Goal: Task Accomplishment & Management: Use online tool/utility

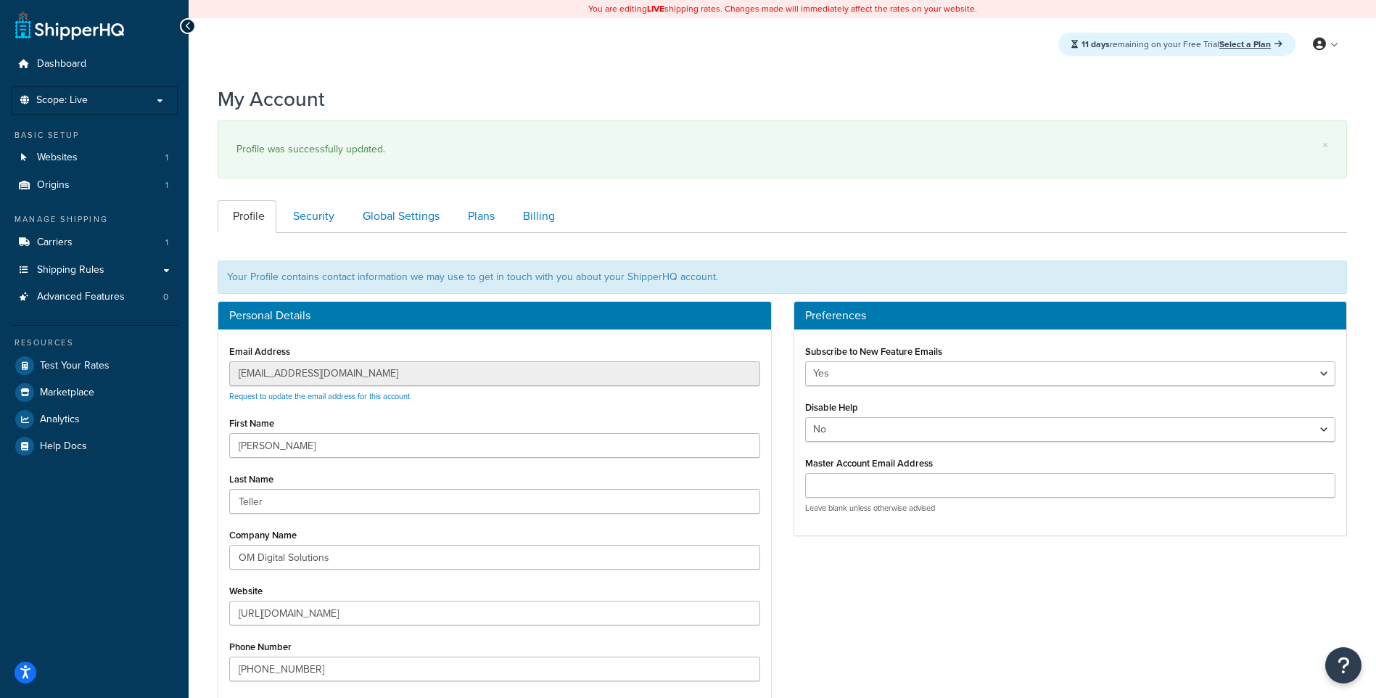
click at [635, 12] on div "You are editing LIVE shipping rates. Changes made will immediately affect the r…" at bounding box center [782, 9] width 1187 height 18
drag, startPoint x: 635, startPoint y: 12, endPoint x: 516, endPoint y: 9, distance: 119.7
click at [516, 9] on div "You are editing LIVE shipping rates. Changes made will immediately affect the r…" at bounding box center [782, 9] width 1187 height 18
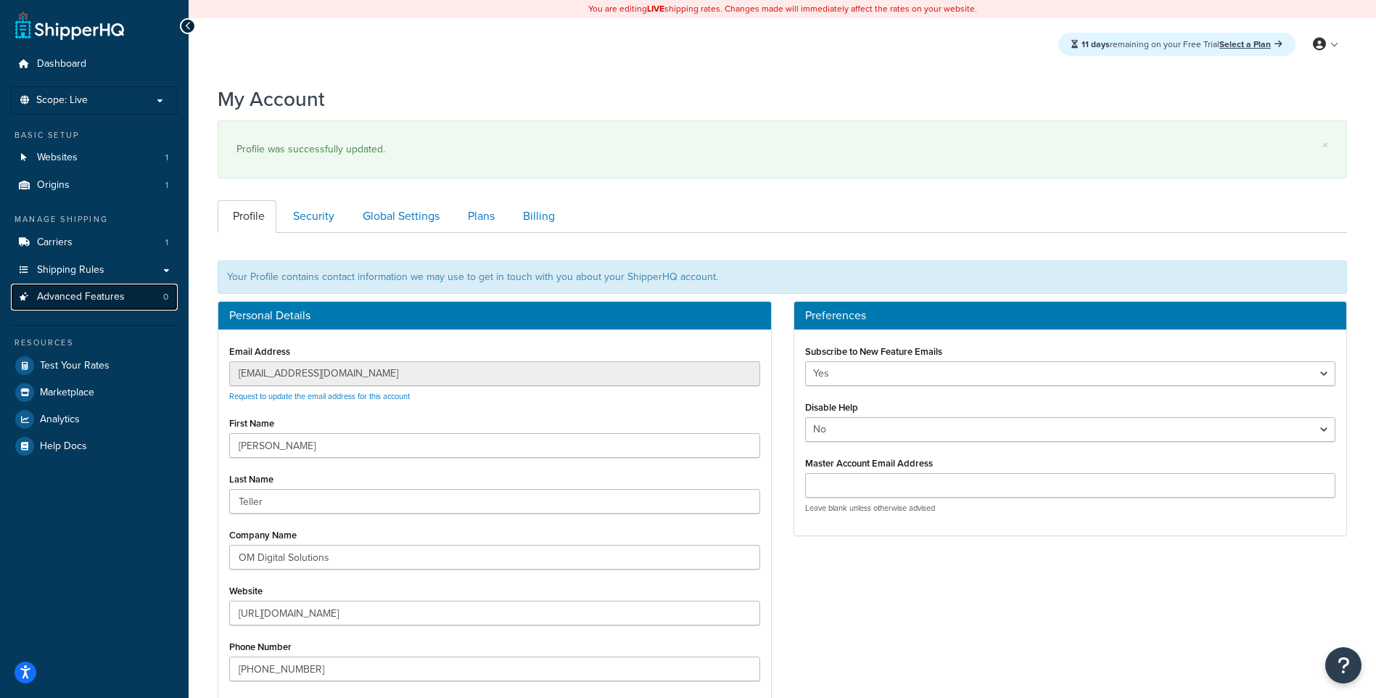
click at [123, 291] on span "Advanced Features" at bounding box center [81, 297] width 88 height 12
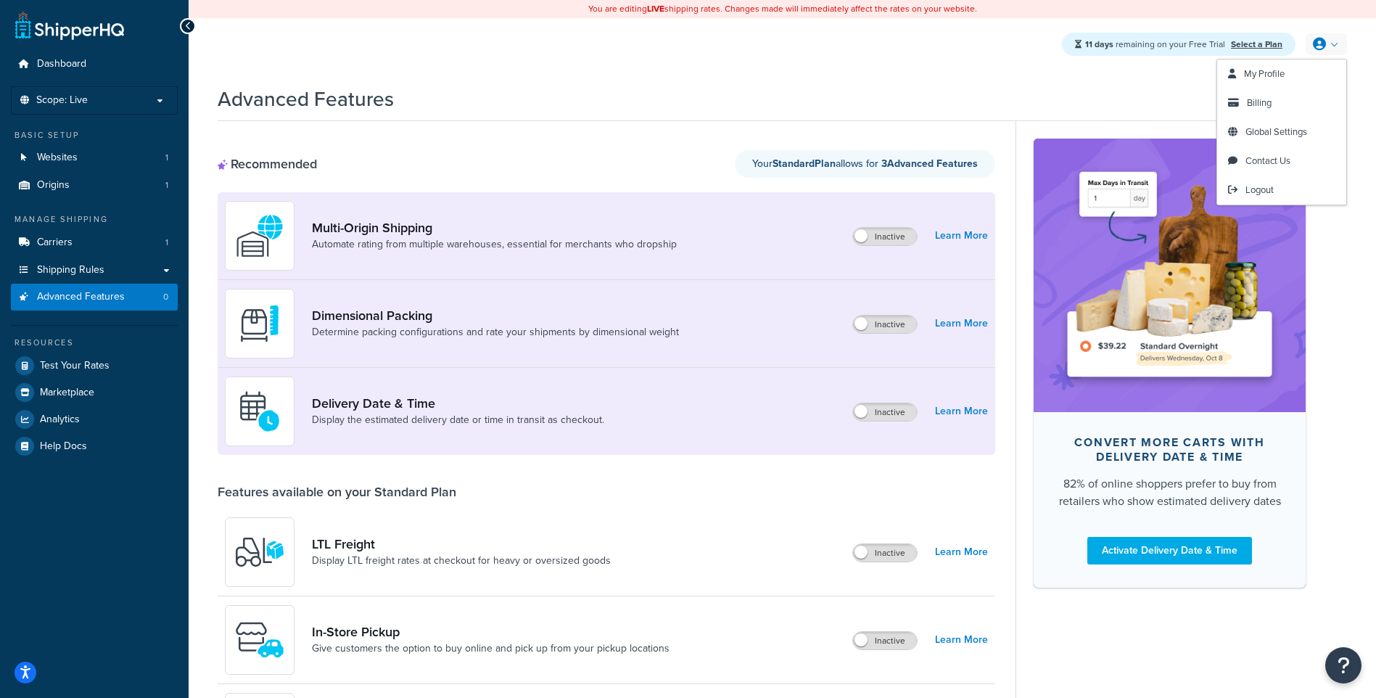
click at [1329, 37] on link at bounding box center [1325, 44] width 41 height 22
click at [1285, 99] on link "Billing" at bounding box center [1281, 102] width 129 height 29
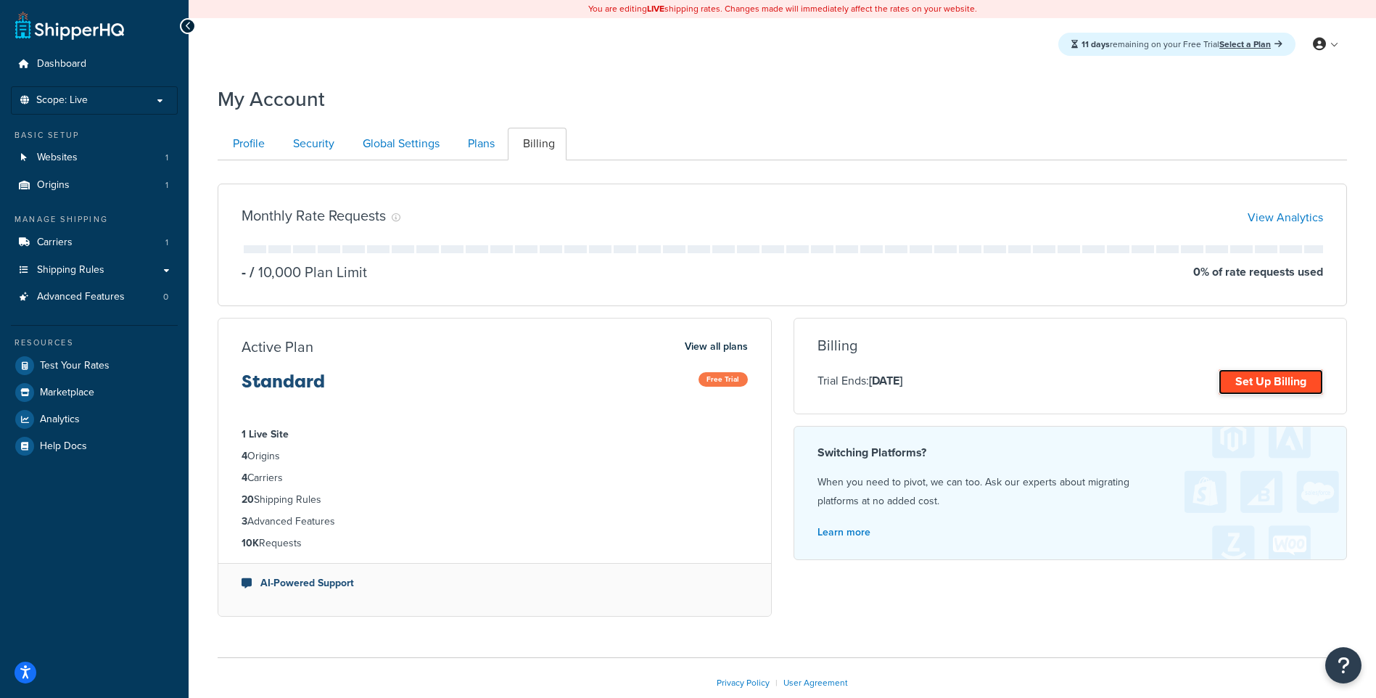
click at [1281, 384] on link "Set Up Billing" at bounding box center [1270, 381] width 104 height 25
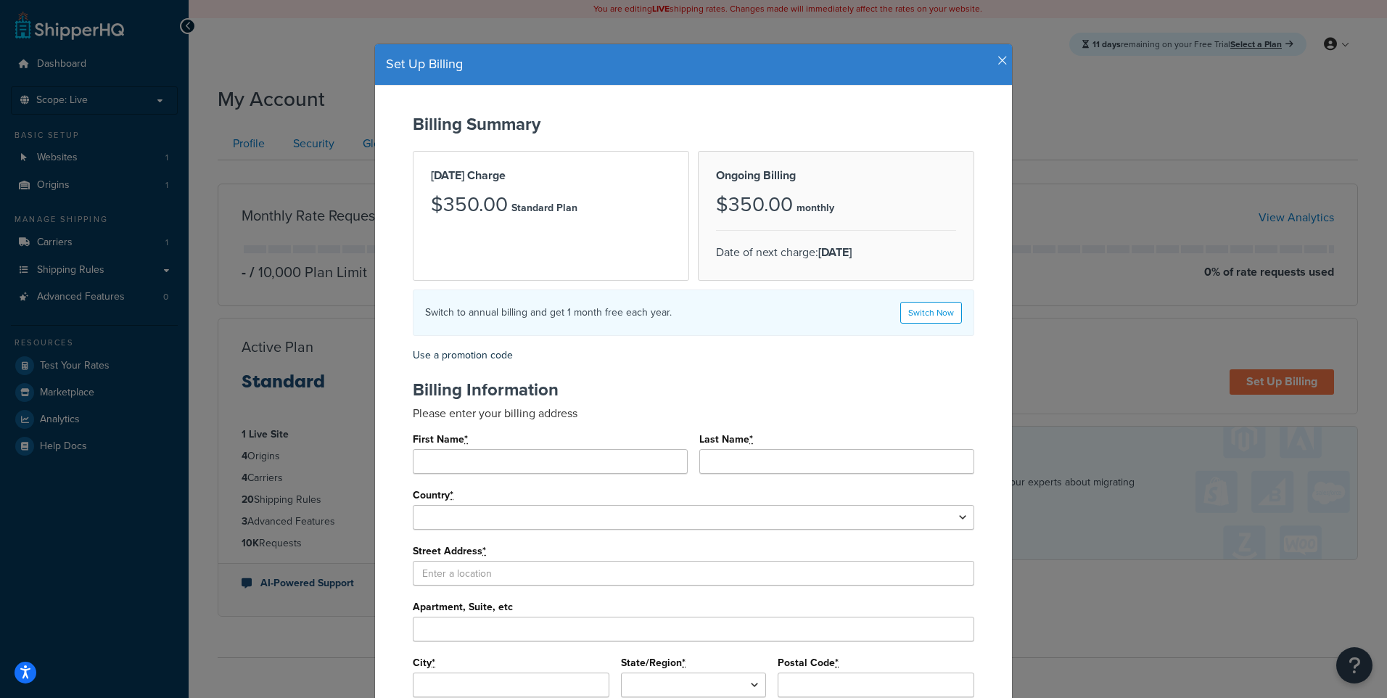
click at [997, 61] on icon "button" at bounding box center [1002, 60] width 10 height 13
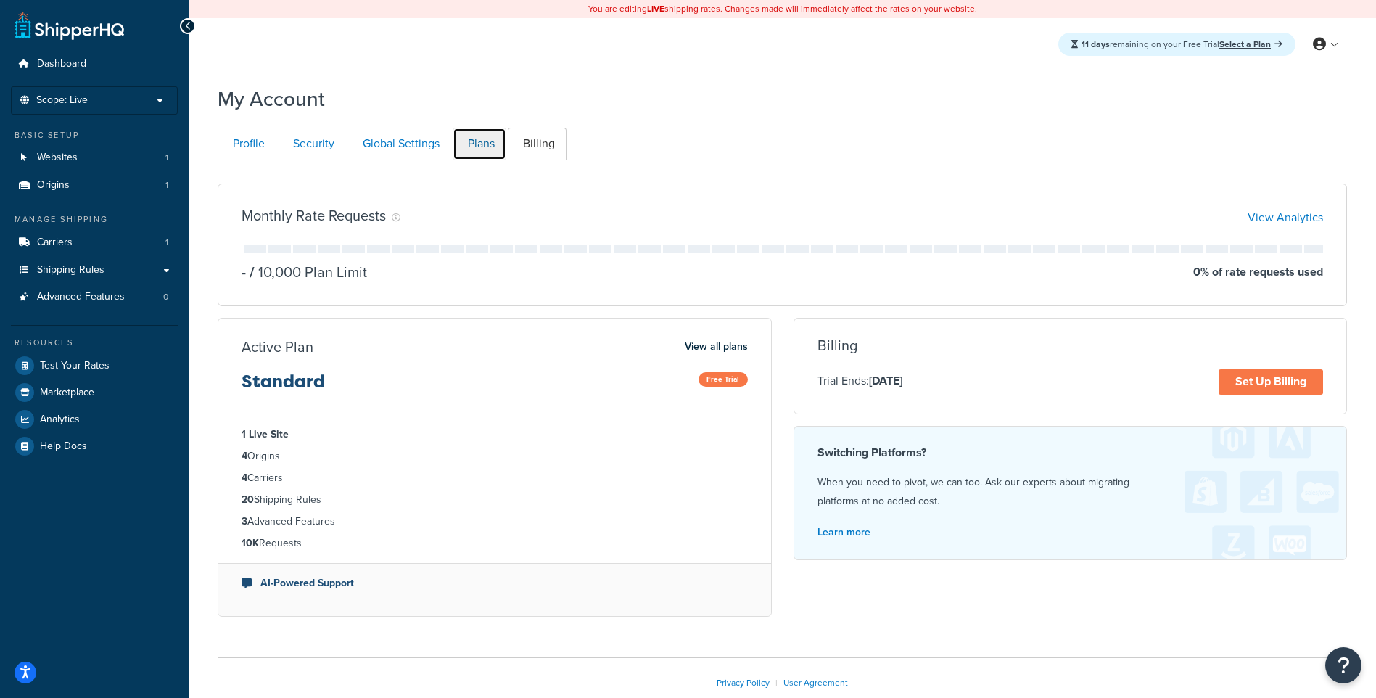
click at [466, 139] on link "Plans" at bounding box center [480, 144] width 54 height 33
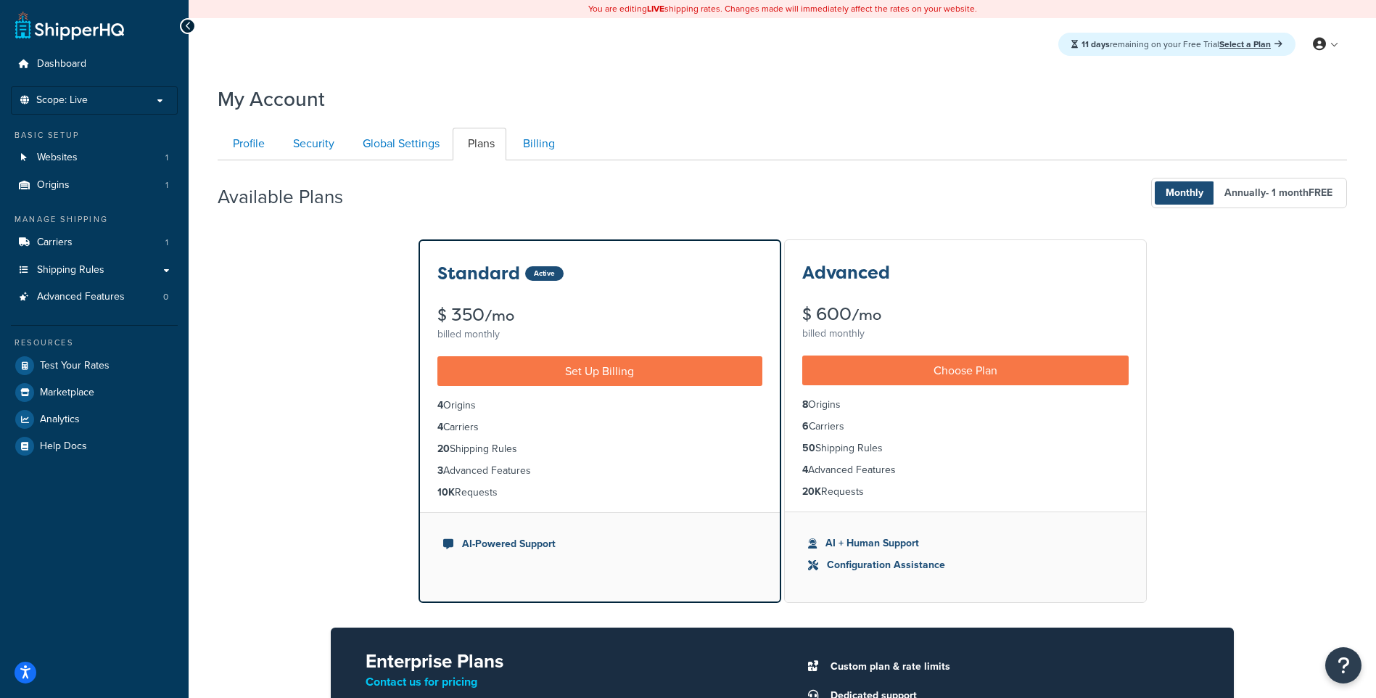
scroll to position [160, 0]
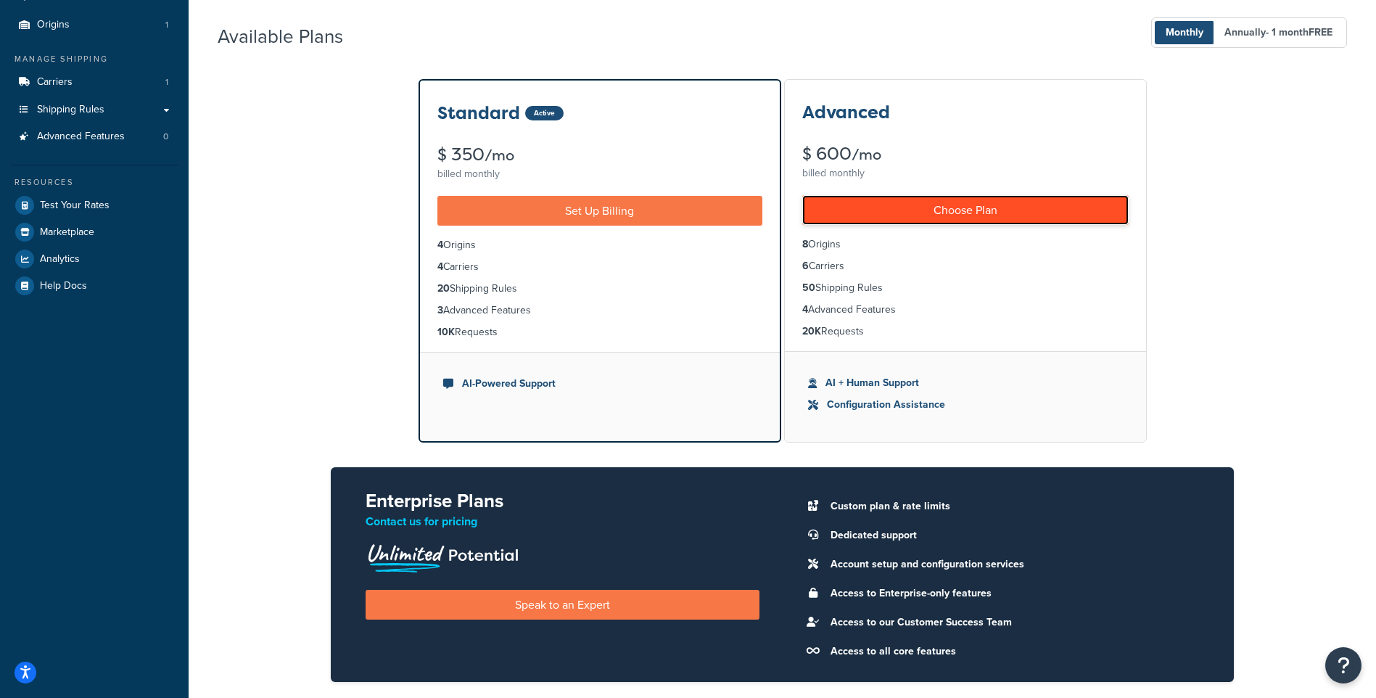
click at [1008, 212] on link "Choose Plan" at bounding box center [965, 210] width 326 height 30
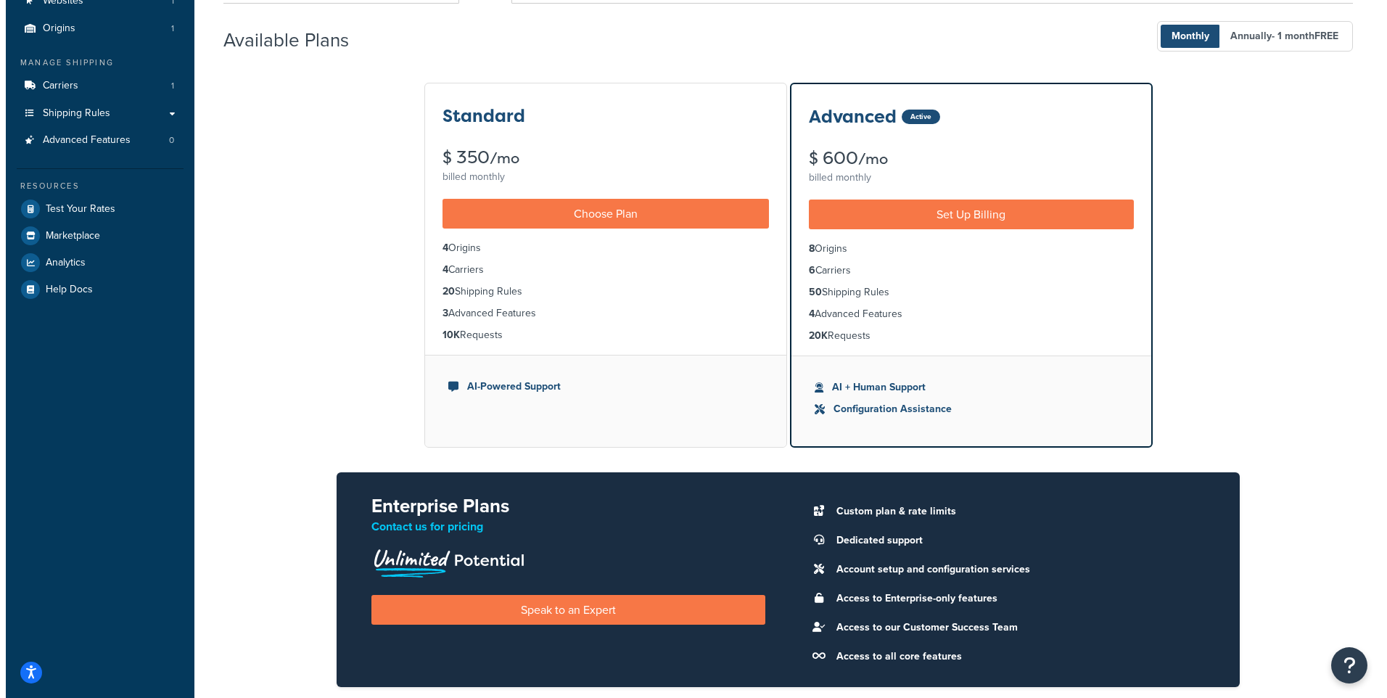
scroll to position [0, 0]
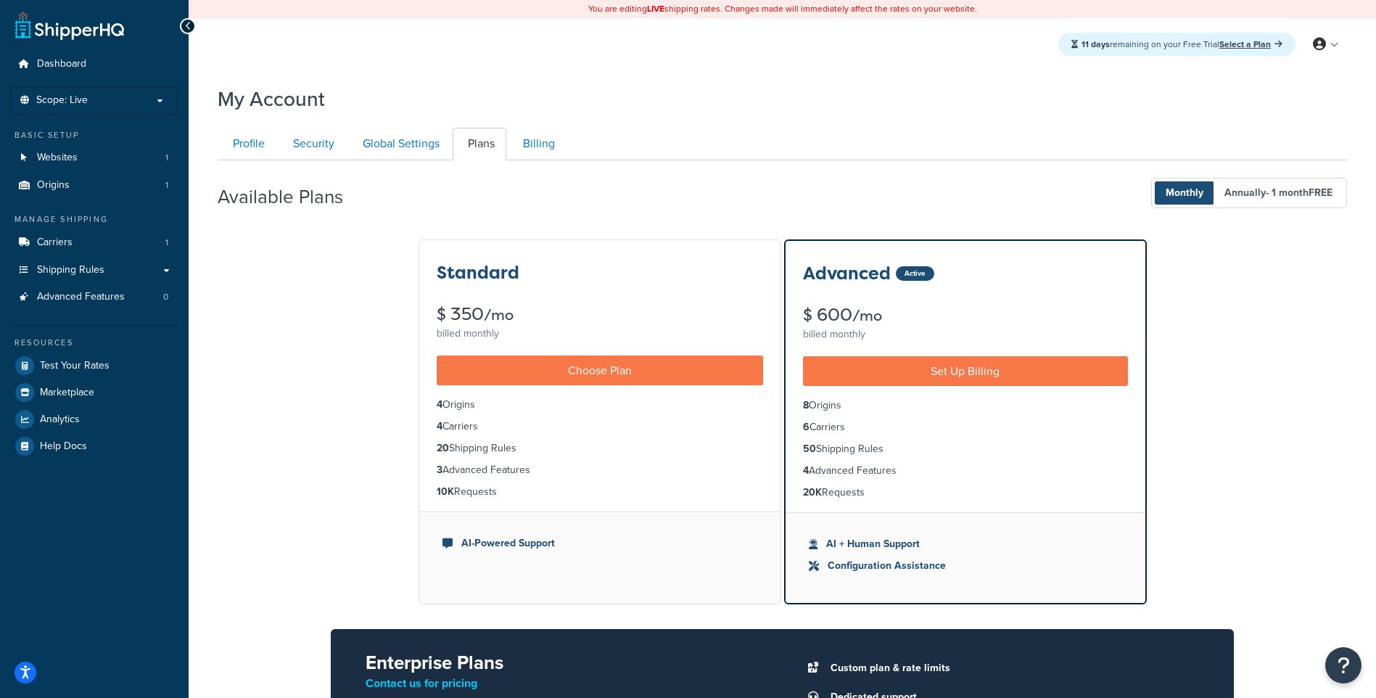
click at [969, 306] on div "$ 600 /mo" at bounding box center [965, 315] width 325 height 18
click at [535, 136] on link "Billing" at bounding box center [537, 144] width 59 height 33
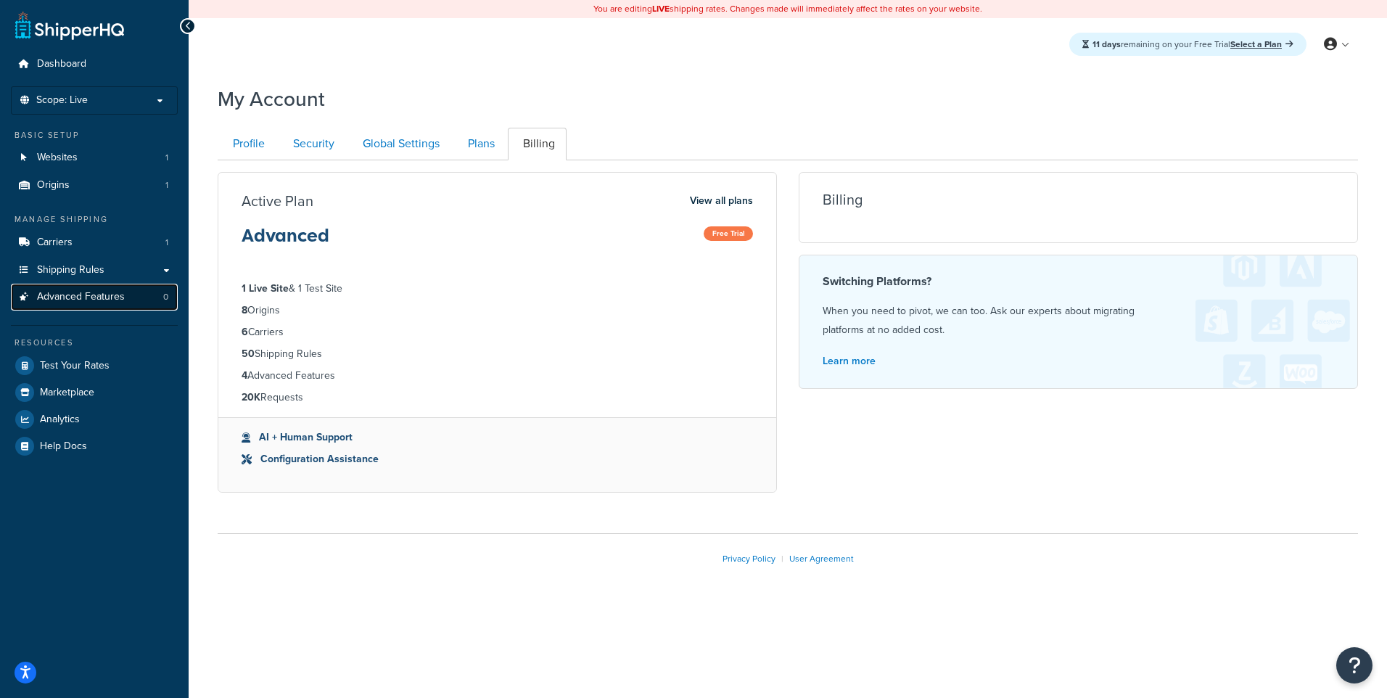
click at [54, 303] on span "Advanced Features" at bounding box center [81, 297] width 88 height 12
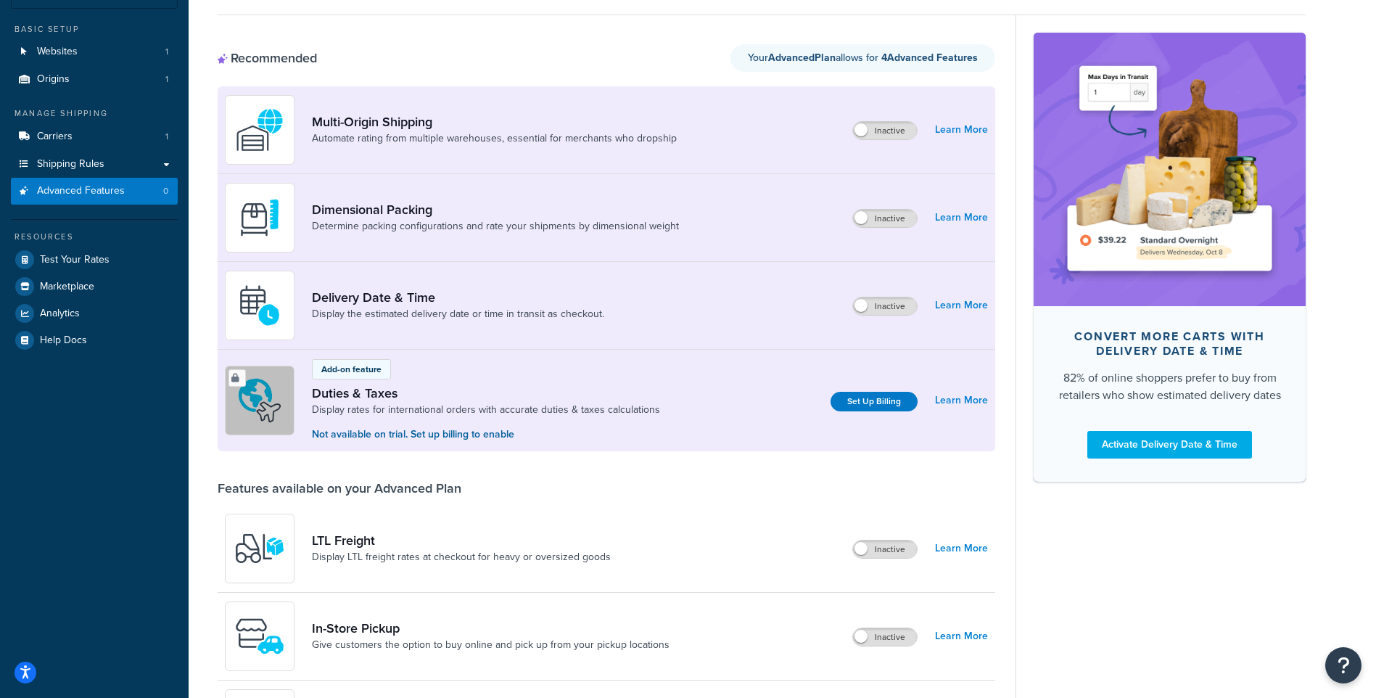
scroll to position [73, 0]
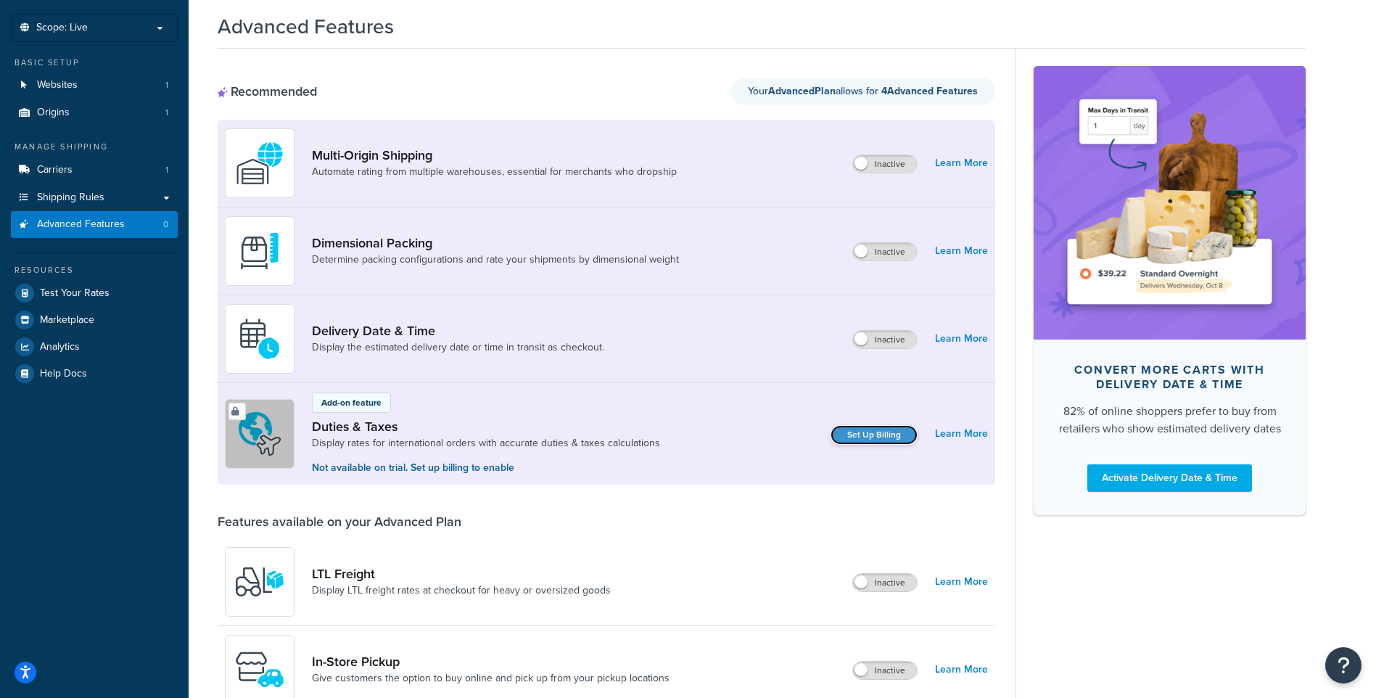
click at [864, 436] on link "Set Up Billing" at bounding box center [873, 435] width 87 height 20
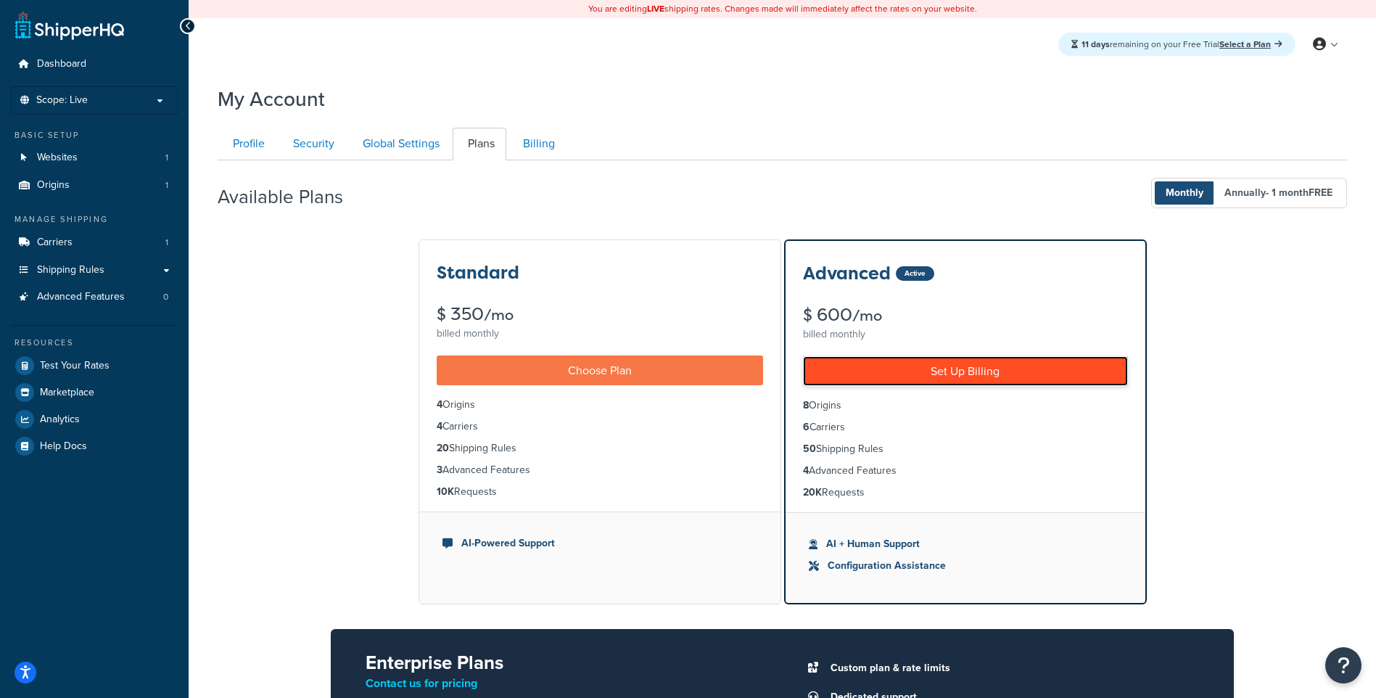
click at [949, 379] on link "Set Up Billing" at bounding box center [965, 371] width 325 height 30
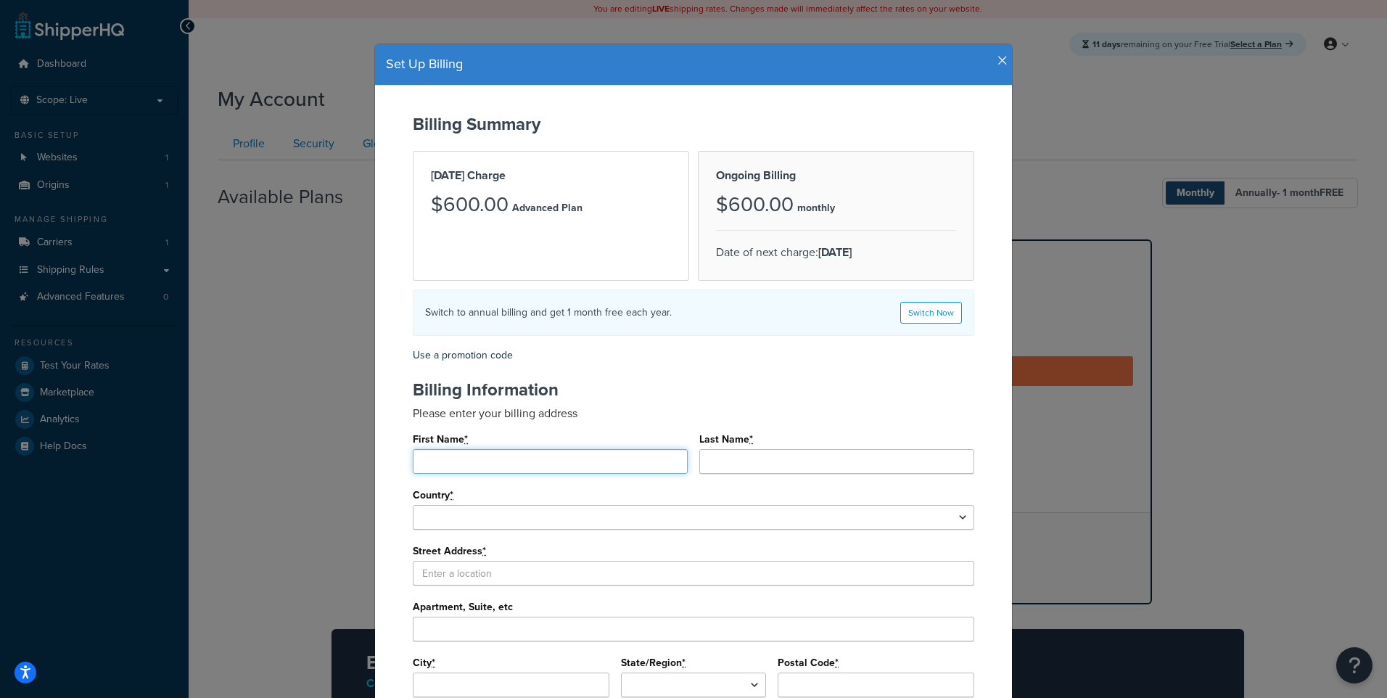
click at [577, 466] on input "First Name *" at bounding box center [550, 461] width 275 height 25
type input "Alex"
type input "Teller"
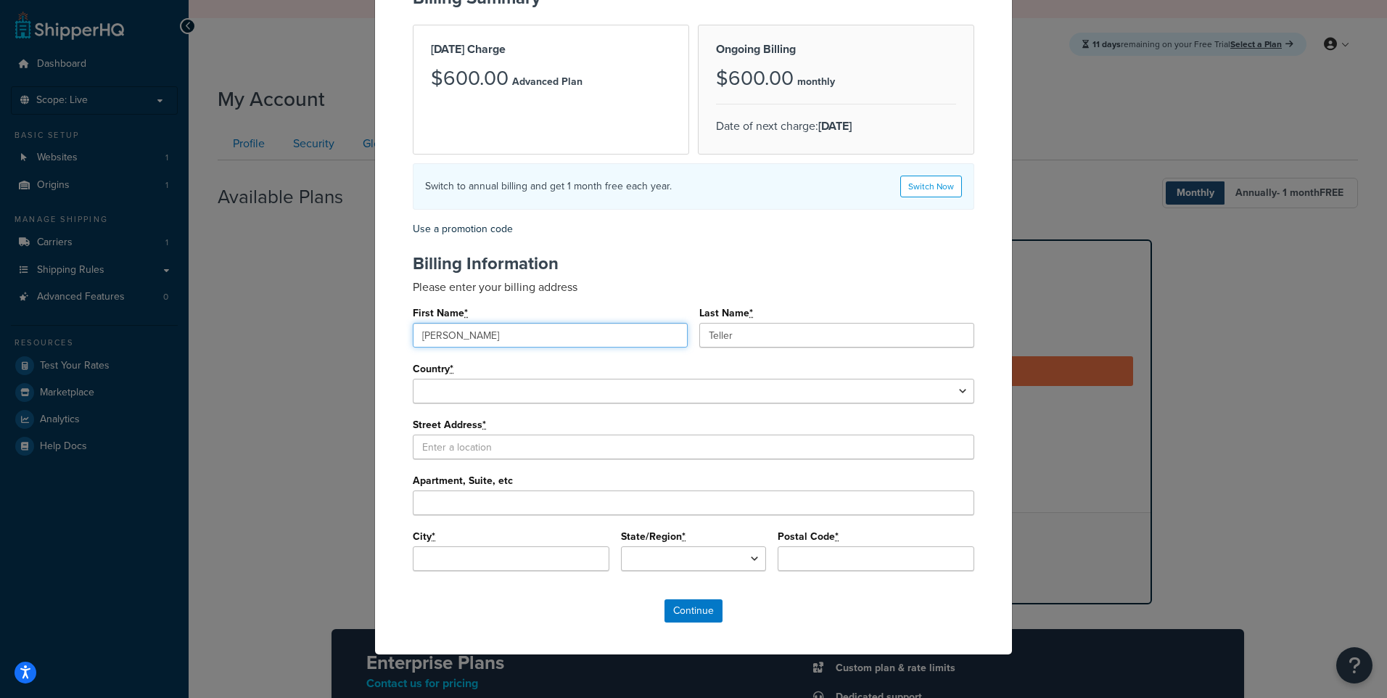
scroll to position [127, 0]
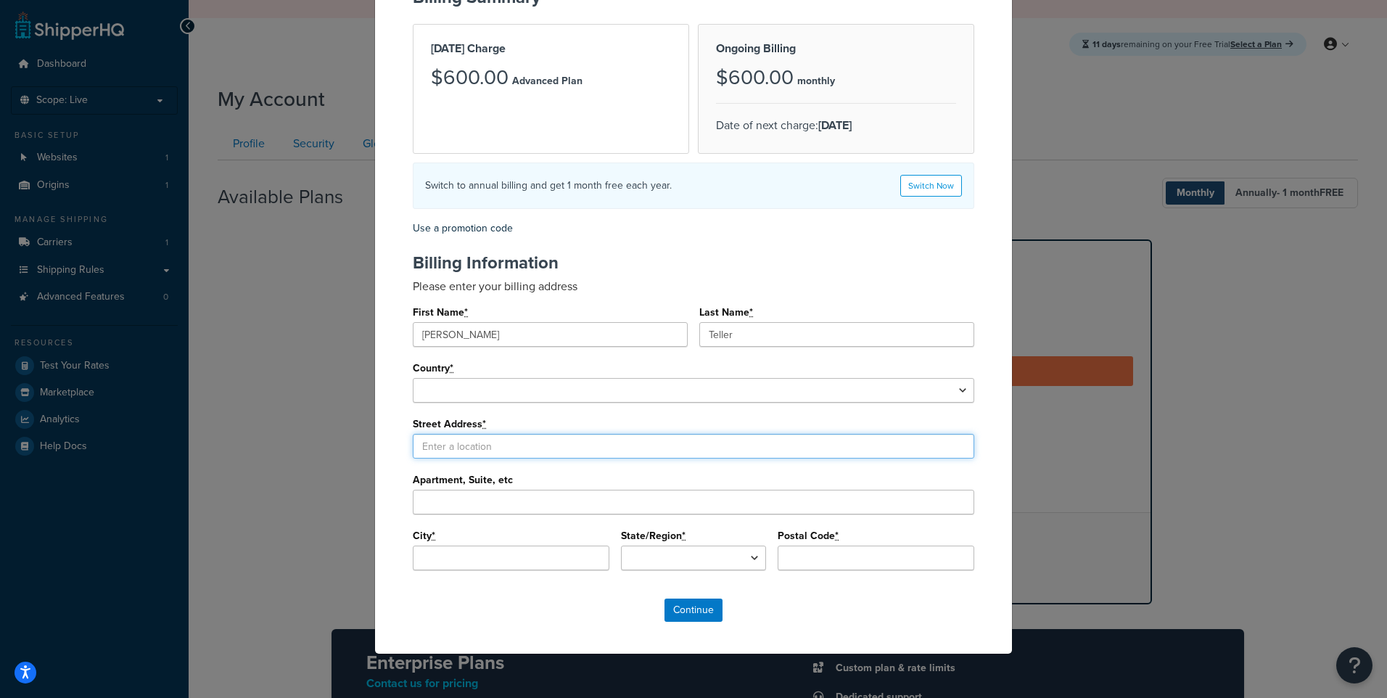
click at [569, 443] on input "Street Address *" at bounding box center [693, 446] width 561 height 25
paste input "306 S New Street, Suite 110, Bethlehem PA 18015"
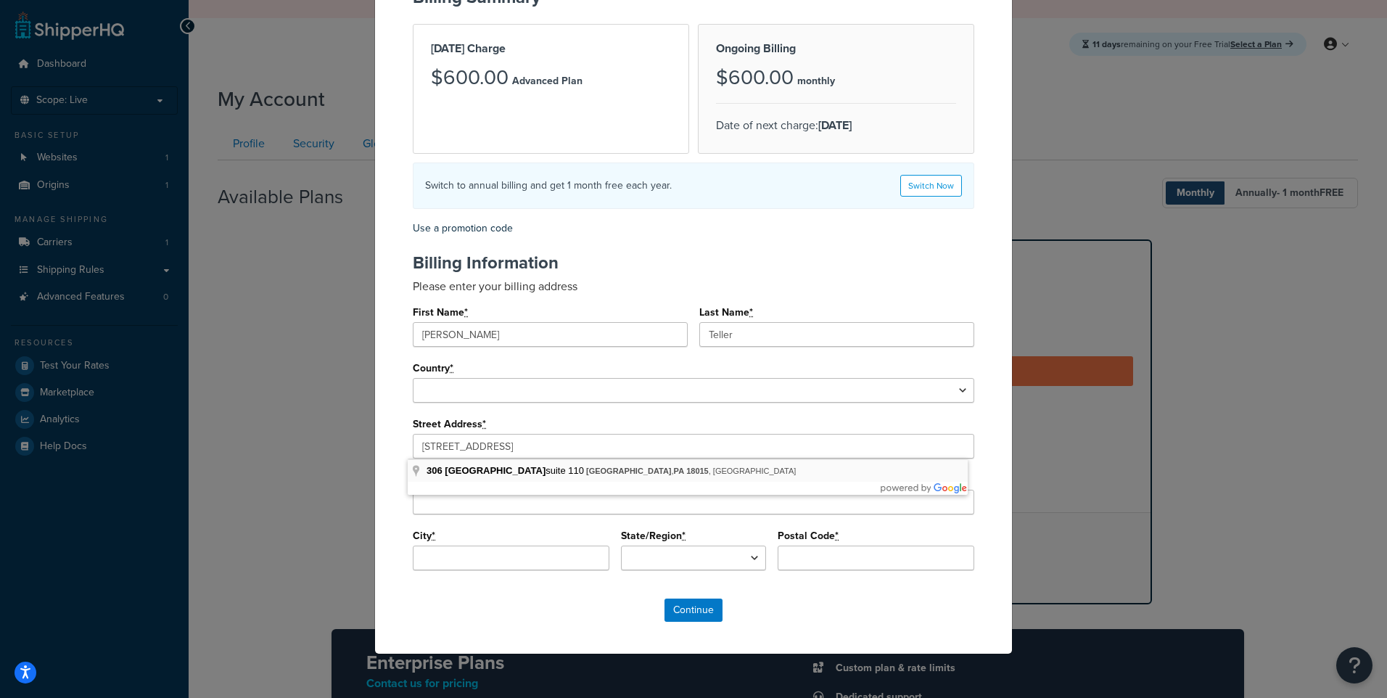
type input "306 South New Street suite 110, Bethlehem, PA 18015, USA"
select select "1000"
type input "306 S New St suite 110"
type input "Bethlehem"
type input "18015"
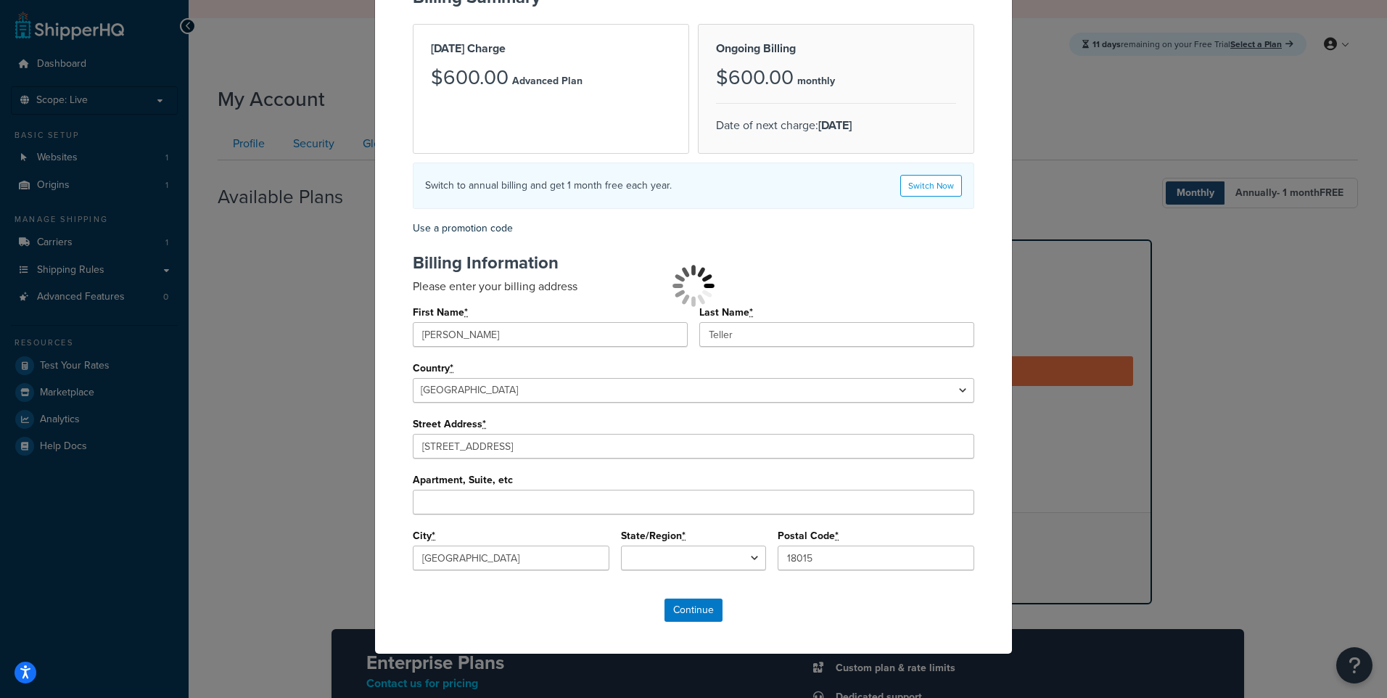
select select
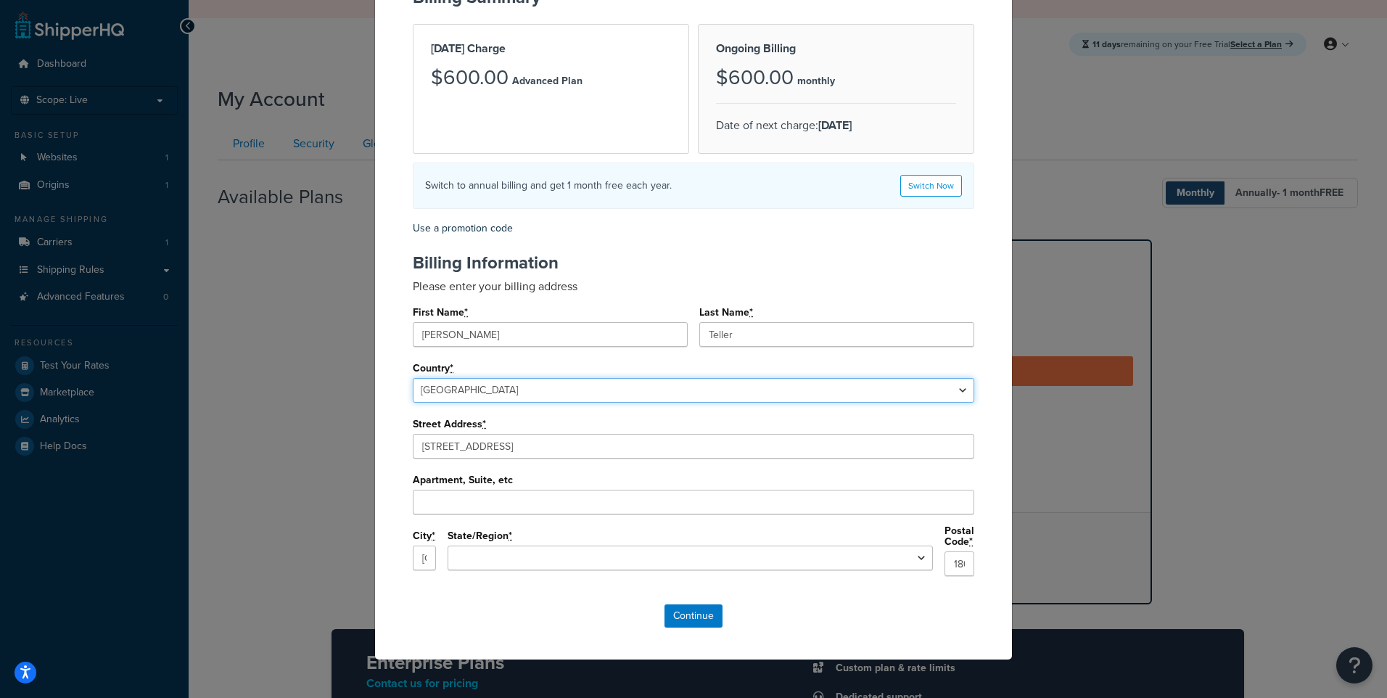
click at [548, 388] on select "United States Afghanistan Albania Algeria American Samoa Andorra Angola Anguill…" at bounding box center [693, 390] width 561 height 25
click at [539, 465] on div "First Name * Alex Last Name * Teller Country * United States Afghanistan Albani…" at bounding box center [693, 444] width 561 height 285
click at [538, 509] on input "Apartment, Suite, etc" at bounding box center [693, 502] width 561 height 25
type input "110"
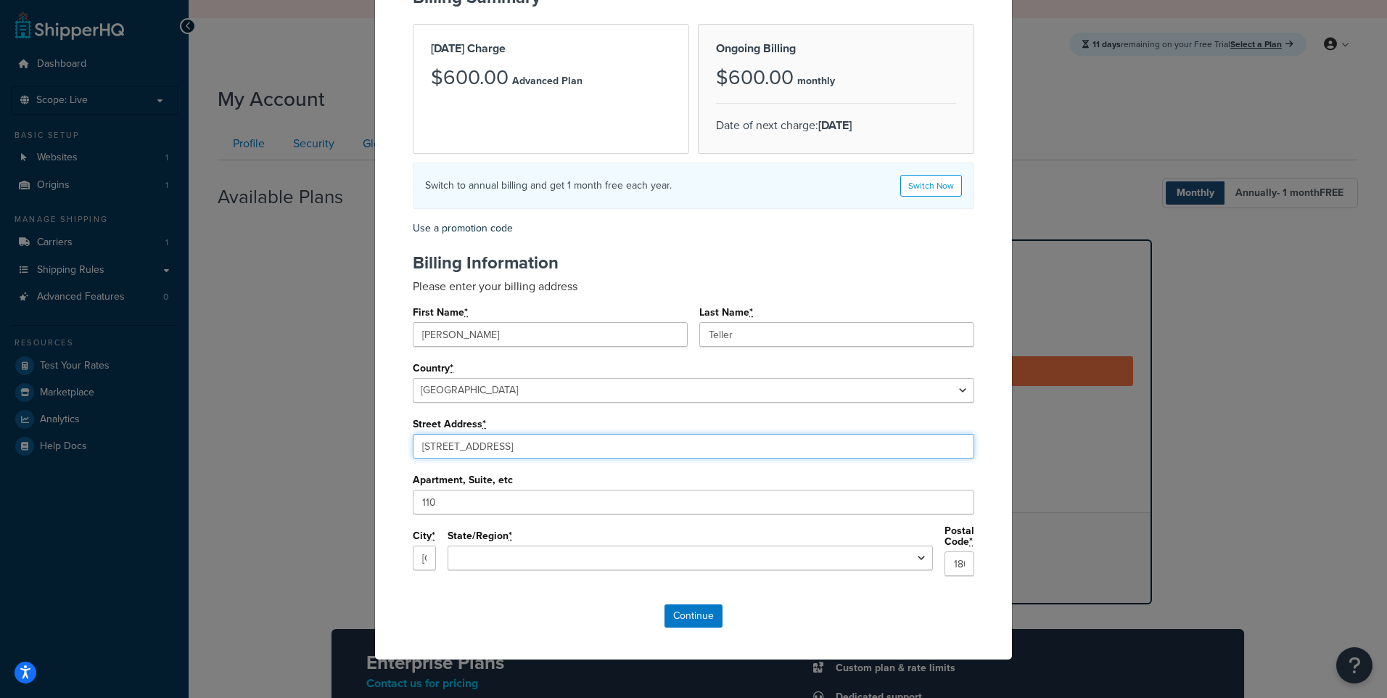
click at [493, 454] on input "306 S New St suite 110" at bounding box center [693, 446] width 561 height 25
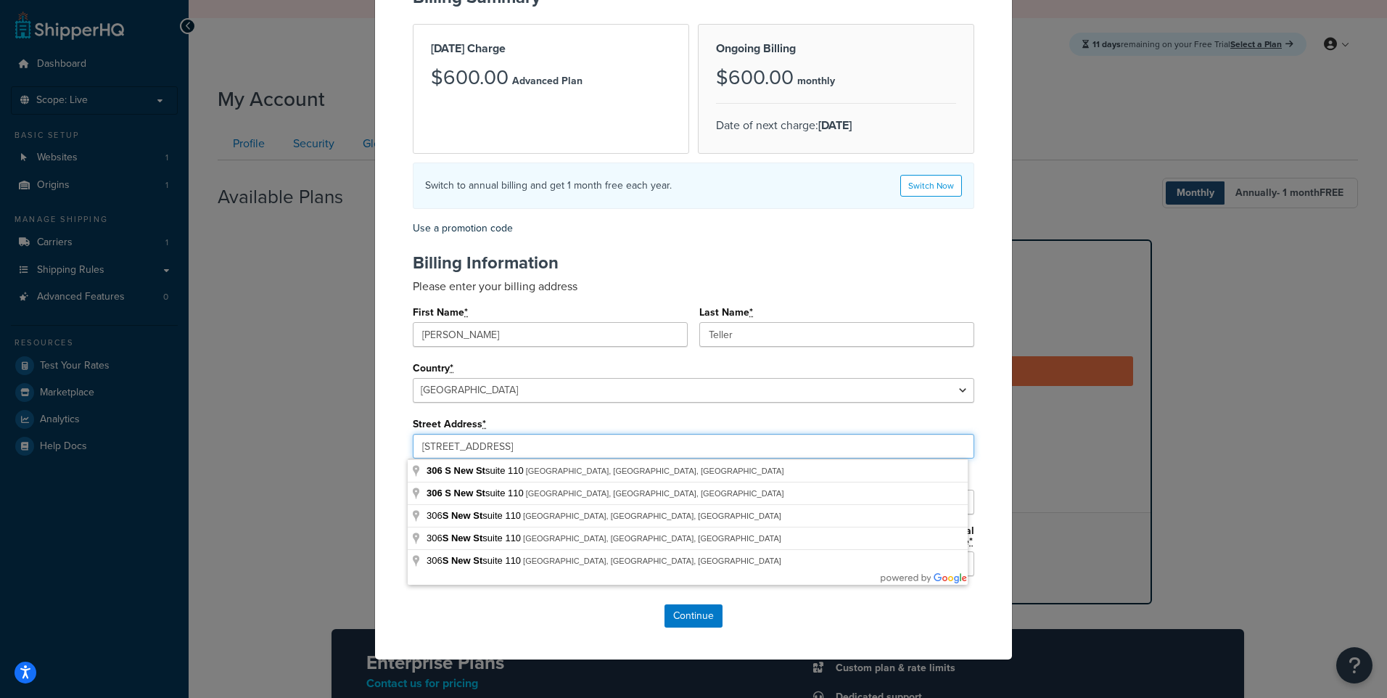
drag, startPoint x: 481, startPoint y: 447, endPoint x: 605, endPoint y: 448, distance: 124.0
click at [605, 448] on input "306 S New St suite 110" at bounding box center [693, 446] width 561 height 25
type input "306 S New St"
click at [402, 424] on div "Billing Information Please enter your billing address First Name * Alex Last Na…" at bounding box center [693, 420] width 608 height 334
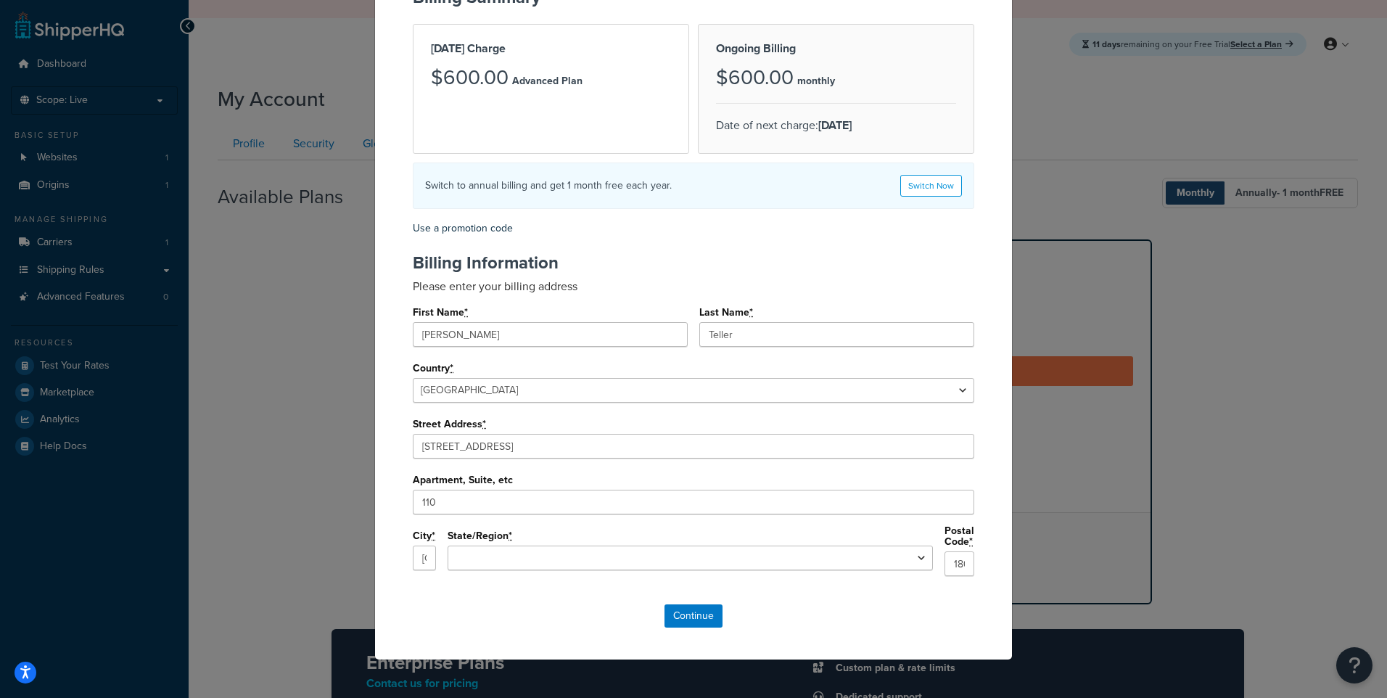
click at [260, 361] on div "Set Up Billing Billing Summary Today's Charge $600.00 Advanced Plan Ongoing Bil…" at bounding box center [693, 349] width 1387 height 698
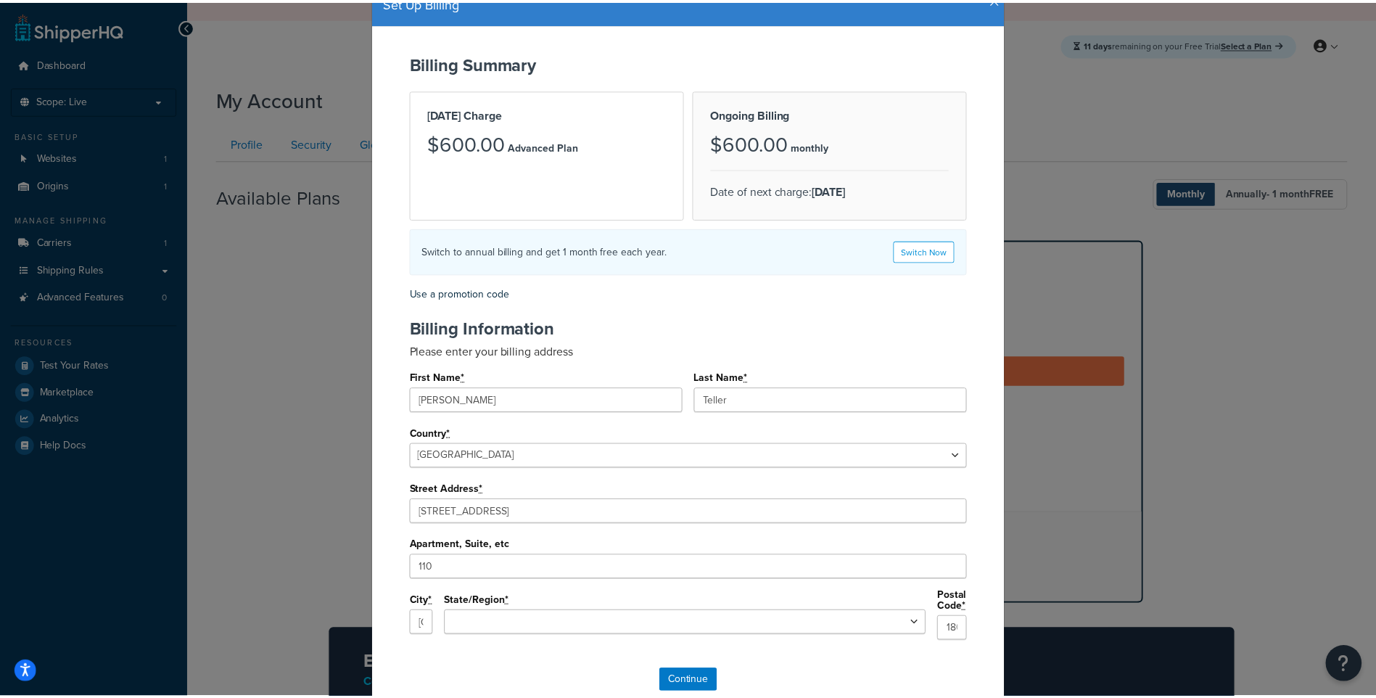
scroll to position [0, 0]
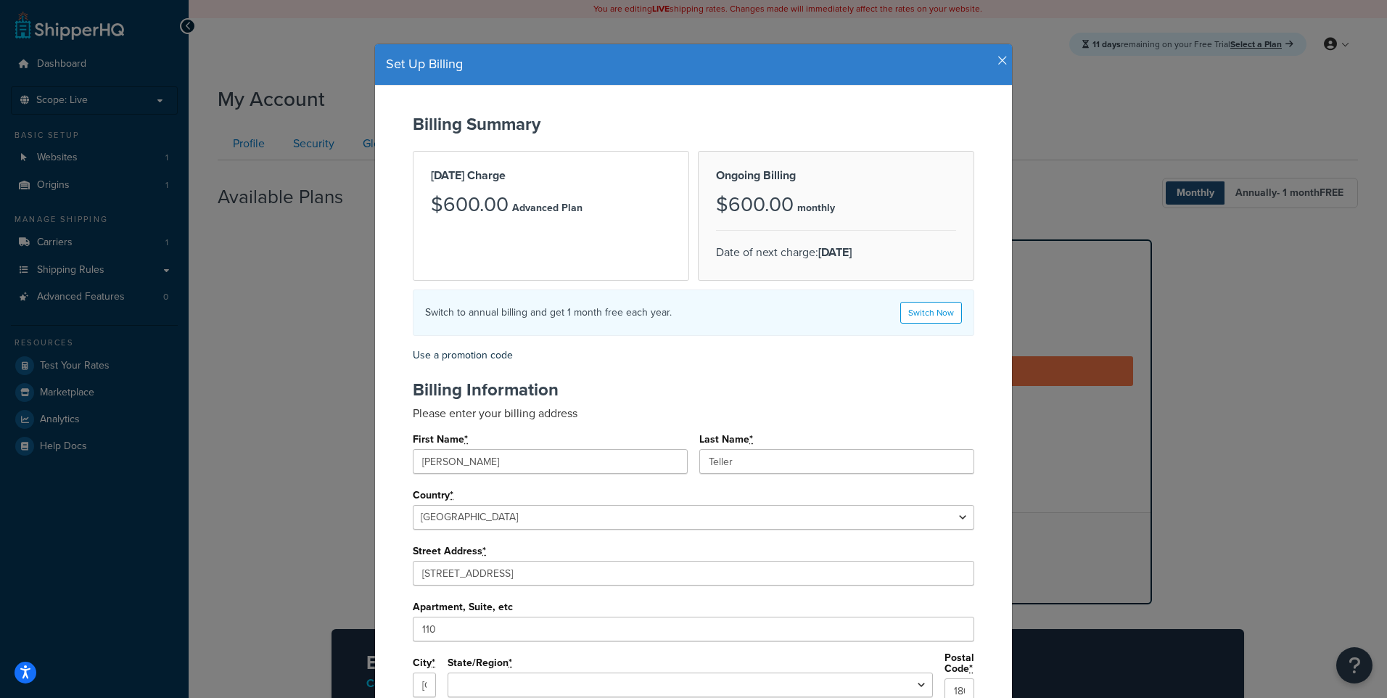
click at [998, 59] on icon "button" at bounding box center [1002, 60] width 10 height 13
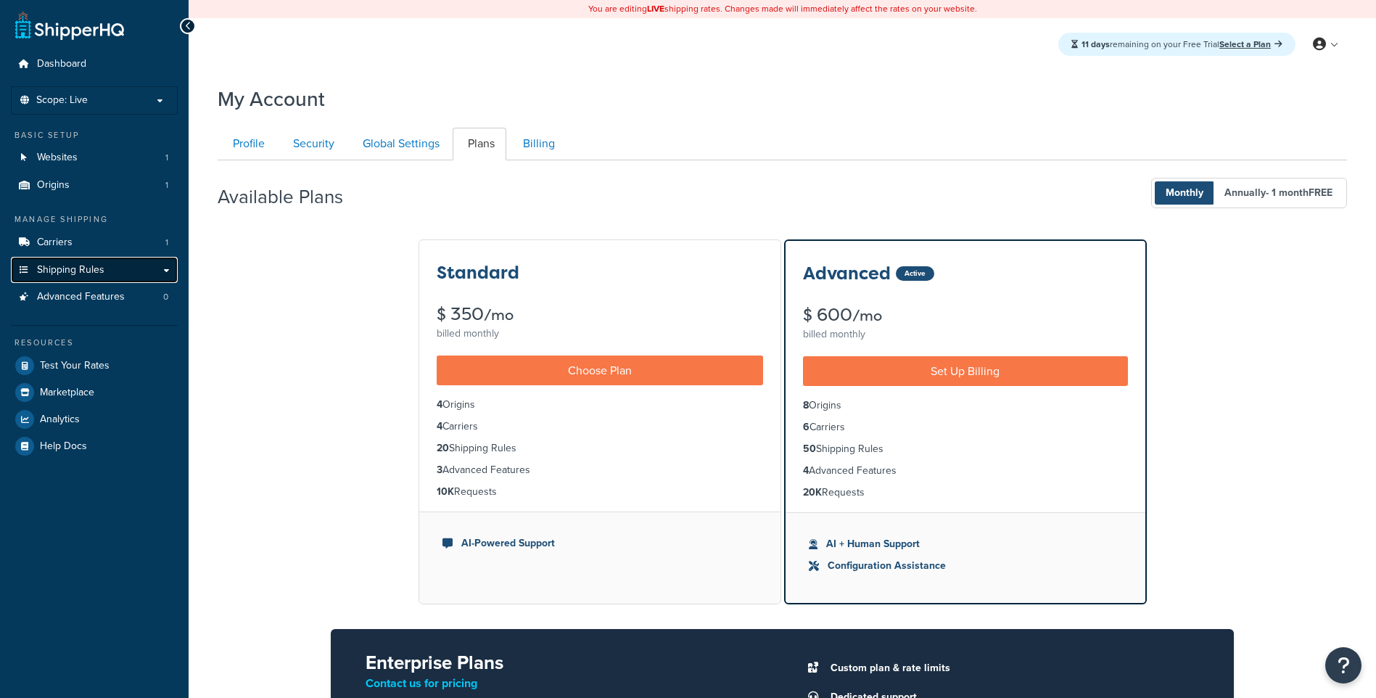
click at [92, 275] on span "Shipping Rules" at bounding box center [70, 270] width 67 height 12
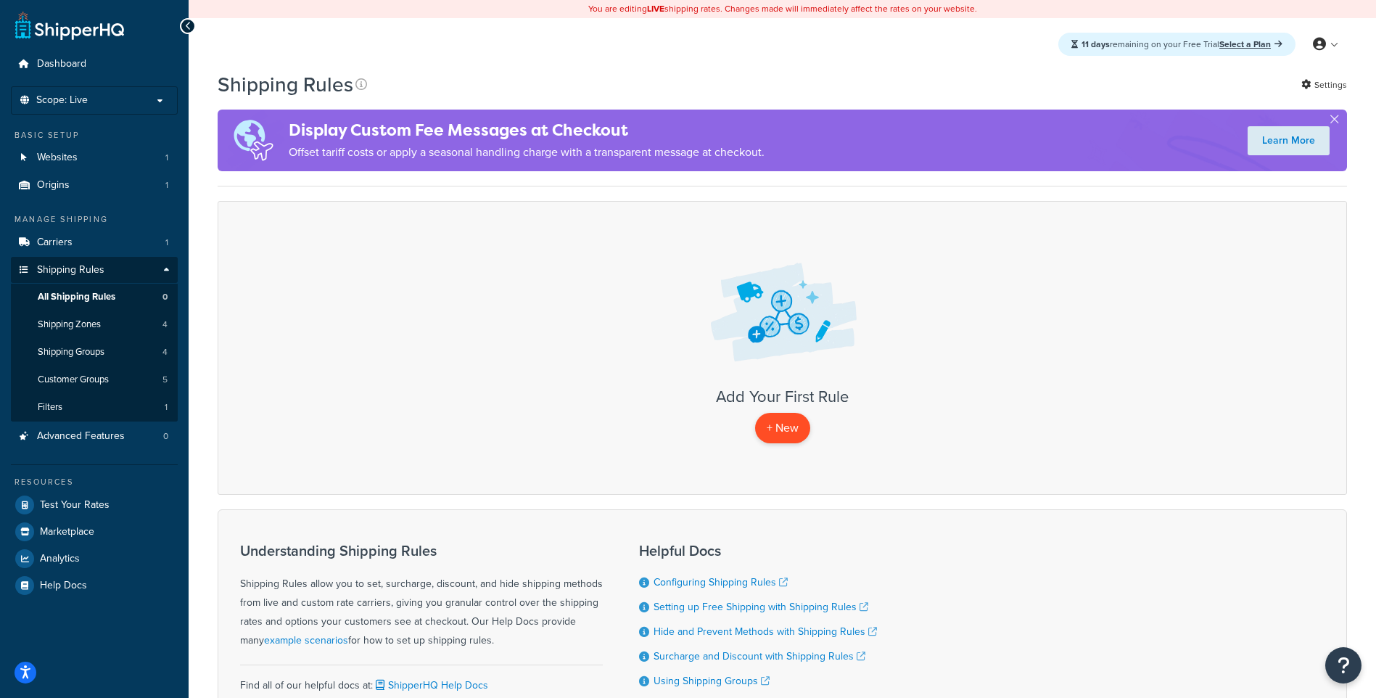
click at [788, 431] on p "+ New" at bounding box center [782, 428] width 55 height 30
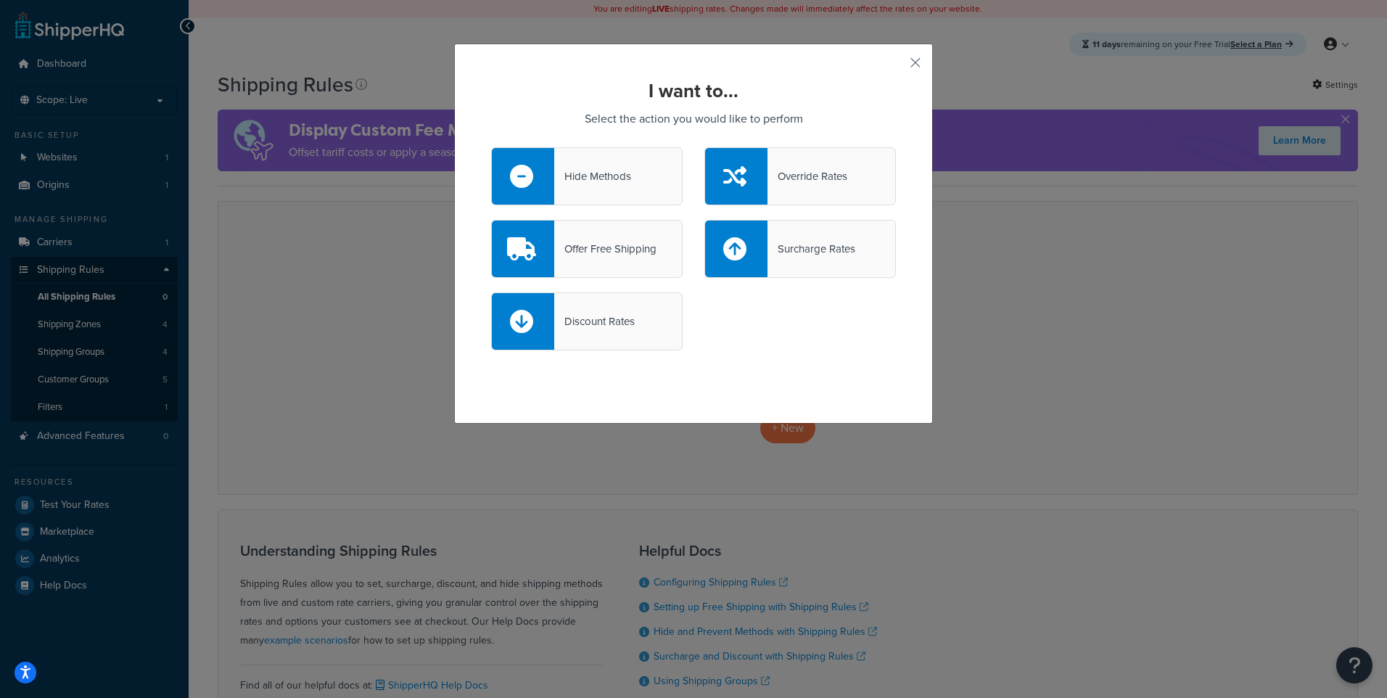
click at [610, 252] on div "Offer Free Shipping" at bounding box center [605, 249] width 102 height 20
click at [0, 0] on input "Offer Free Shipping" at bounding box center [0, 0] width 0 height 0
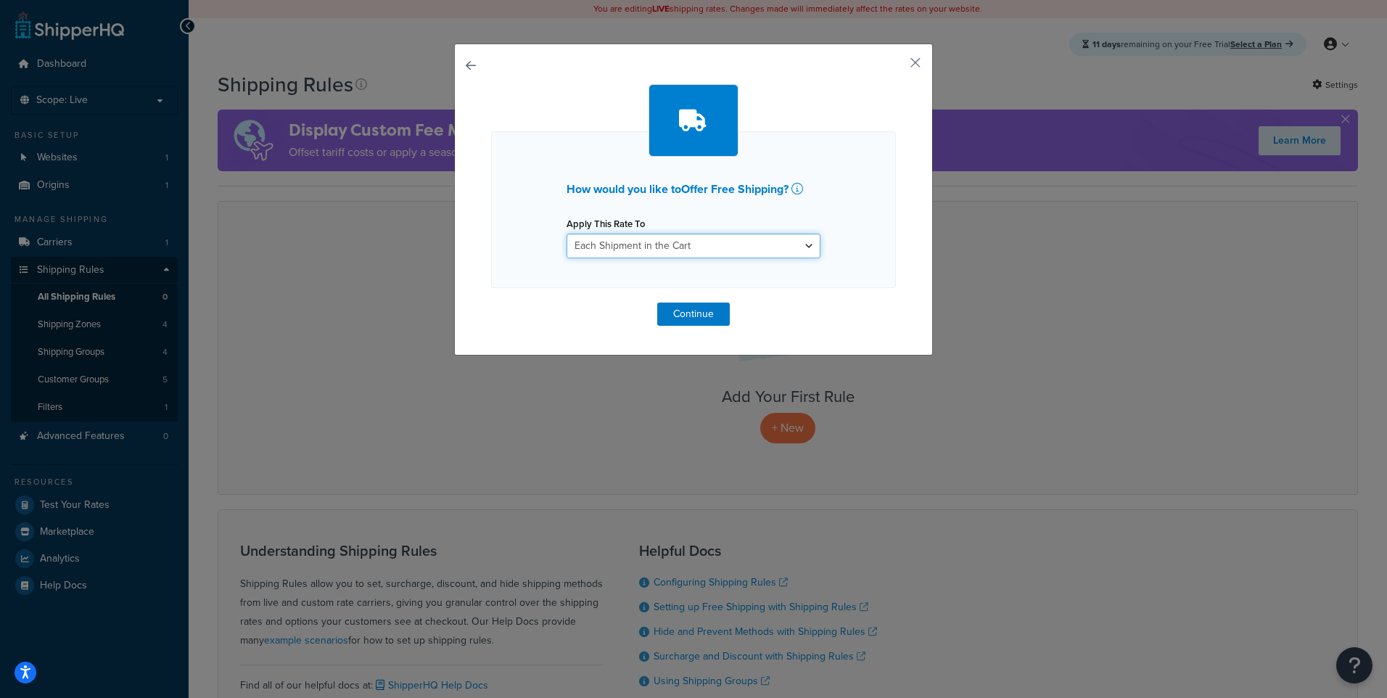
click at [642, 254] on select "Each Shipment in the Cart Each Shipping Group in the Cart Each Item within a Sh…" at bounding box center [693, 246] width 254 height 25
select select "ITEM"
click at [566, 234] on select "Each Shipment in the Cart Each Shipping Group in the Cart Each Item within a Sh…" at bounding box center [693, 246] width 254 height 25
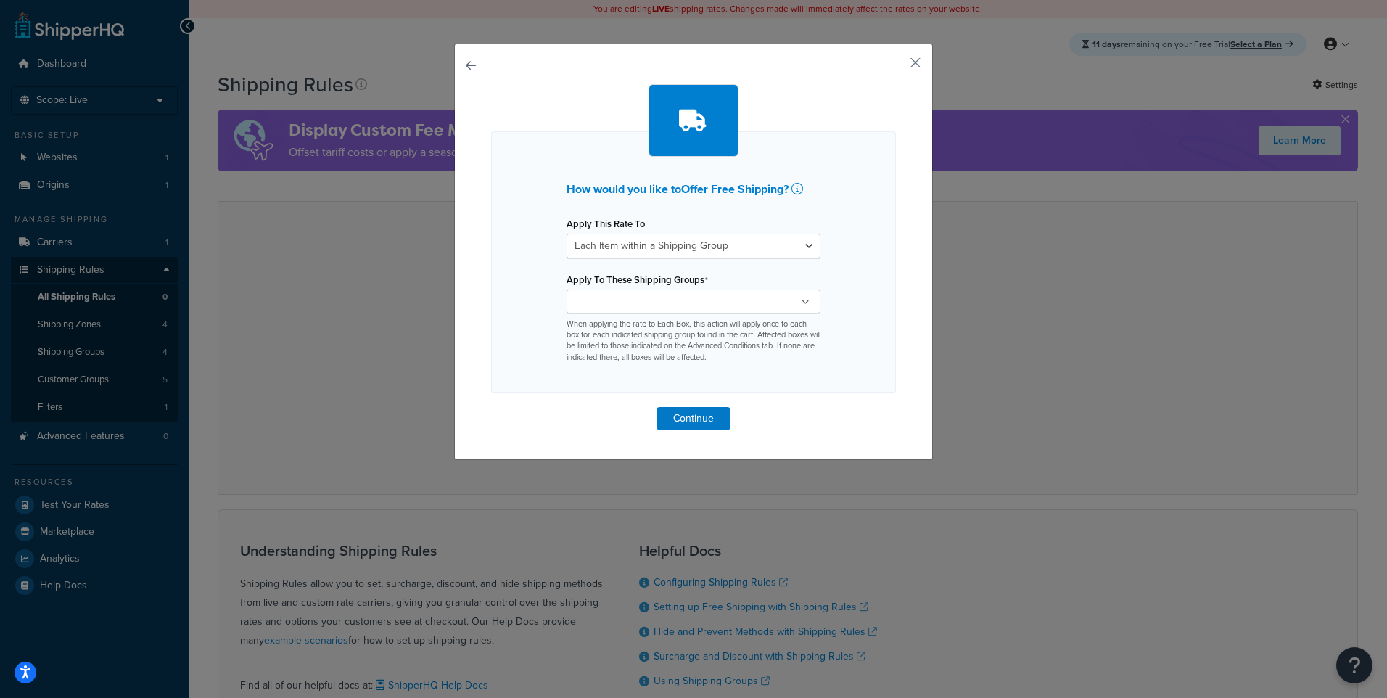
click at [640, 305] on input "Apply To These Shipping Groups" at bounding box center [635, 302] width 128 height 16
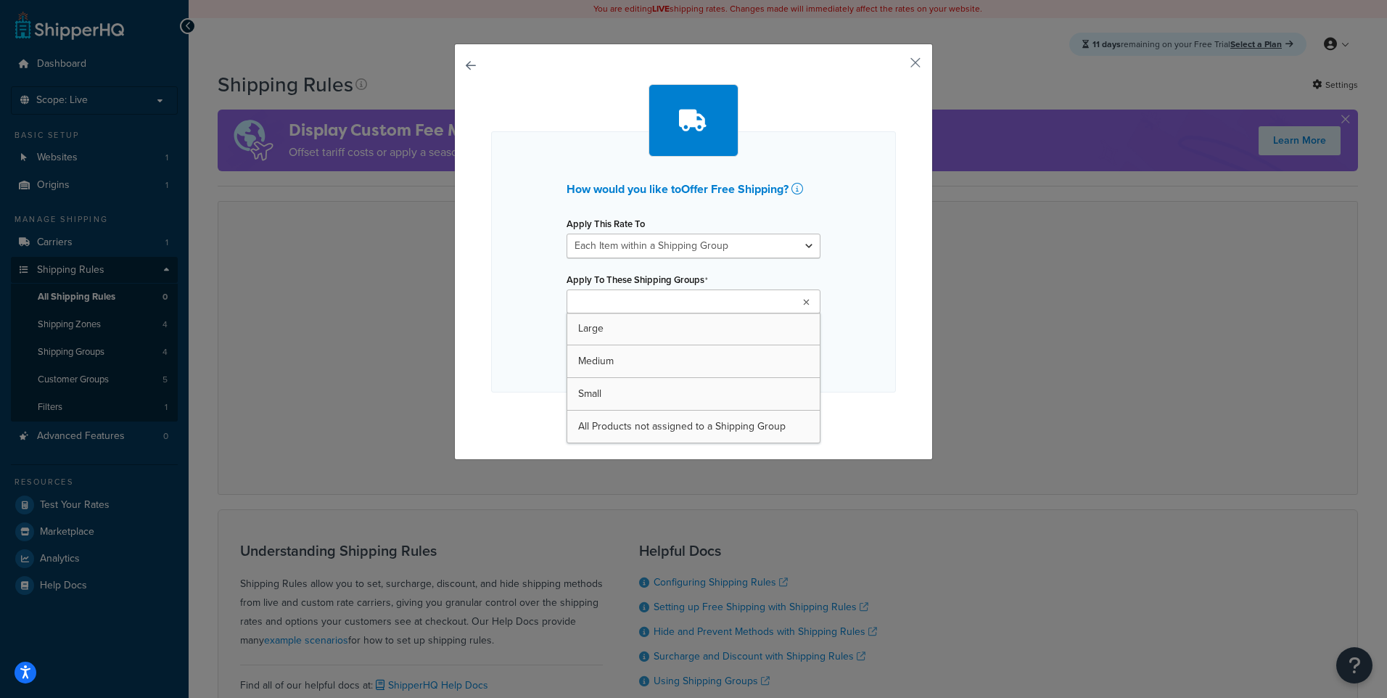
click at [532, 256] on div "How would you like to Offer Free Shipping ? Apply This Rate To Each Shipment in…" at bounding box center [693, 261] width 405 height 261
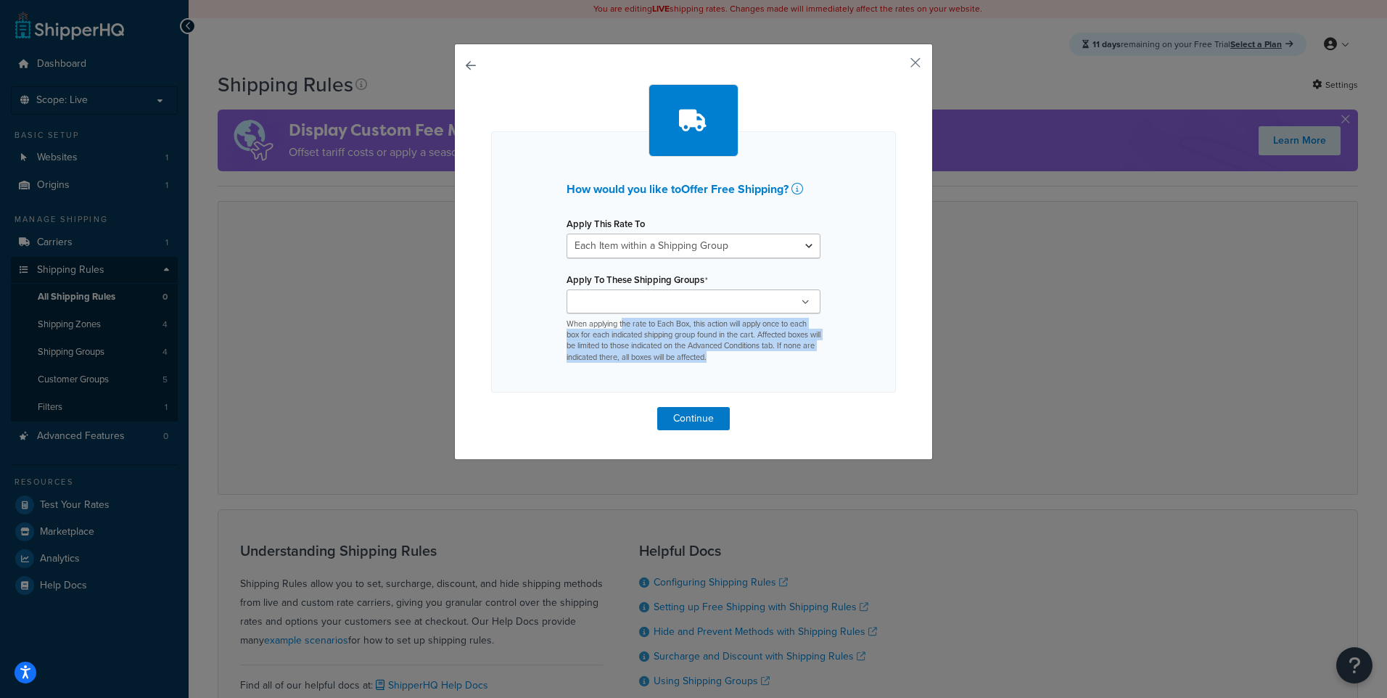
drag, startPoint x: 619, startPoint y: 324, endPoint x: 759, endPoint y: 360, distance: 143.9
click at [759, 360] on p "When applying the rate to Each Box, this action will apply once to each box for…" at bounding box center [693, 340] width 254 height 45
drag, startPoint x: 759, startPoint y: 360, endPoint x: 751, endPoint y: 360, distance: 7.3
click at [751, 360] on p "When applying the rate to Each Box, this action will apply once to each box for…" at bounding box center [693, 340] width 254 height 45
click at [896, 66] on button "button" at bounding box center [894, 68] width 4 height 4
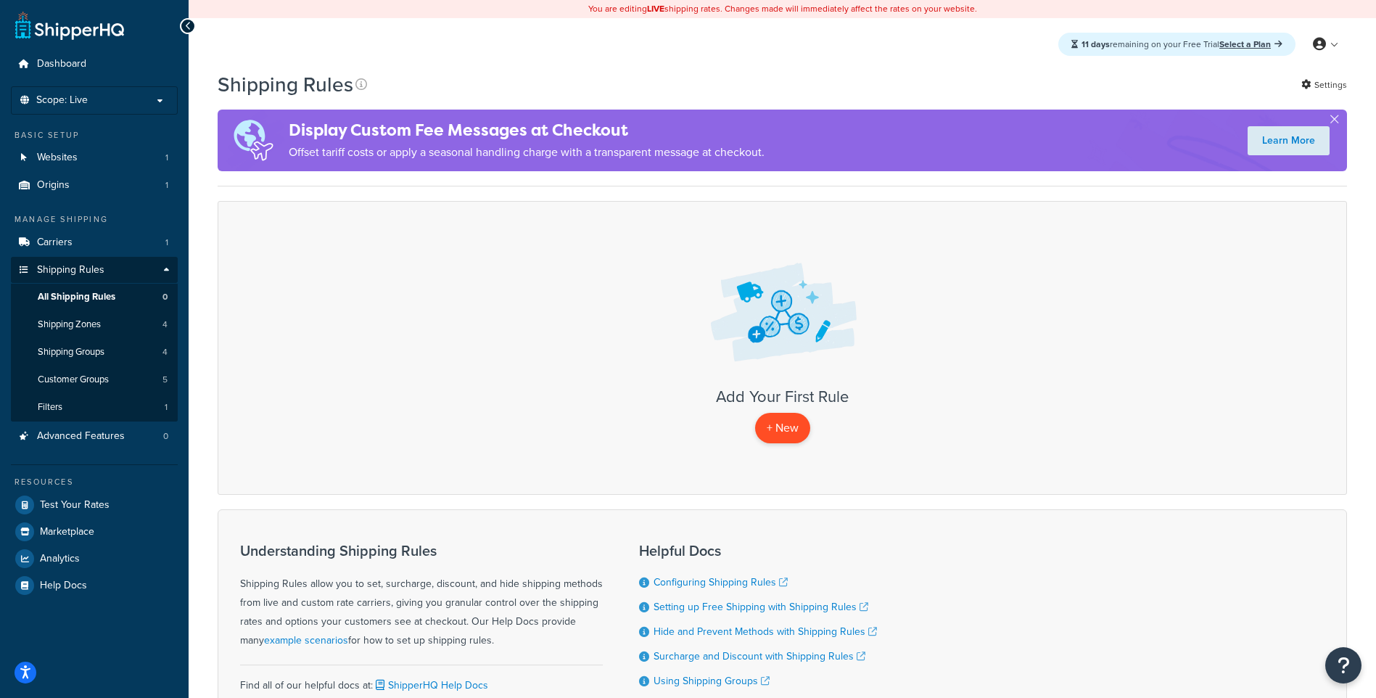
click at [791, 437] on p "+ New" at bounding box center [782, 428] width 55 height 30
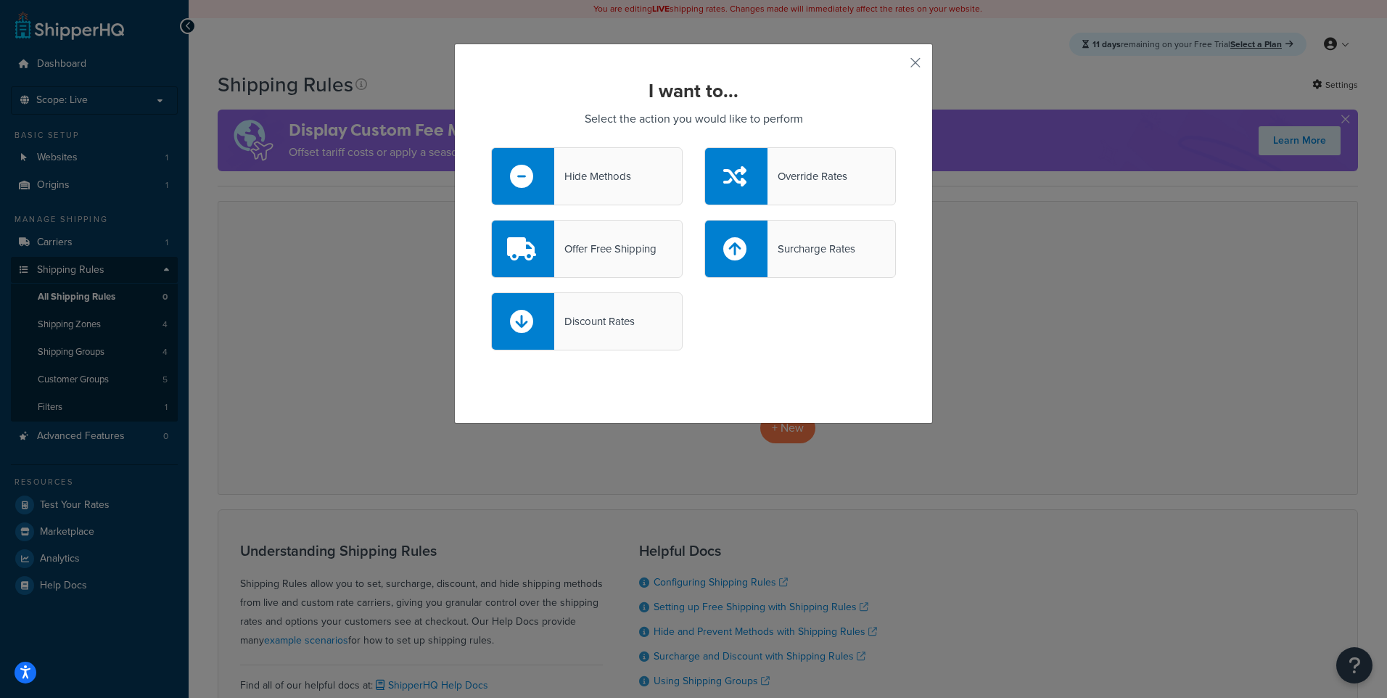
click at [635, 257] on div "Offer Free Shipping" at bounding box center [605, 249] width 102 height 20
click at [0, 0] on input "Offer Free Shipping" at bounding box center [0, 0] width 0 height 0
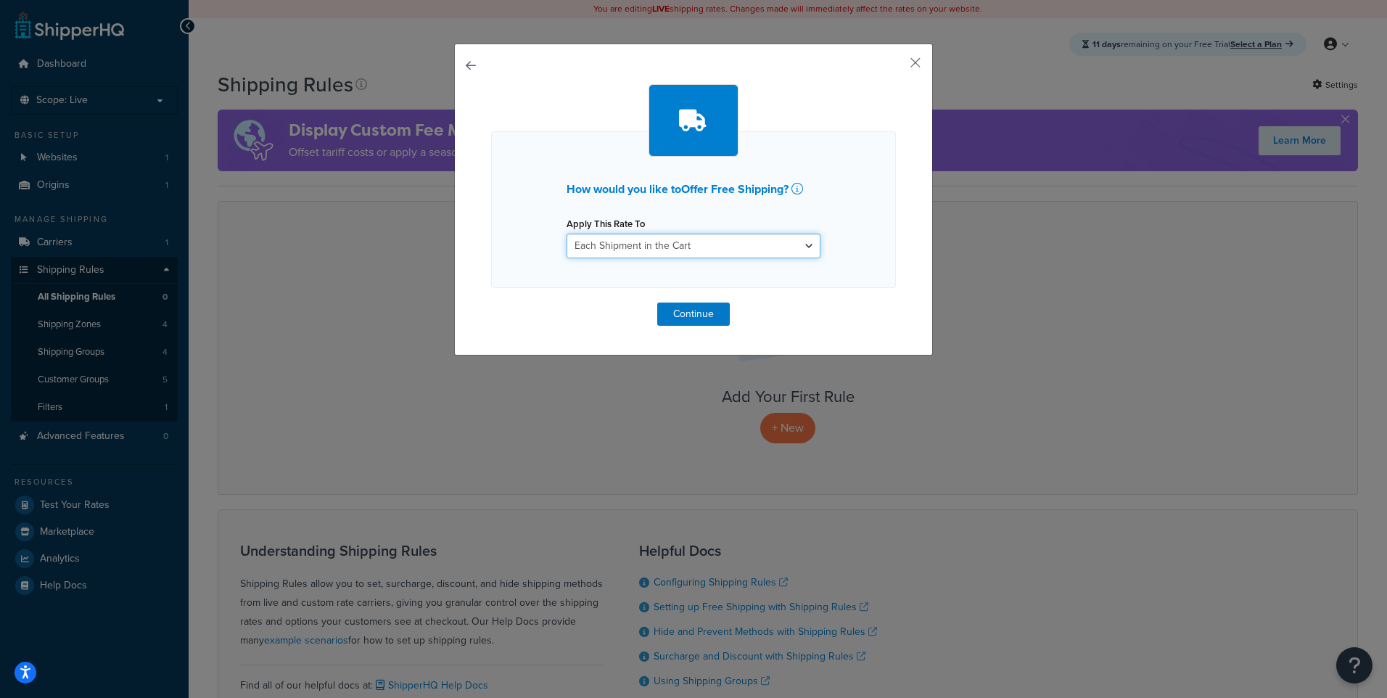
click at [637, 252] on select "Each Shipment in the Cart Each Shipping Group in the Cart Each Item within a Sh…" at bounding box center [693, 246] width 254 height 25
click at [566, 234] on select "Each Shipment in the Cart Each Shipping Group in the Cart Each Item within a Sh…" at bounding box center [693, 246] width 254 height 25
click at [715, 322] on button "Continue" at bounding box center [693, 313] width 73 height 23
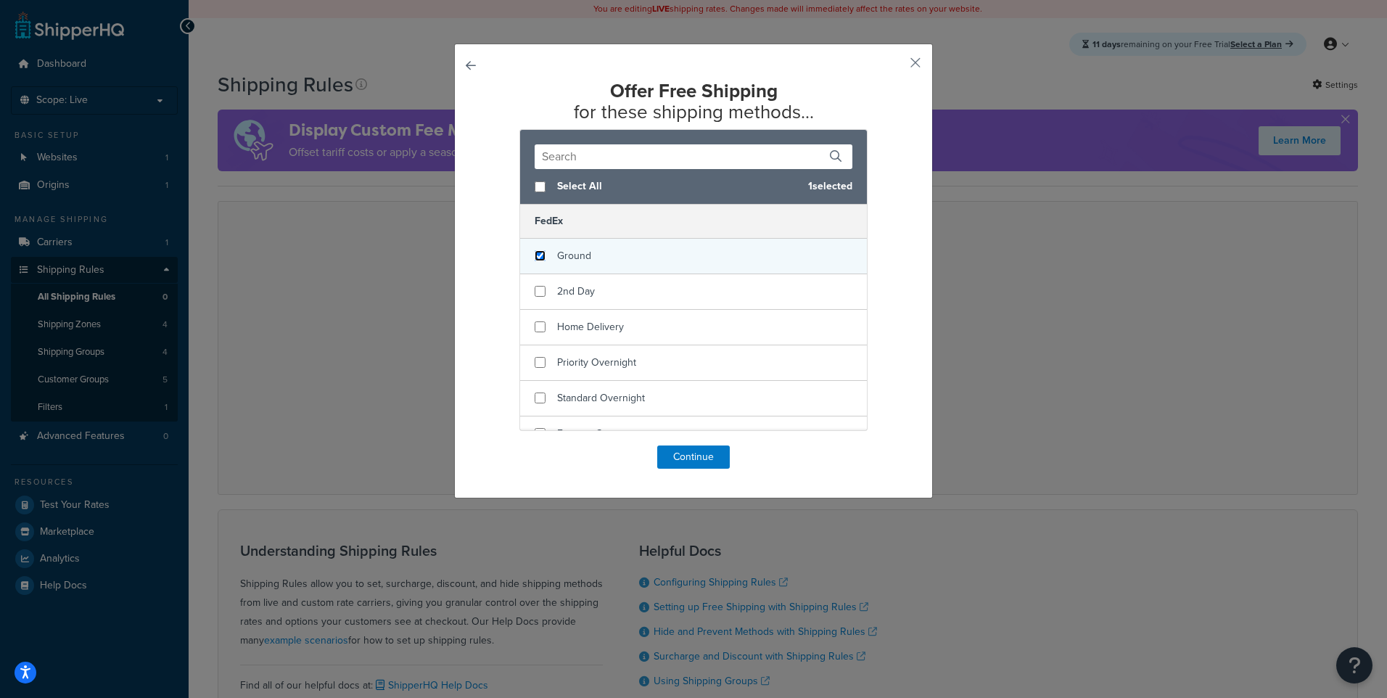
click at [537, 253] on input "checkbox" at bounding box center [539, 255] width 11 height 11
checkbox input "true"
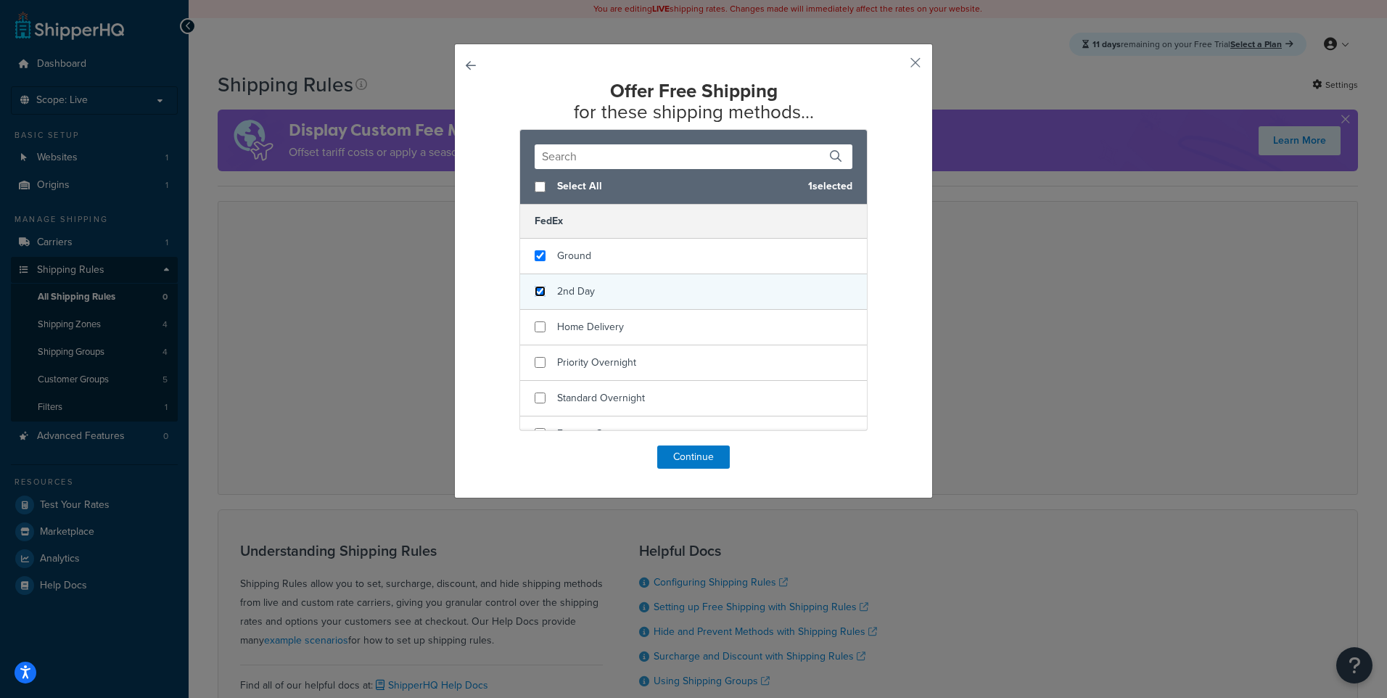
click at [536, 292] on input "checkbox" at bounding box center [539, 291] width 11 height 11
checkbox input "true"
click at [670, 471] on div "Offer Free Shipping for these shipping methods... Select All 2 selected FedEx G…" at bounding box center [693, 271] width 479 height 455
click at [673, 458] on button "Continue" at bounding box center [693, 456] width 73 height 23
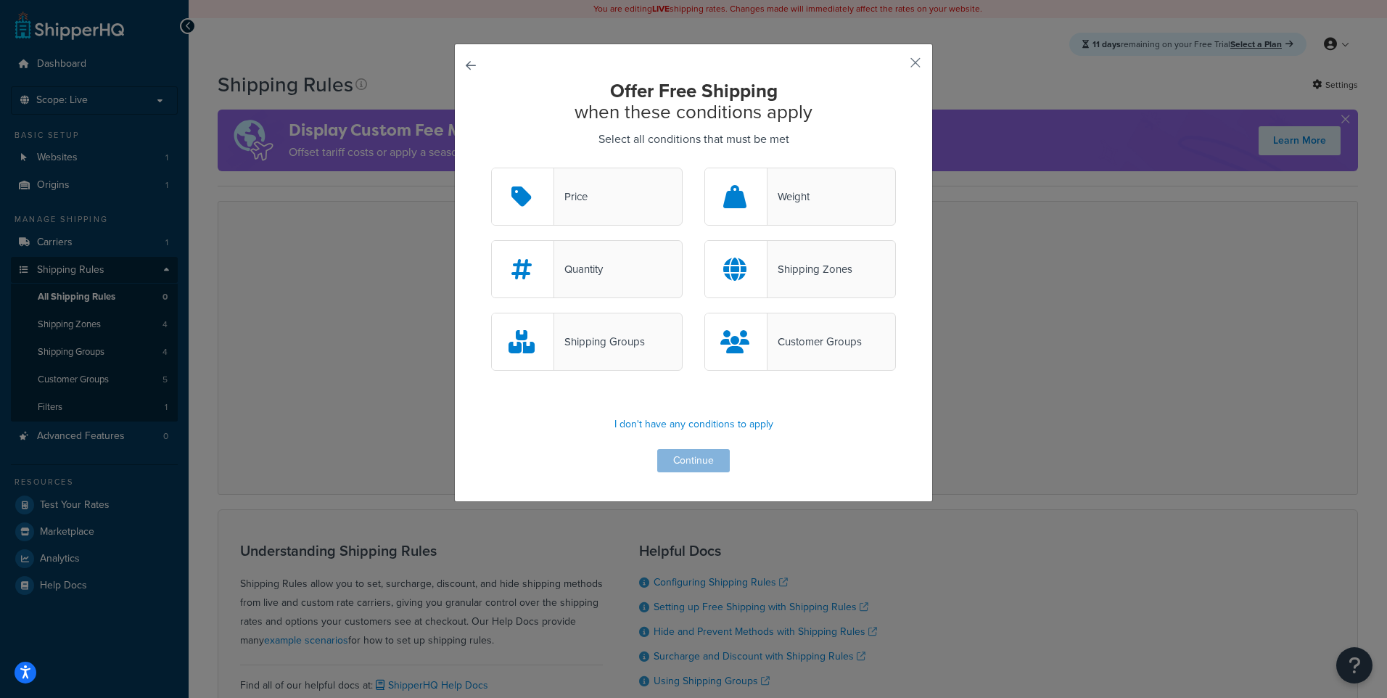
click at [590, 189] on div "Price" at bounding box center [586, 197] width 191 height 58
click at [0, 0] on input "Price" at bounding box center [0, 0] width 0 height 0
click at [685, 462] on button "Continue" at bounding box center [693, 460] width 73 height 23
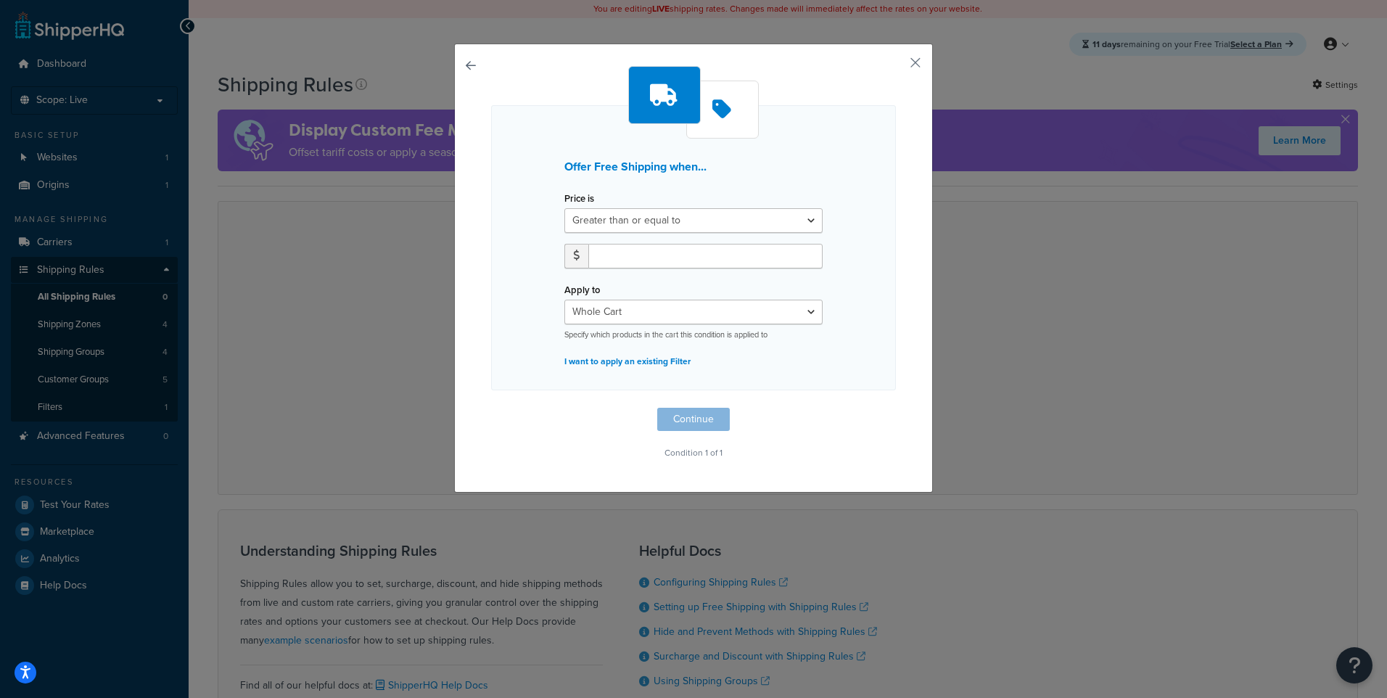
click at [680, 274] on div at bounding box center [693, 262] width 280 height 36
click at [684, 255] on input "number" at bounding box center [705, 256] width 234 height 25
type input "99.99"
click at [666, 421] on button "Continue" at bounding box center [693, 419] width 73 height 23
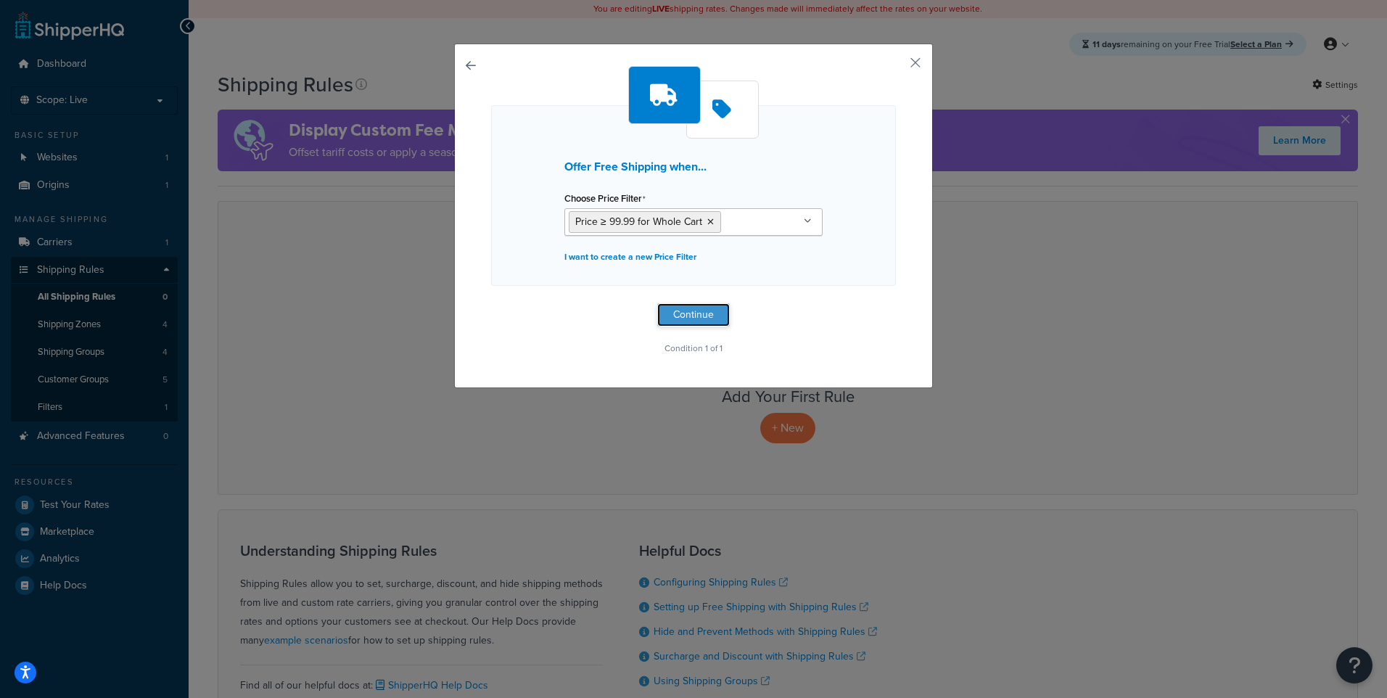
click at [698, 313] on button "Continue" at bounding box center [693, 314] width 73 height 23
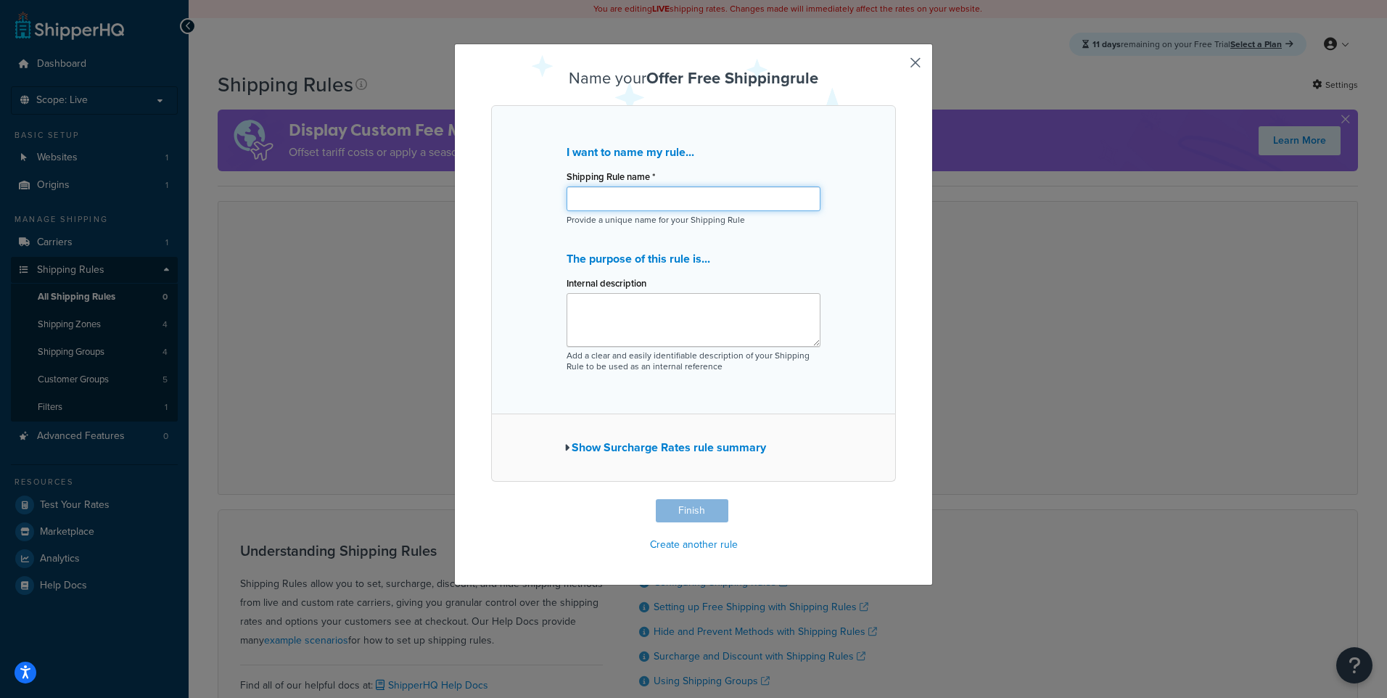
click at [615, 200] on input "Shipping Rule name *" at bounding box center [693, 198] width 254 height 25
click at [613, 200] on input "Greater Than 99.99 Free" at bounding box center [693, 198] width 254 height 25
type input "Greater Than 99.99 Free"
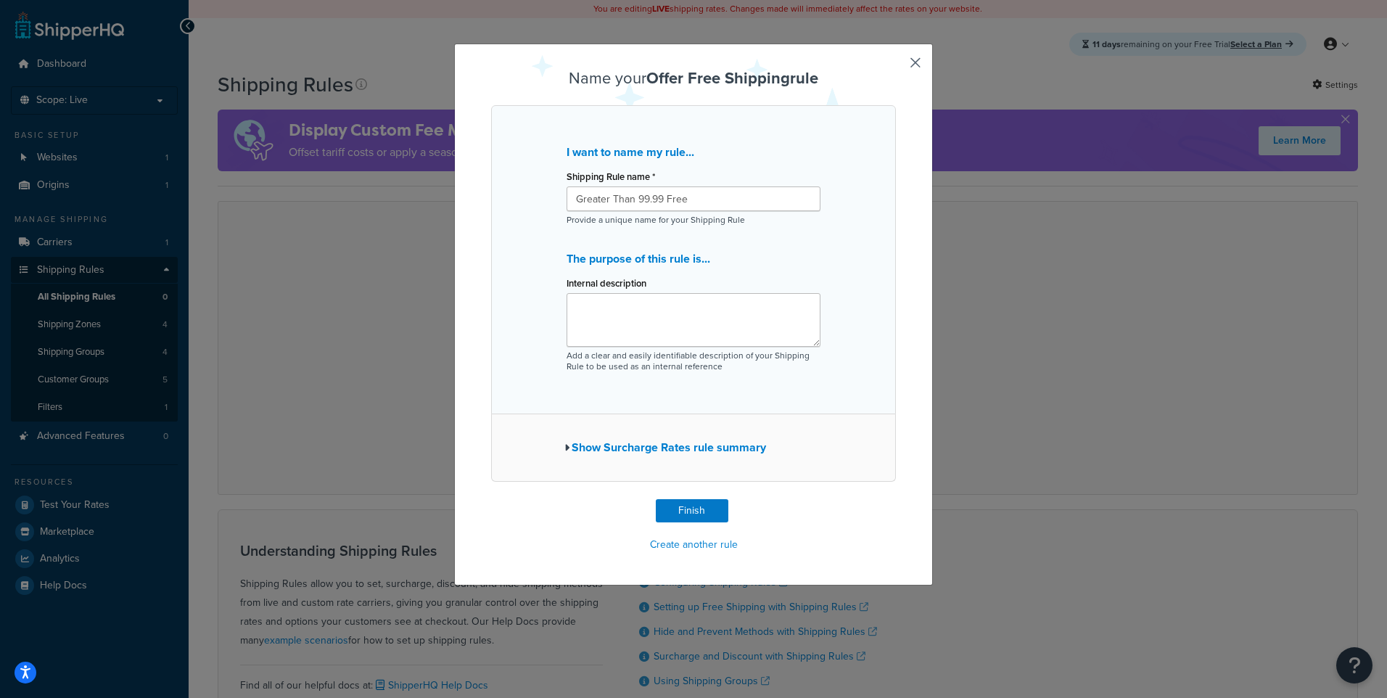
click at [611, 445] on button "Show Surcharge Rates rule summary" at bounding box center [665, 447] width 202 height 20
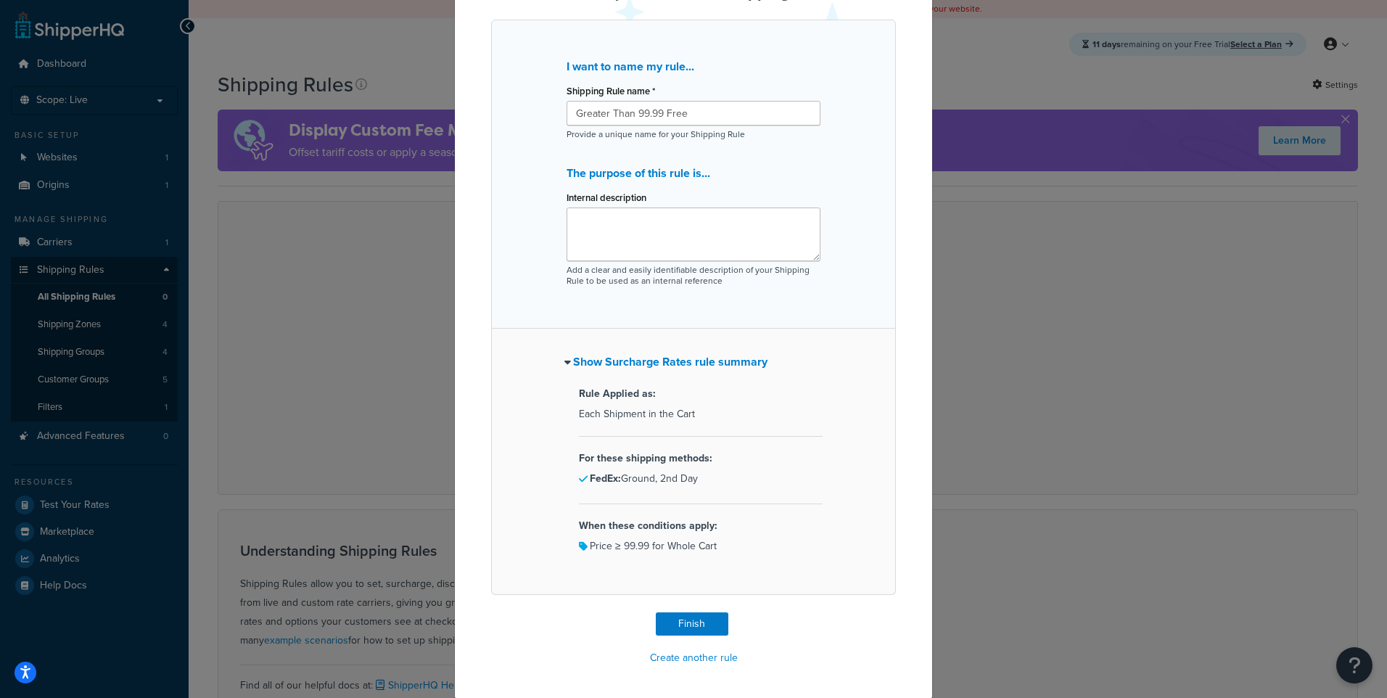
scroll to position [87, 0]
click at [681, 625] on button "Finish" at bounding box center [692, 622] width 73 height 23
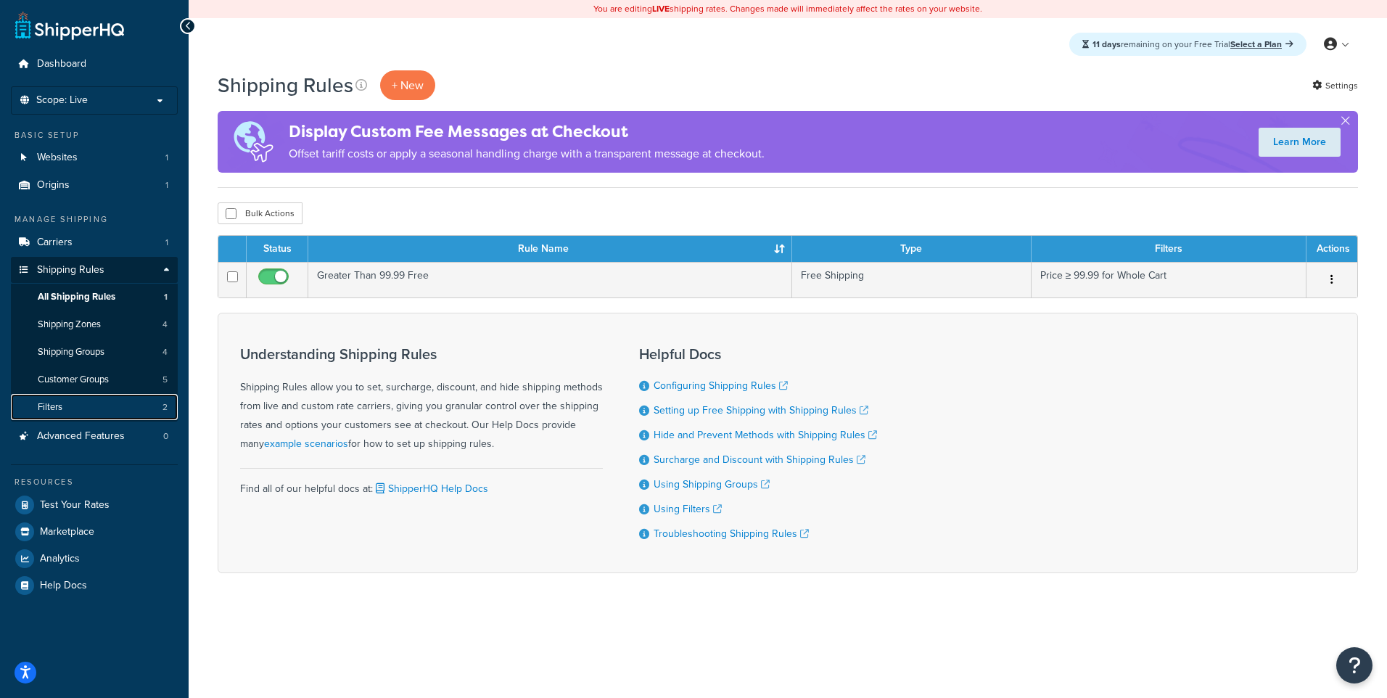
click at [86, 402] on link "Filters 2" at bounding box center [94, 407] width 167 height 27
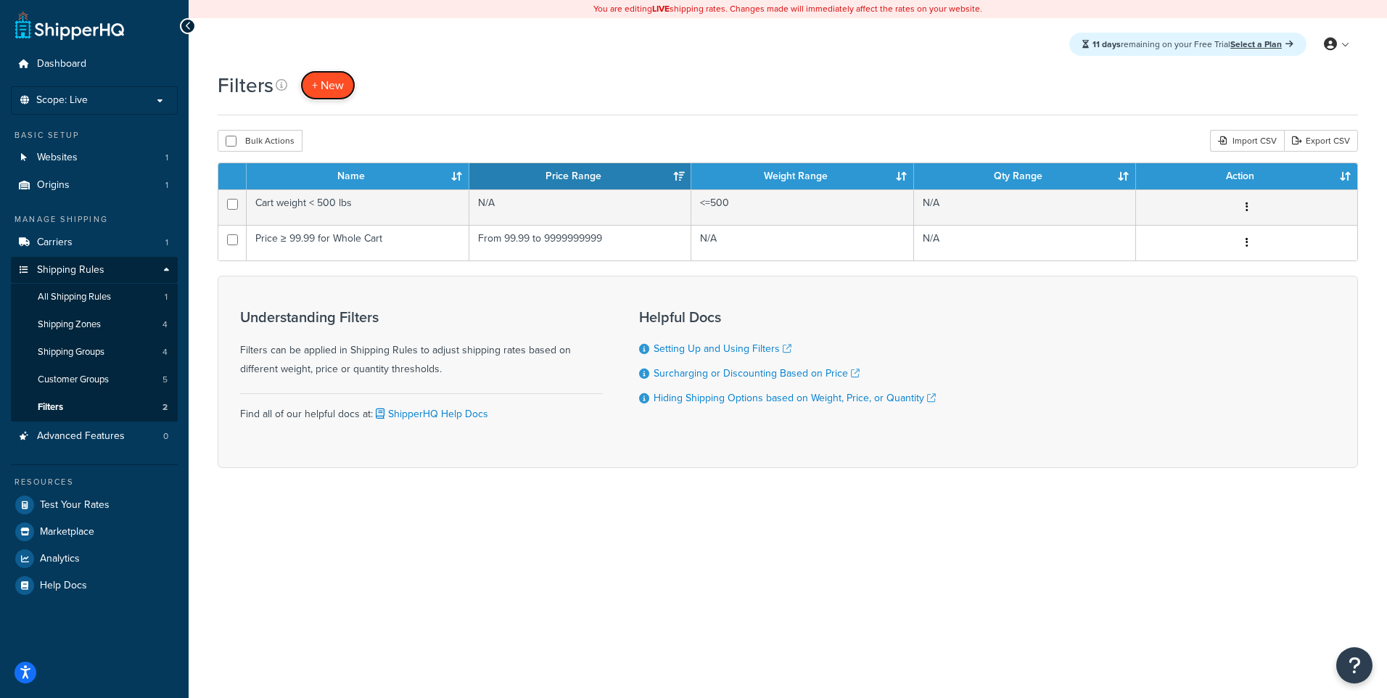
click at [330, 83] on span "+ New" at bounding box center [328, 85] width 32 height 17
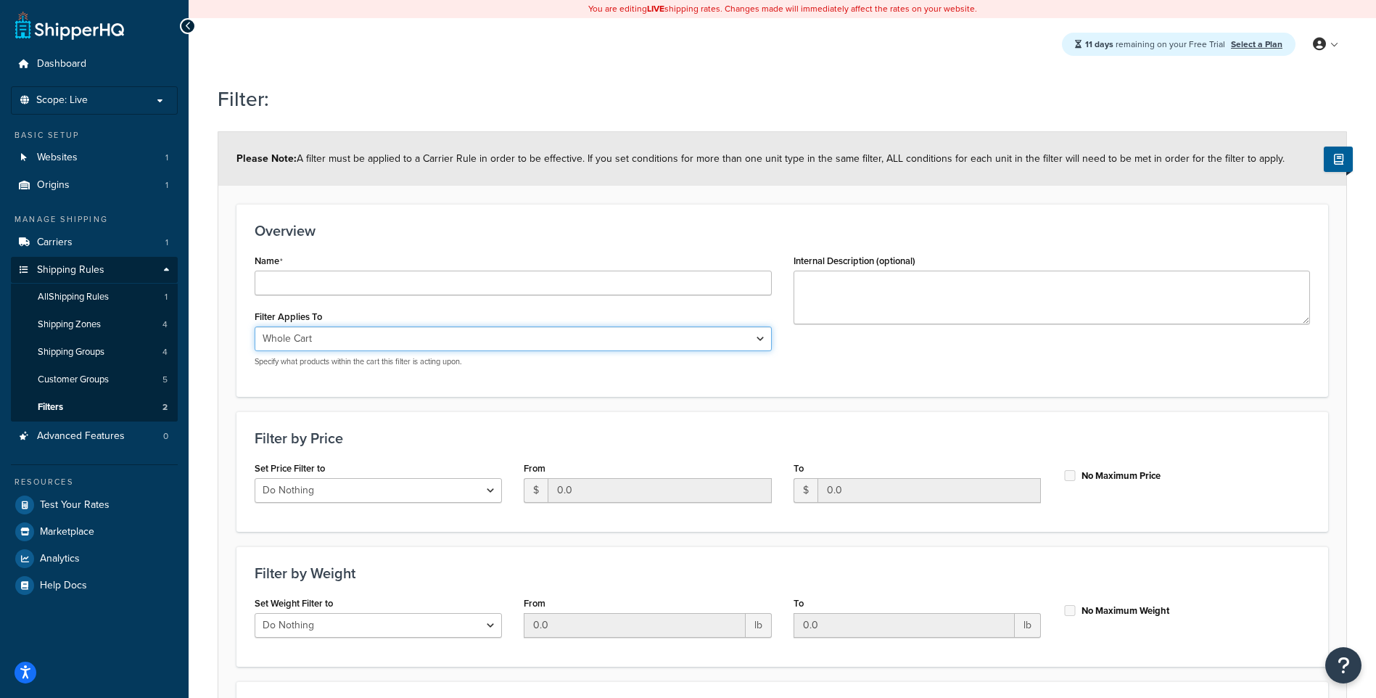
click at [387, 336] on select "Whole Cart Everything in Shipping Group Everything at Origin Each Item within S…" at bounding box center [513, 338] width 517 height 25
select select "ITEM"
click at [255, 326] on select "Whole Cart Everything in Shipping Group Everything at Origin Each Item within S…" at bounding box center [513, 338] width 517 height 25
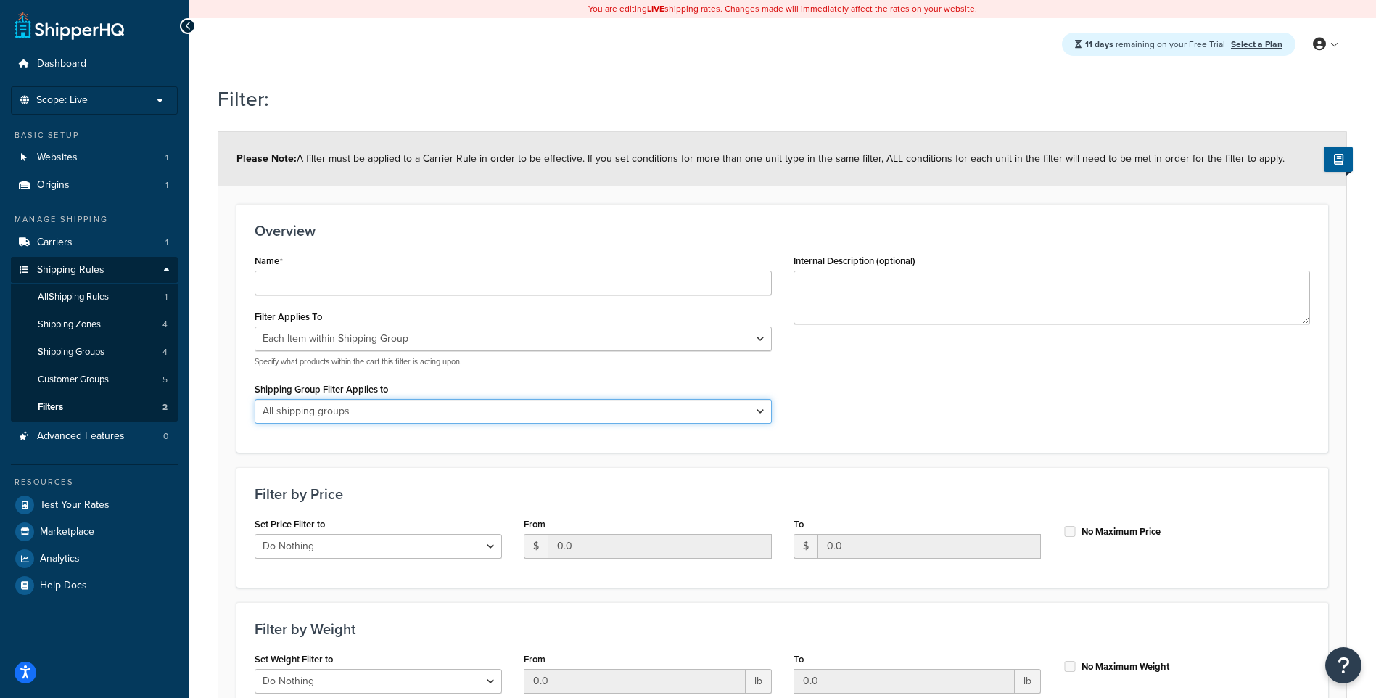
click at [558, 413] on select "All shipping groups Large Medium Small All Products not assigned to a Shipping …" at bounding box center [513, 411] width 517 height 25
select select "302882"
click at [255, 399] on select "All shipping groups Large Medium Small All Products not assigned to a Shipping …" at bounding box center [513, 411] width 517 height 25
click at [94, 432] on span "Advanced Features" at bounding box center [81, 436] width 88 height 12
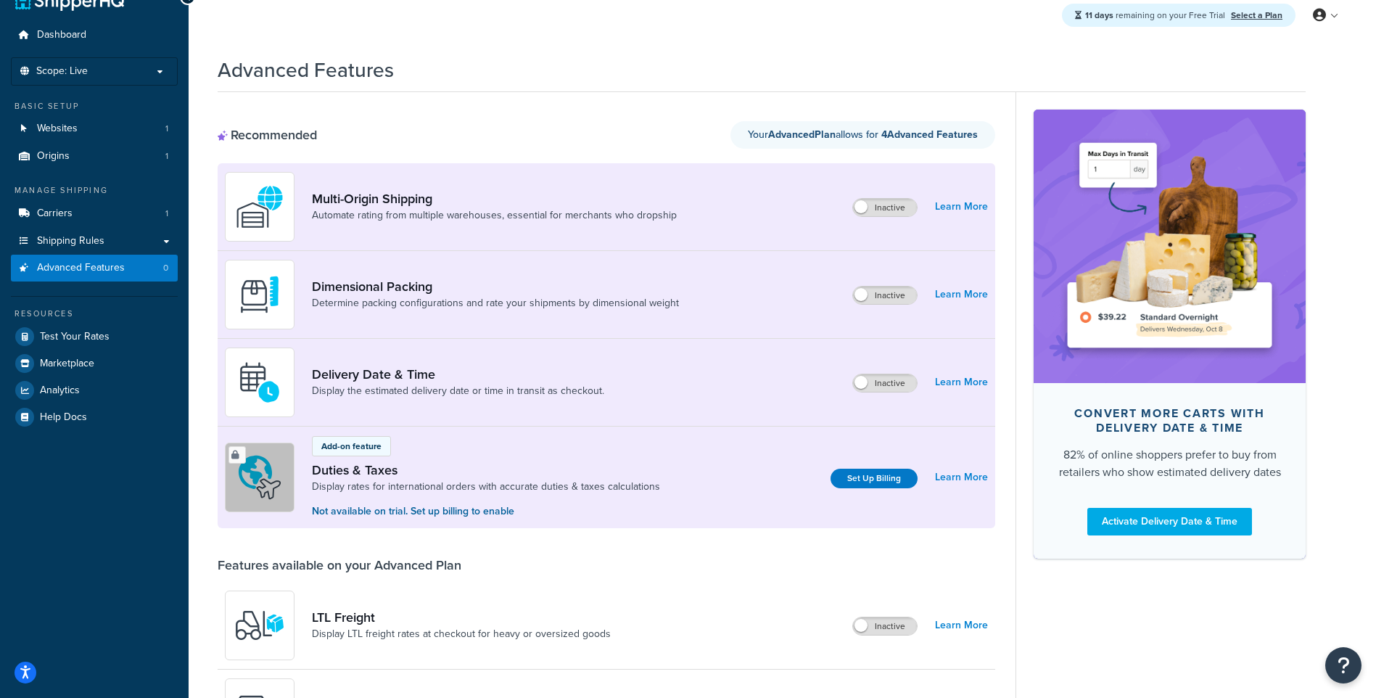
scroll to position [73, 0]
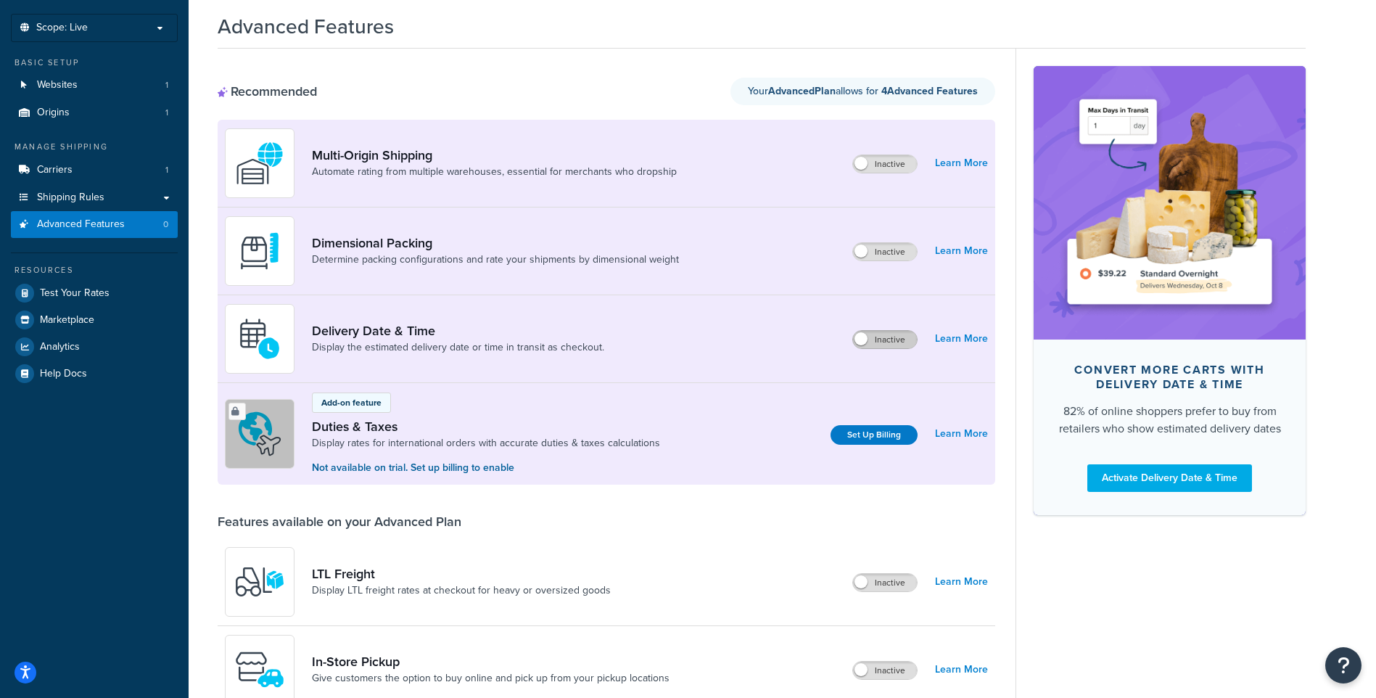
click at [885, 340] on label "Inactive" at bounding box center [885, 339] width 64 height 17
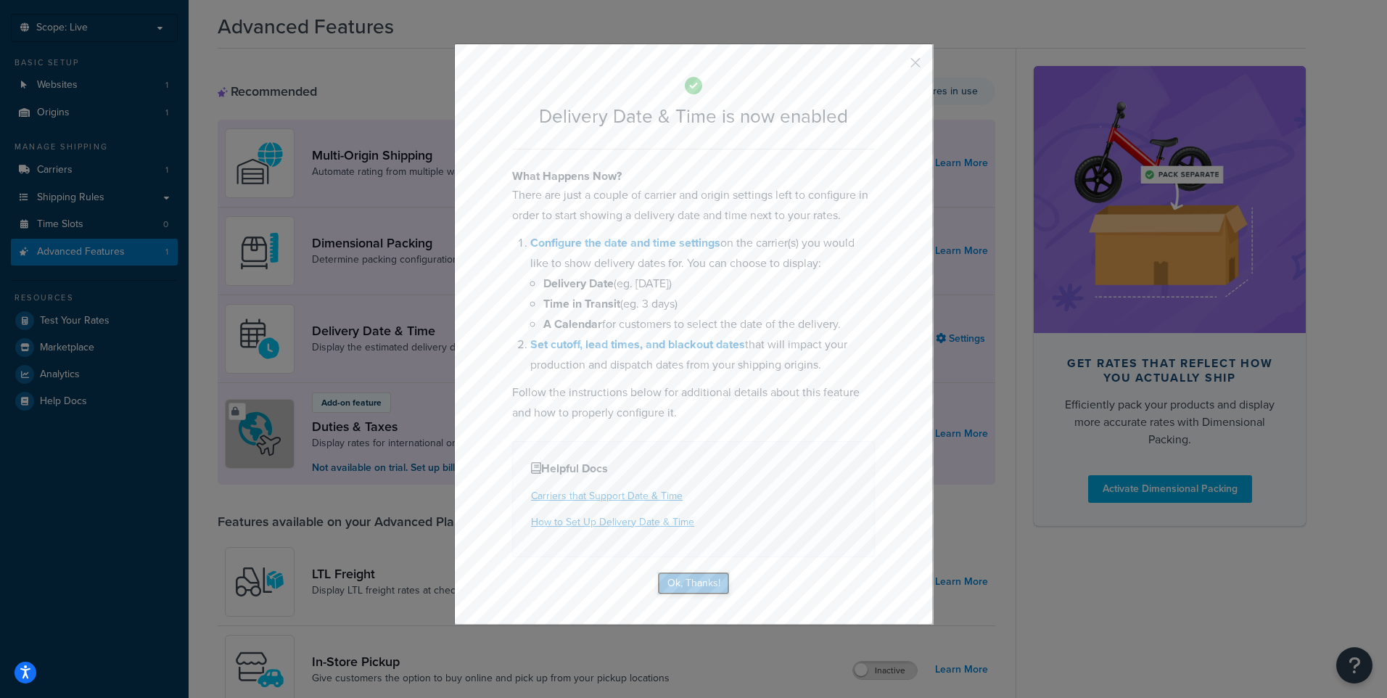
click at [682, 583] on button "Ok, Thanks!" at bounding box center [693, 582] width 73 height 23
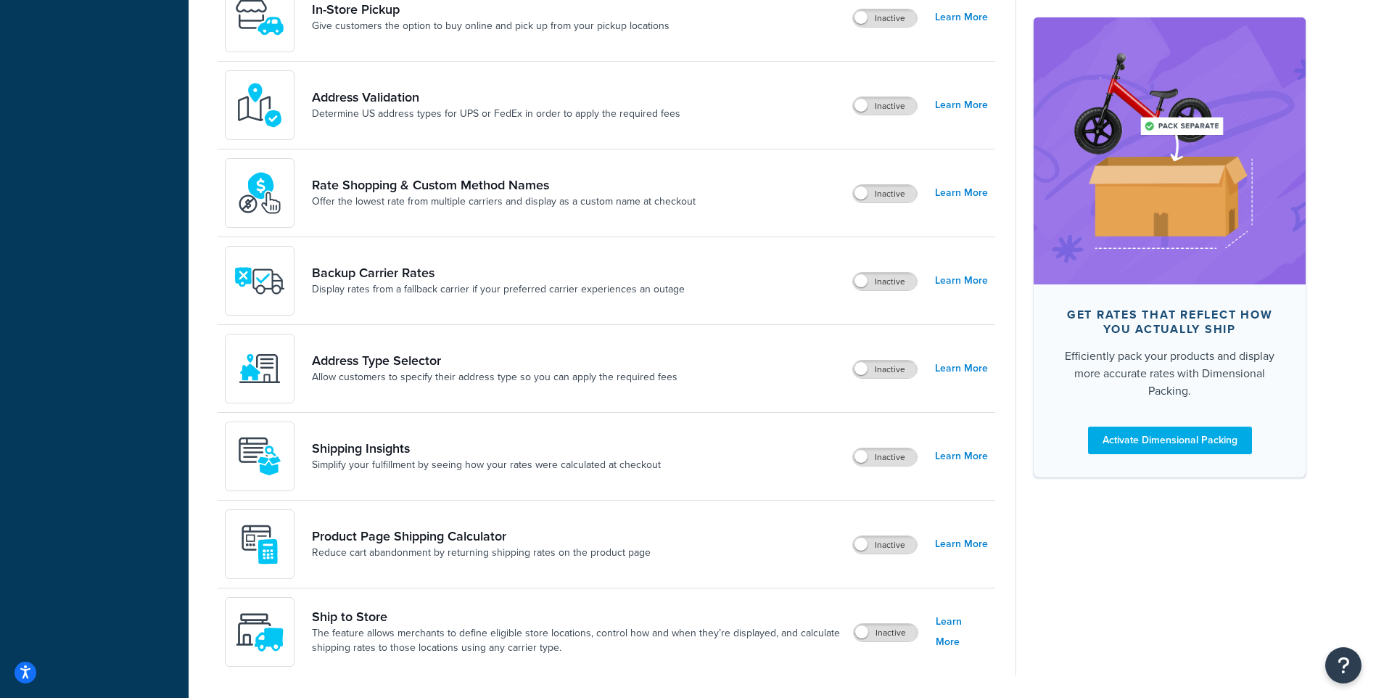
scroll to position [725, 0]
click at [864, 276] on span at bounding box center [860, 279] width 13 height 13
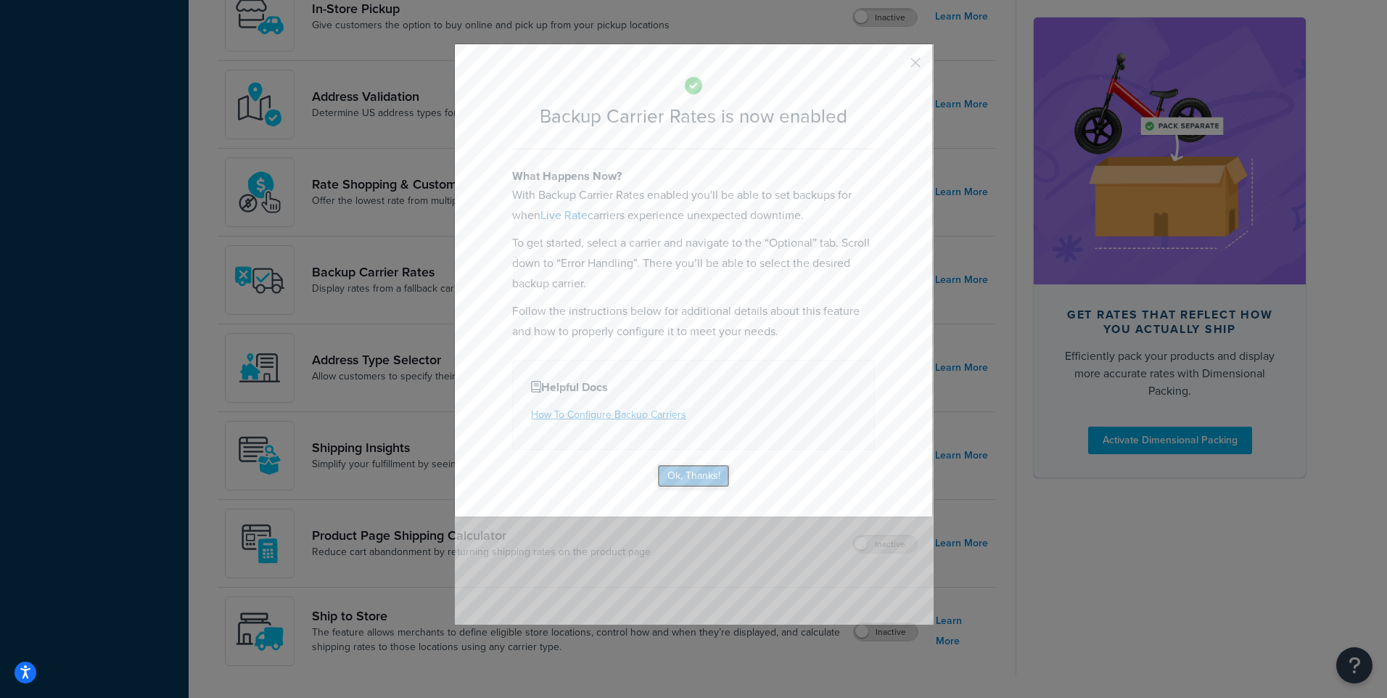
click at [697, 475] on button "Ok, Thanks!" at bounding box center [693, 475] width 73 height 23
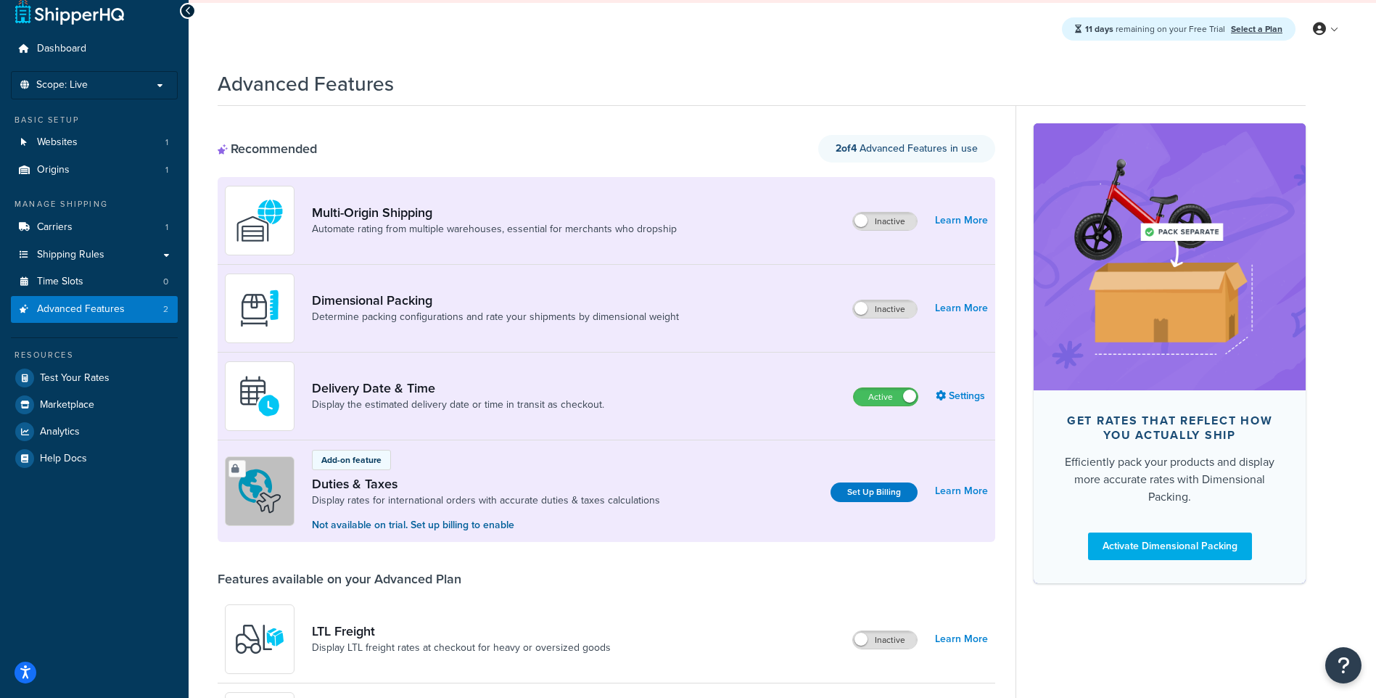
scroll to position [0, 0]
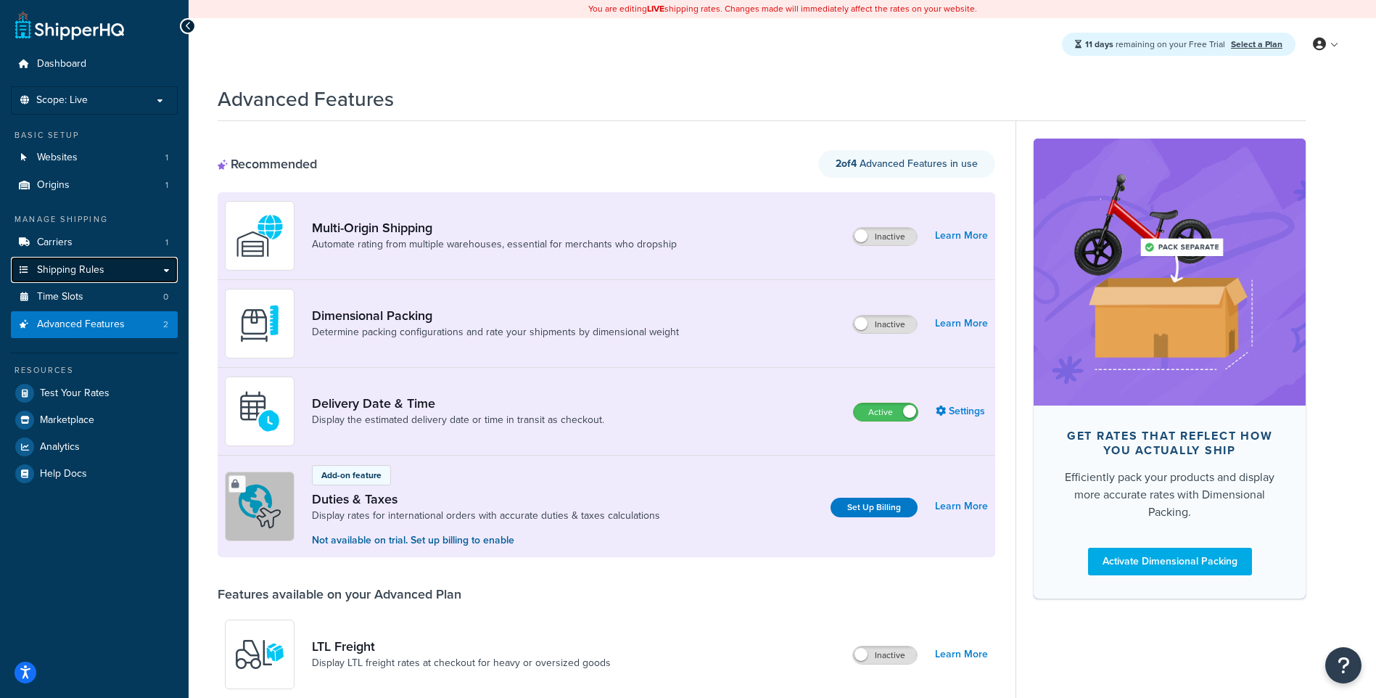
click at [137, 268] on link "Shipping Rules" at bounding box center [94, 270] width 167 height 27
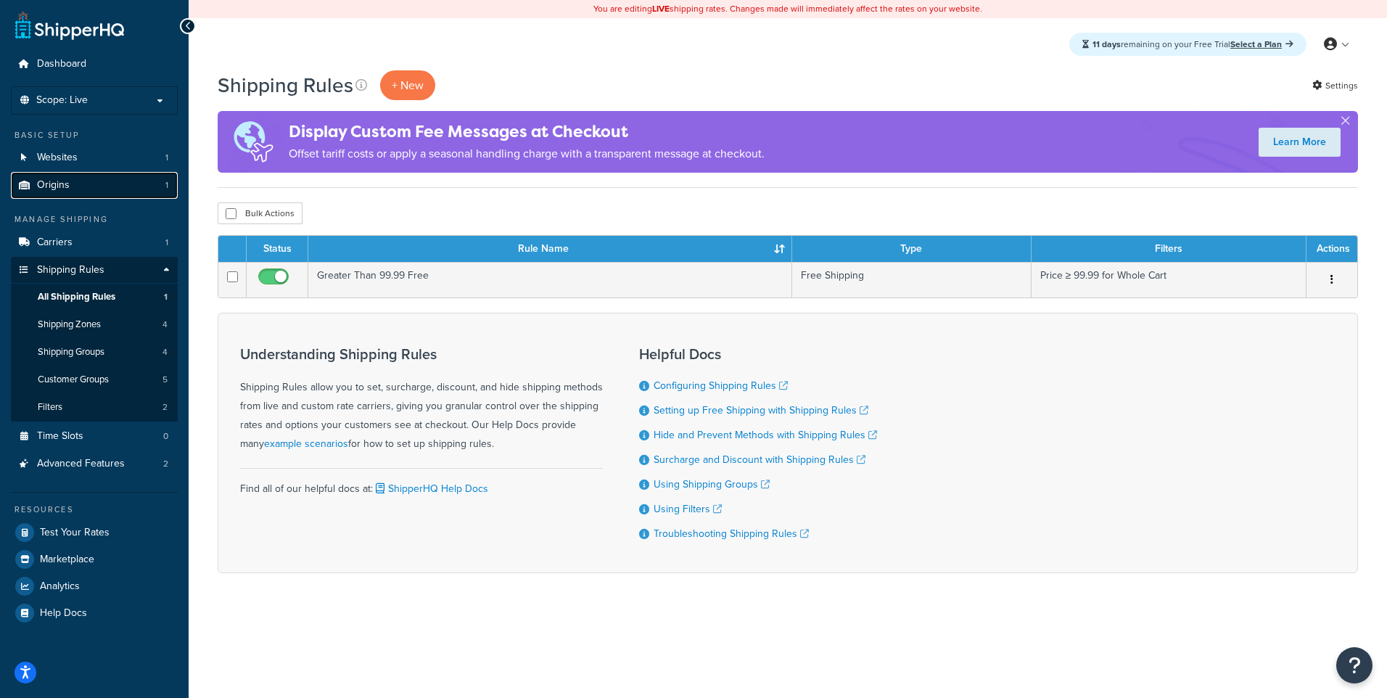
click at [96, 186] on link "Origins 1" at bounding box center [94, 185] width 167 height 27
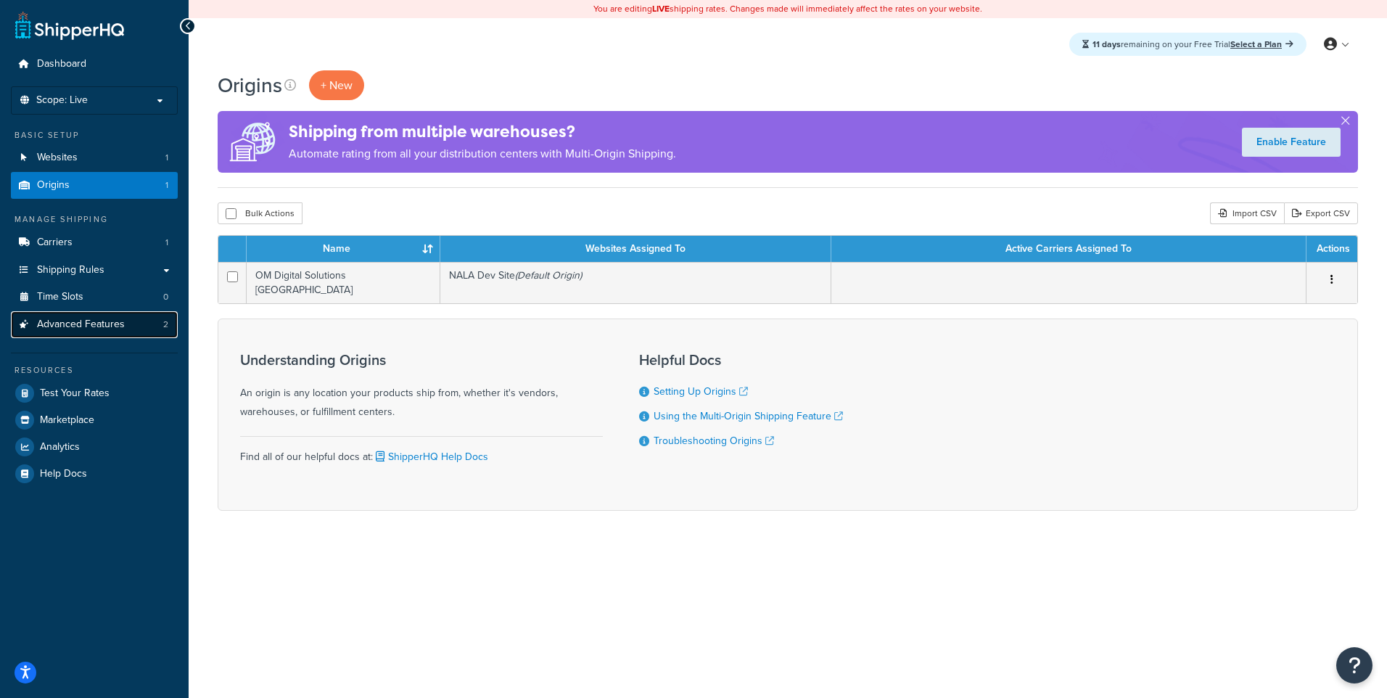
click at [107, 328] on span "Advanced Features" at bounding box center [81, 324] width 88 height 12
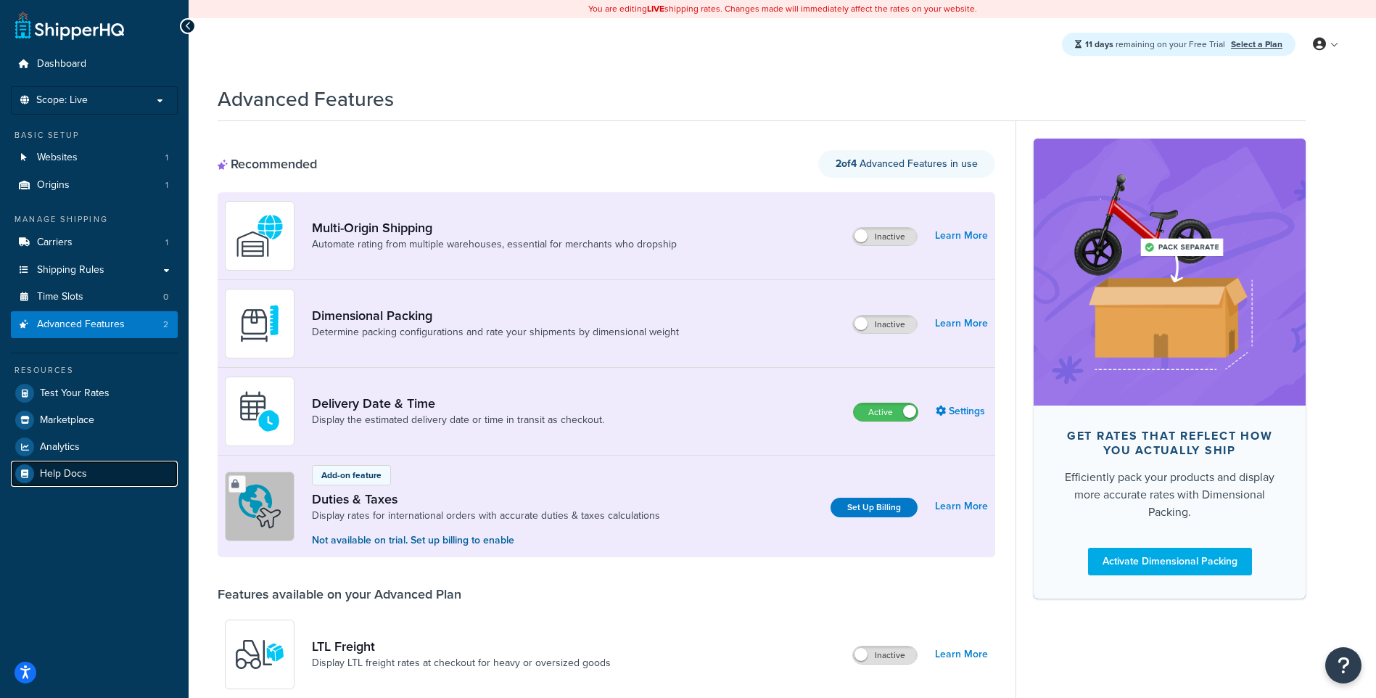
click at [124, 476] on link "Help Docs" at bounding box center [94, 474] width 167 height 26
click at [123, 270] on link "Shipping Rules" at bounding box center [94, 270] width 167 height 27
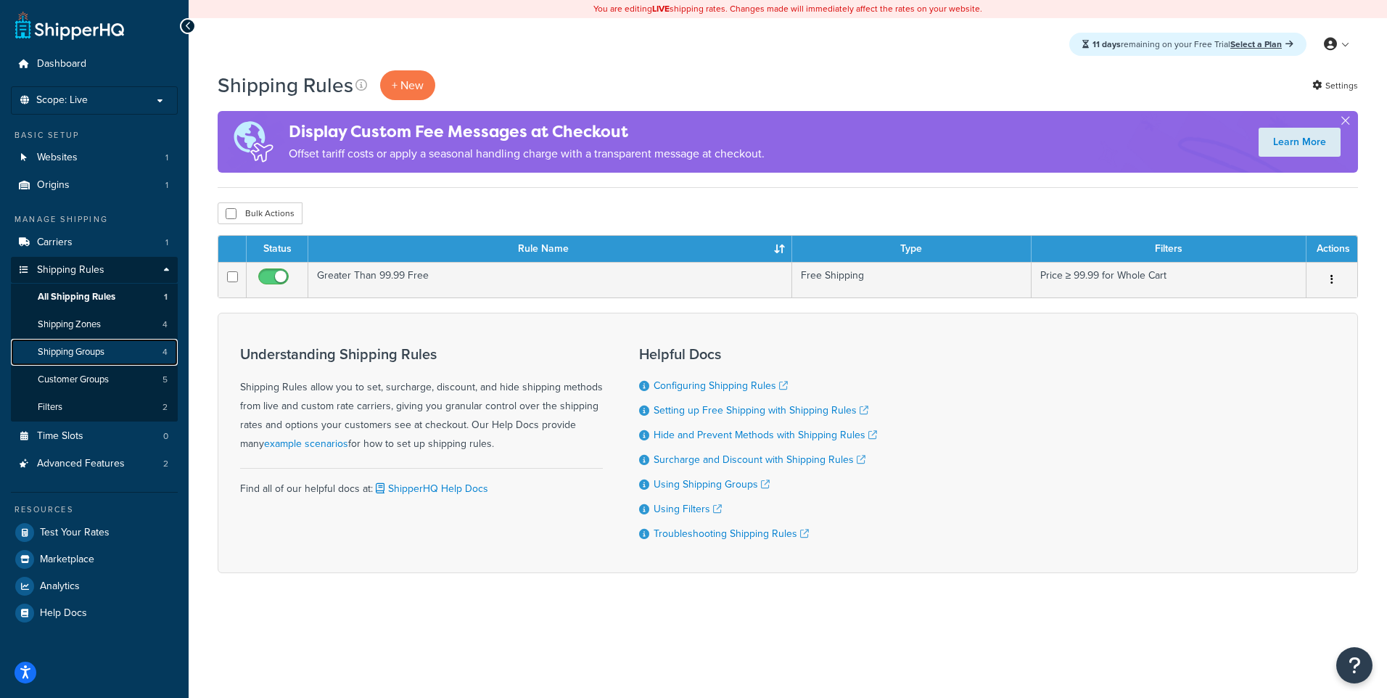
click at [118, 346] on link "Shipping Groups 4" at bounding box center [94, 352] width 167 height 27
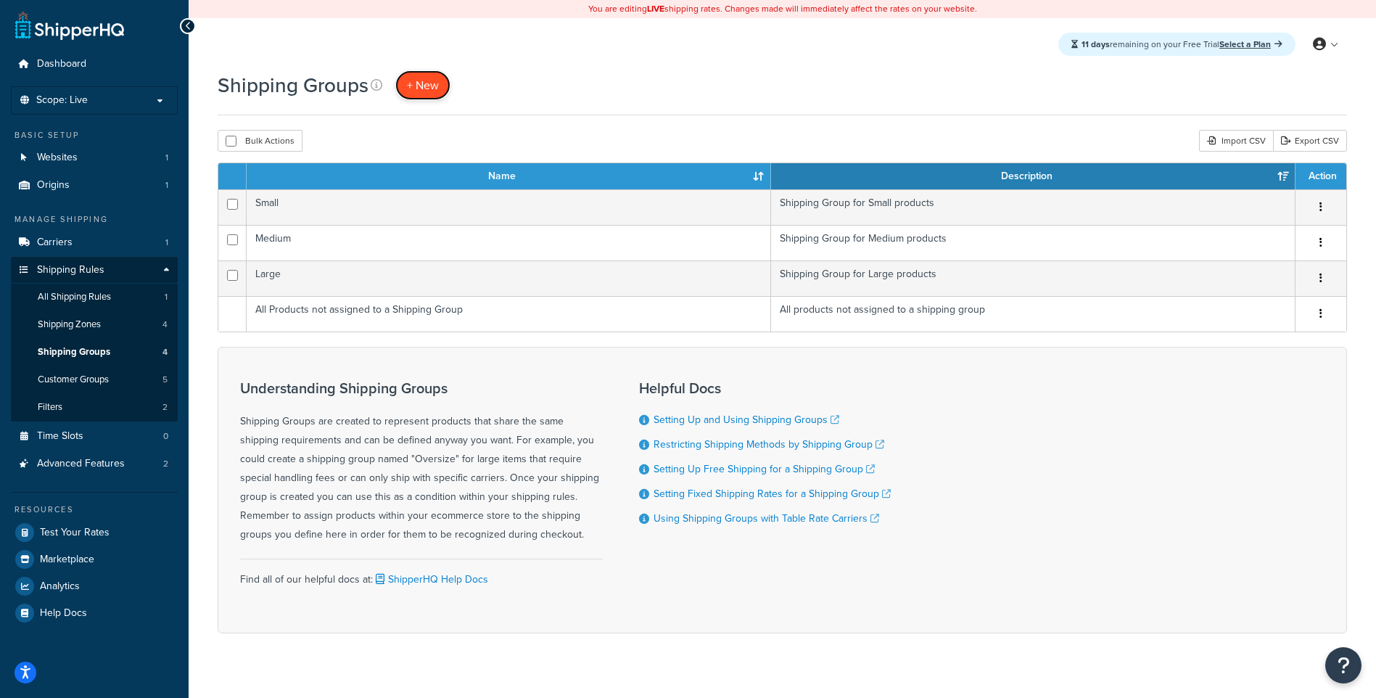
click at [441, 88] on link "+ New" at bounding box center [422, 85] width 55 height 30
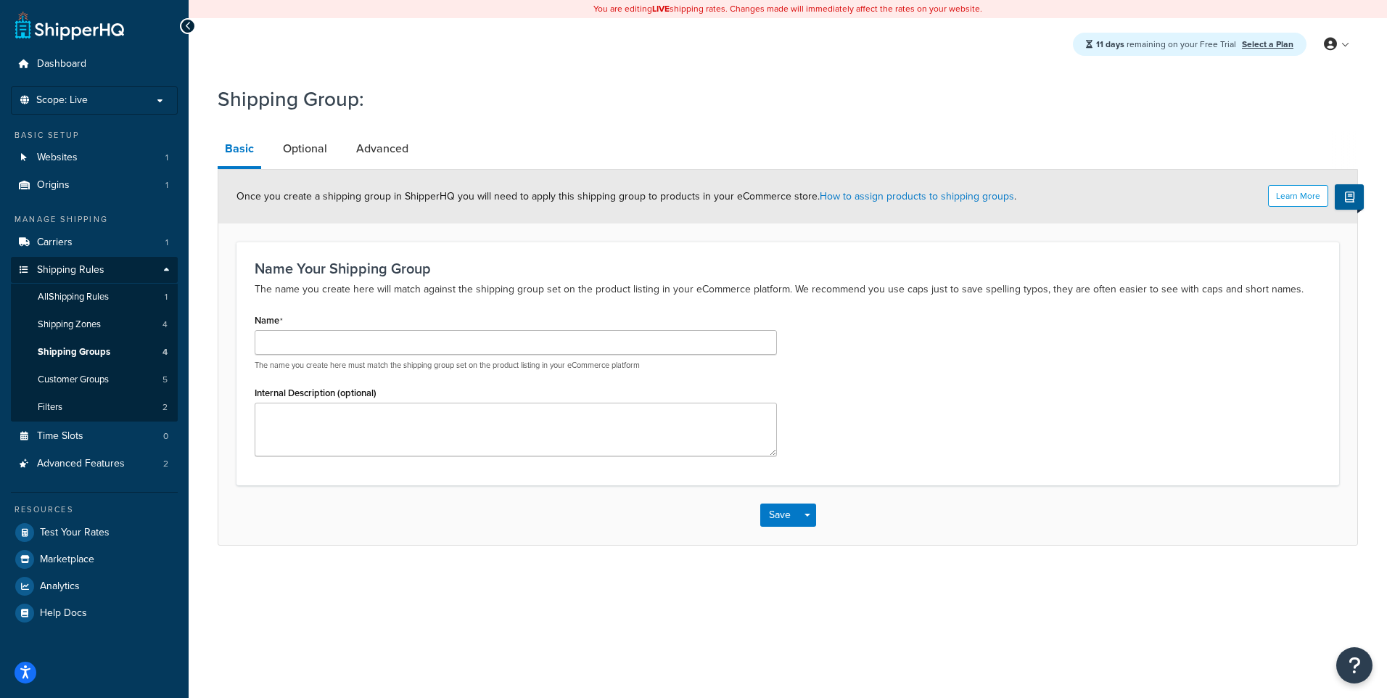
click at [345, 329] on div "Name The name you create here must match the shipping group set on the product …" at bounding box center [516, 340] width 522 height 61
click at [326, 342] on input "Name" at bounding box center [516, 342] width 522 height 25
paste input "GROUND_ONLY"
type input "GROUND_ONLY"
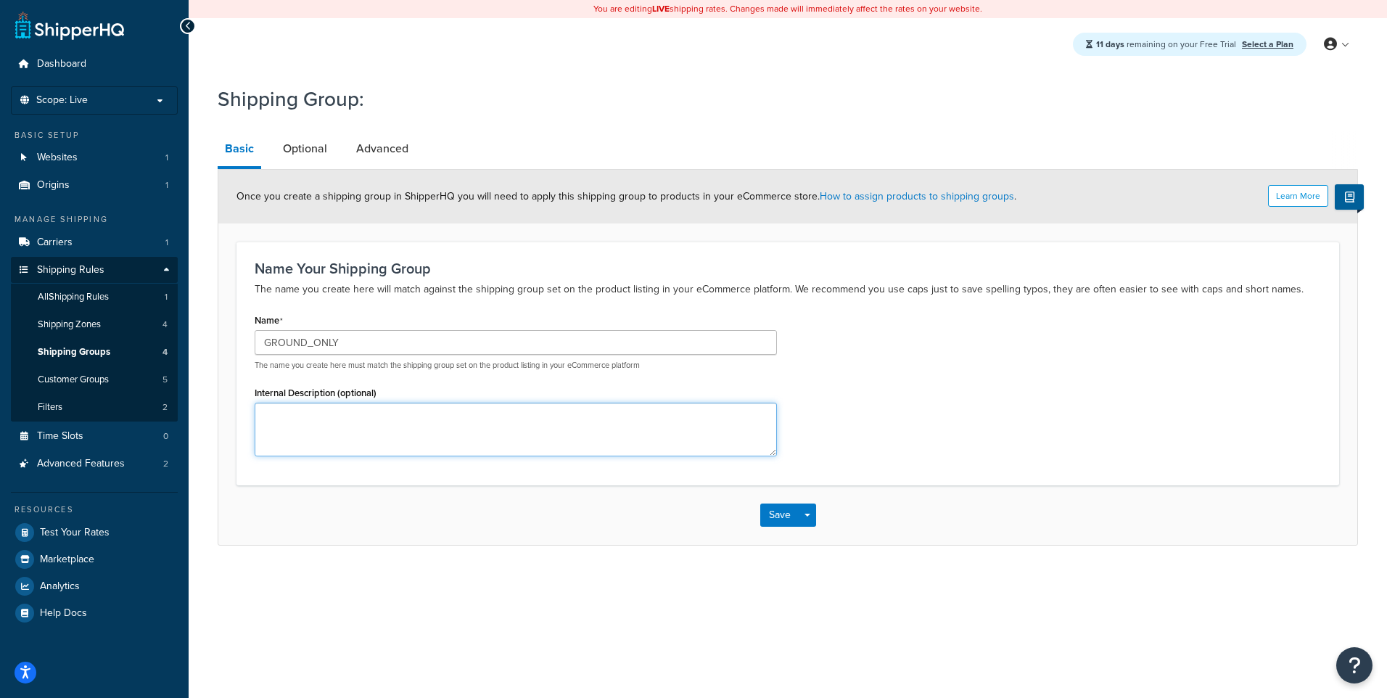
click at [281, 426] on textarea "Internal Description (optional)" at bounding box center [516, 429] width 522 height 54
click at [416, 418] on textarea "no batteries" at bounding box center [516, 429] width 522 height 54
type textarea "batteries"
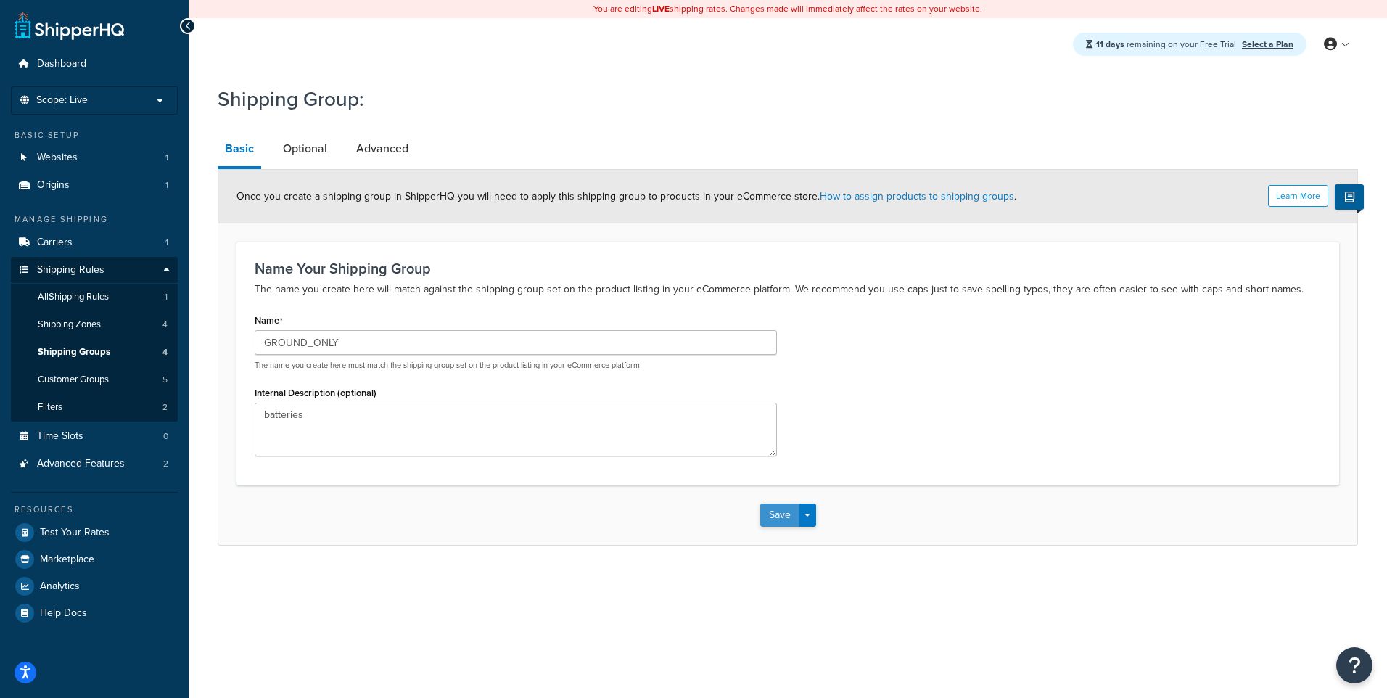
click at [778, 516] on button "Save" at bounding box center [779, 514] width 39 height 23
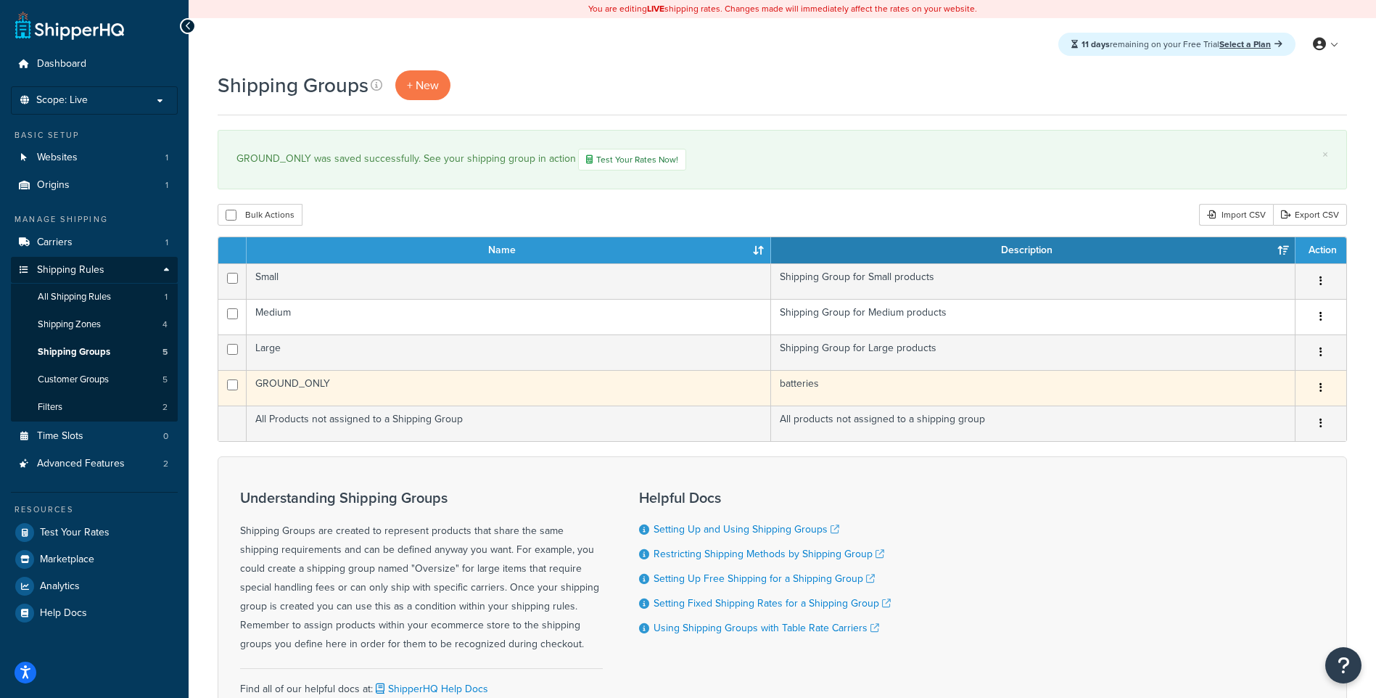
click at [323, 383] on td "GROUND_ONLY" at bounding box center [509, 388] width 524 height 36
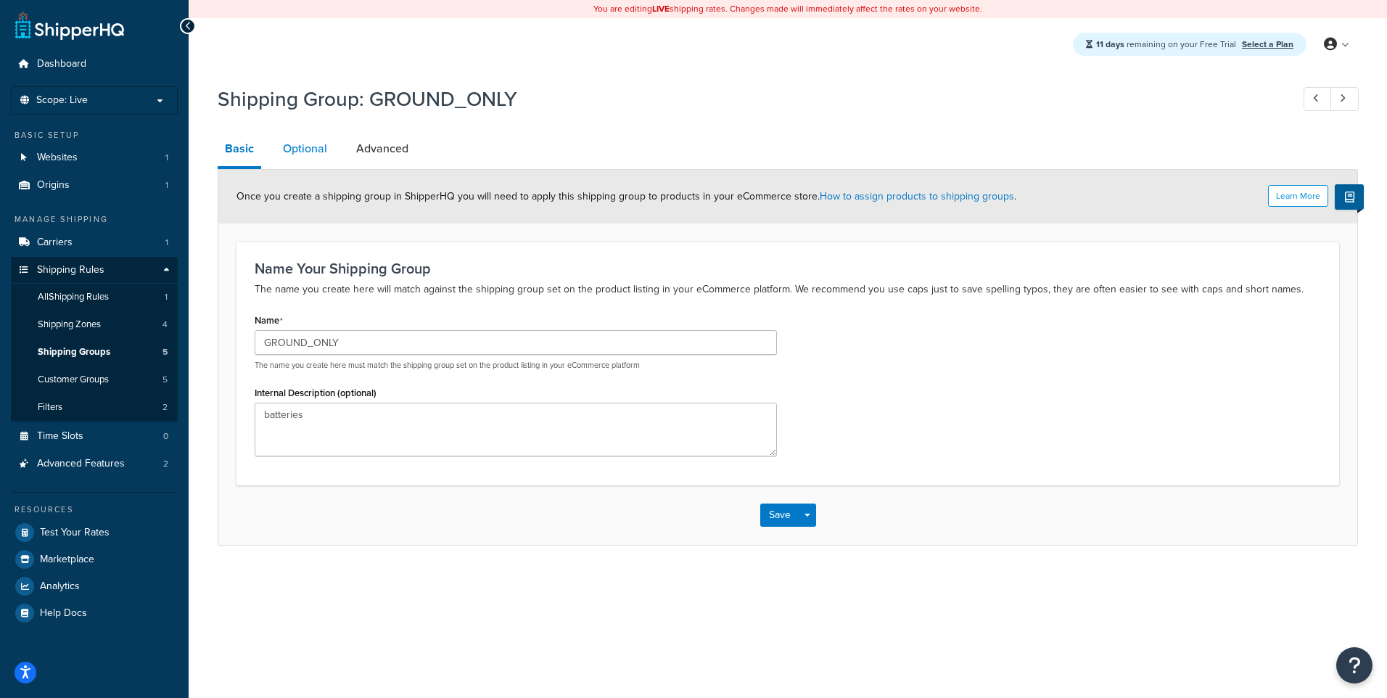
click at [286, 146] on link "Optional" at bounding box center [305, 148] width 59 height 35
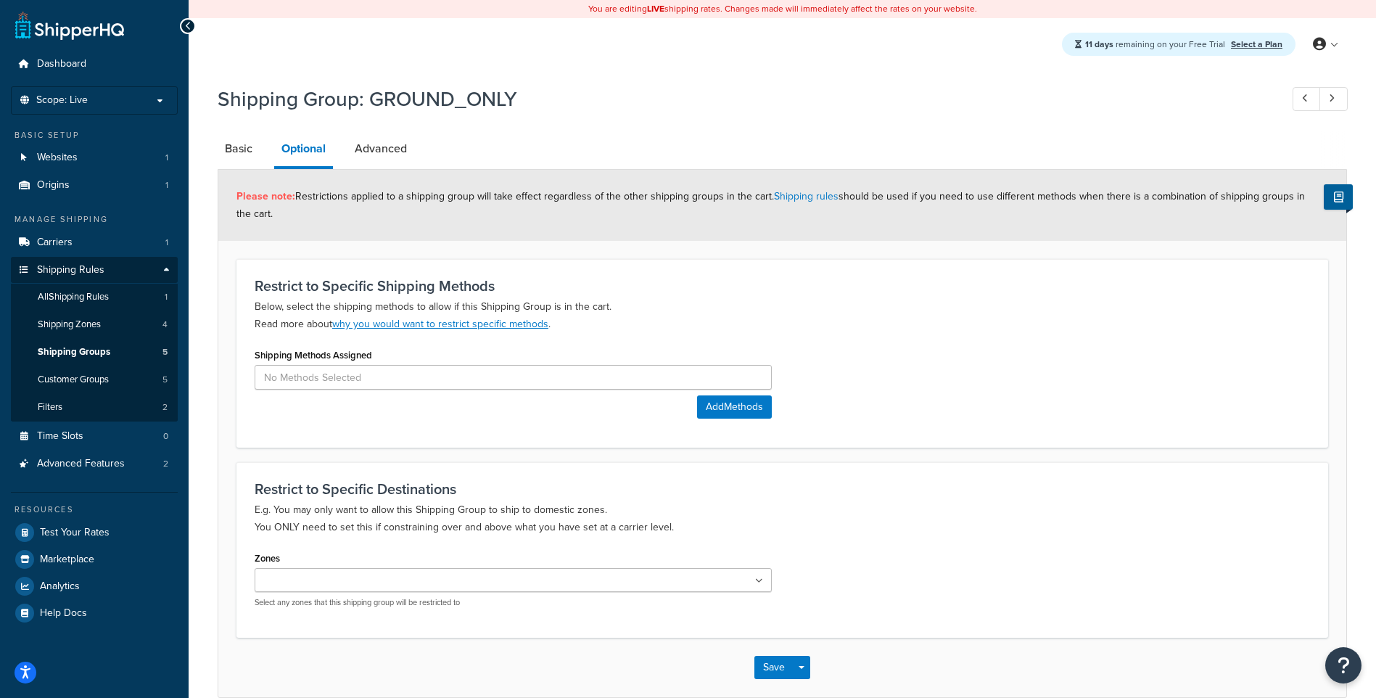
click at [356, 360] on label "Shipping Methods Assigned" at bounding box center [313, 355] width 117 height 11
click at [360, 372] on input at bounding box center [513, 377] width 517 height 25
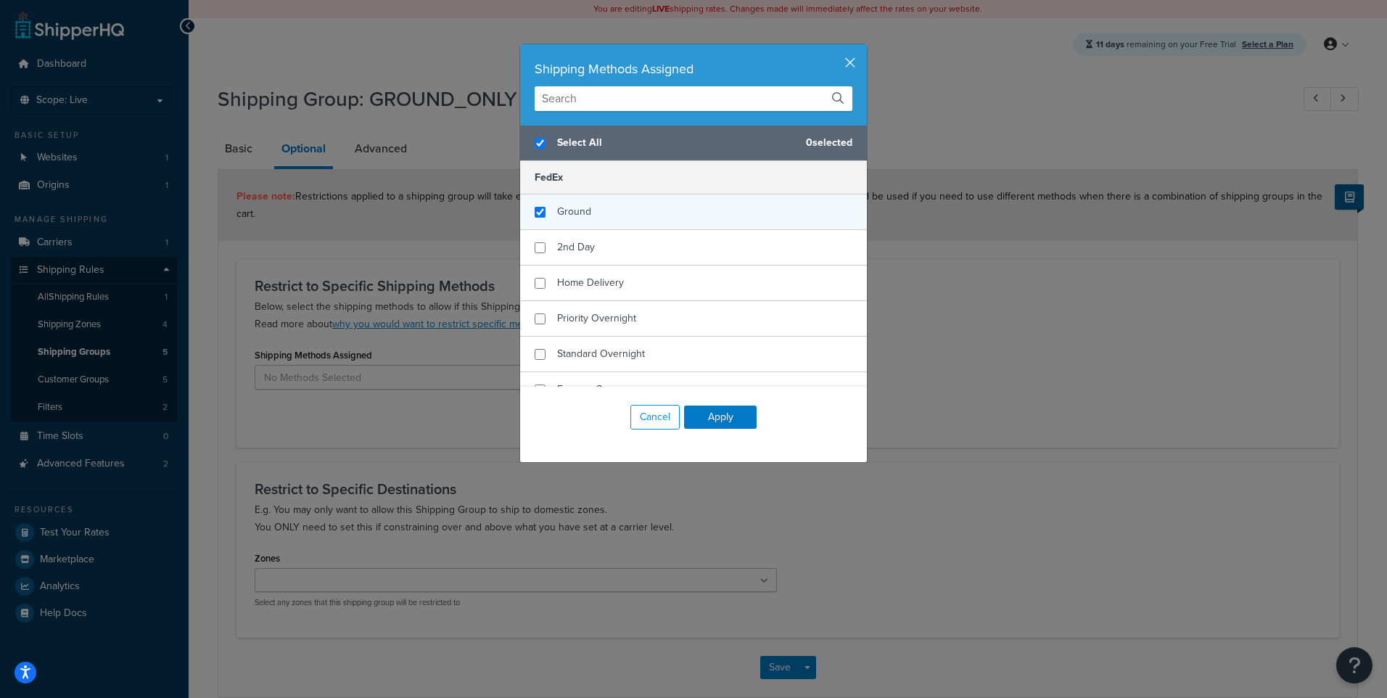
checkbox input "true"
click at [548, 213] on div "Ground" at bounding box center [693, 212] width 347 height 36
click at [735, 419] on button "Apply" at bounding box center [720, 416] width 73 height 23
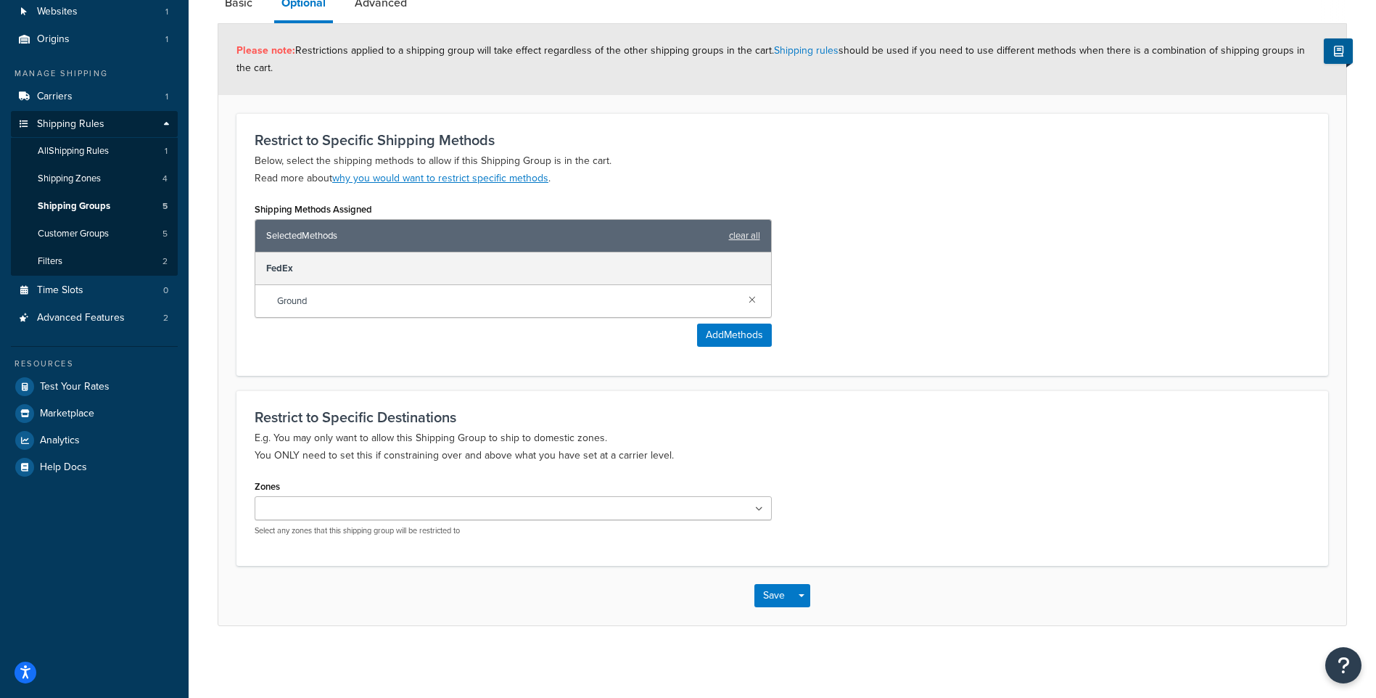
scroll to position [147, 0]
click at [774, 597] on button "Save" at bounding box center [773, 594] width 39 height 23
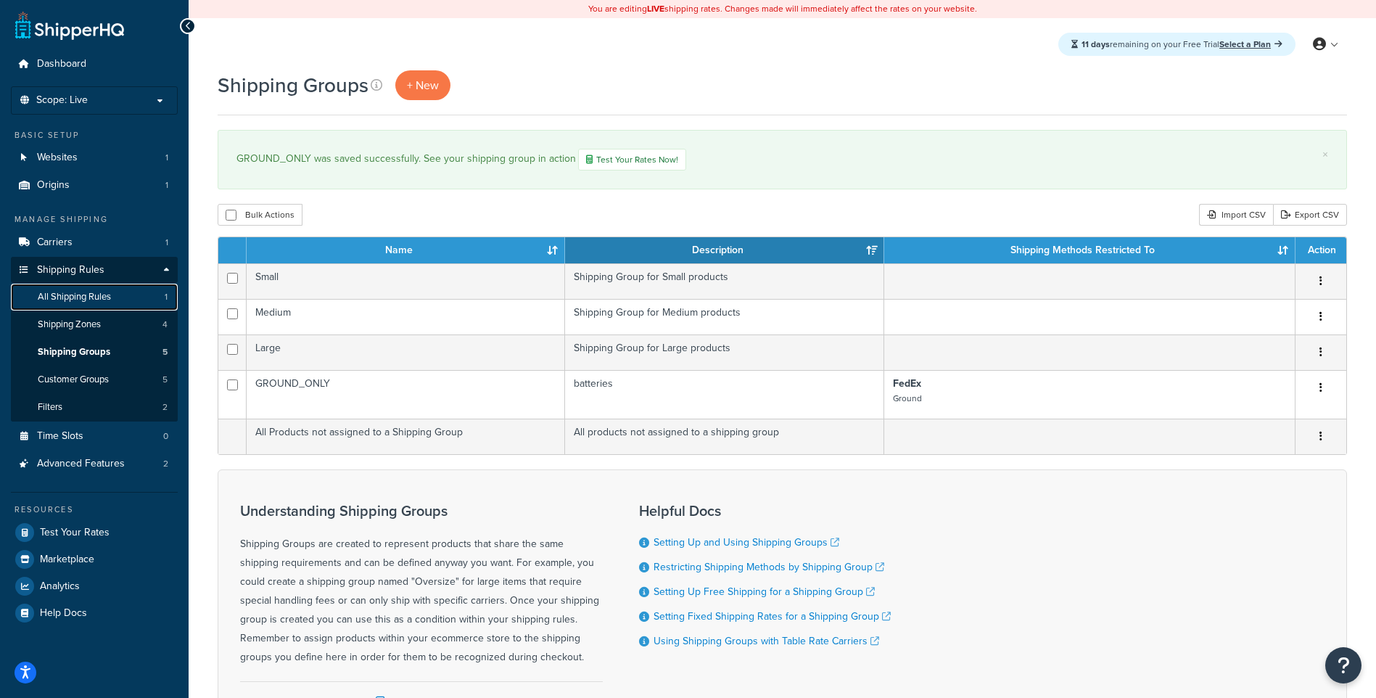
click at [110, 299] on span "All Shipping Rules" at bounding box center [74, 297] width 73 height 12
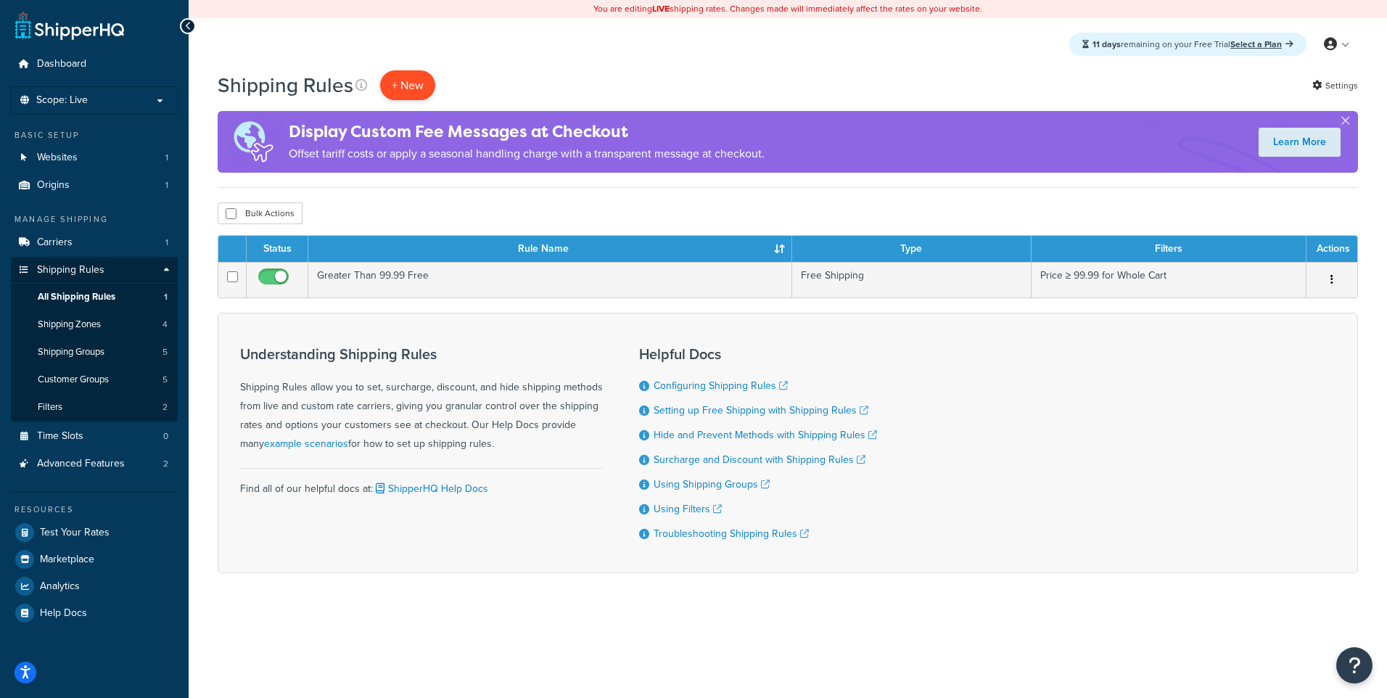
click at [381, 85] on p "+ New" at bounding box center [407, 85] width 55 height 30
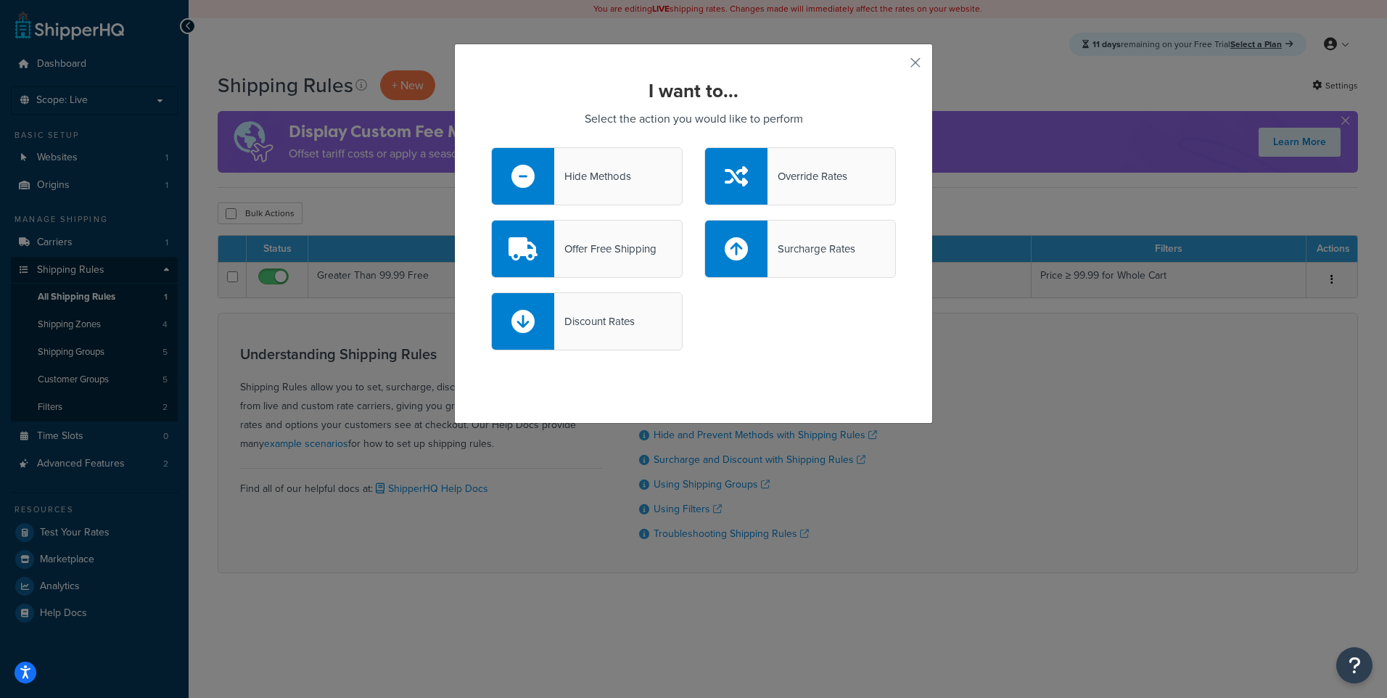
click at [584, 186] on div "Hide Methods" at bounding box center [592, 176] width 77 height 20
click at [0, 0] on input "Hide Methods" at bounding box center [0, 0] width 0 height 0
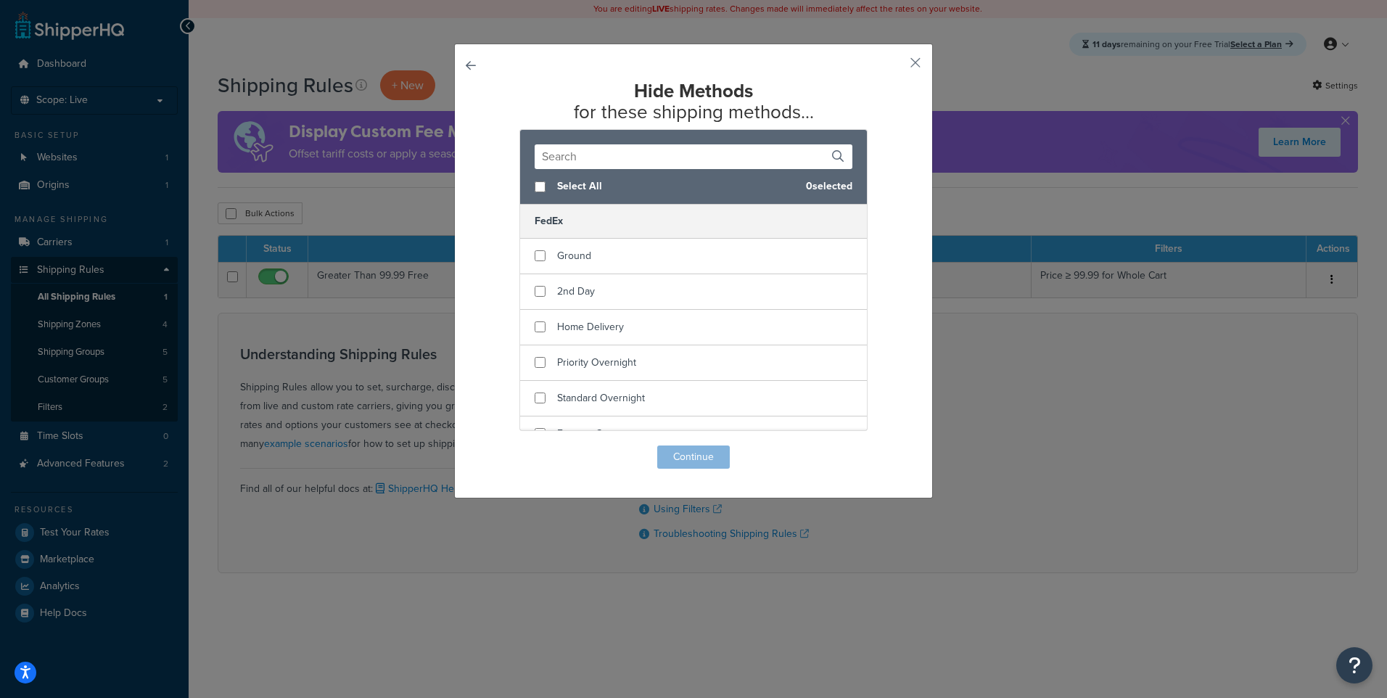
click at [546, 202] on div "Select All 0 selected" at bounding box center [693, 187] width 347 height 36
checkbox input "true"
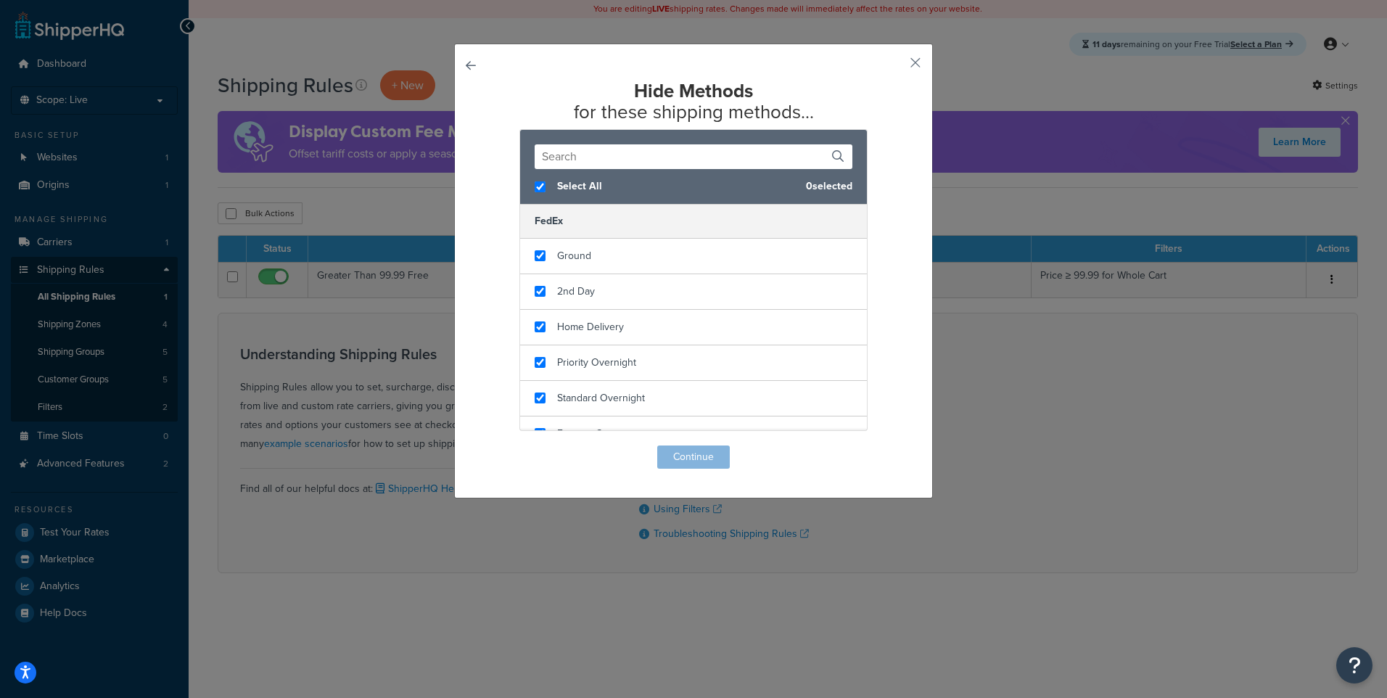
checkbox input "true"
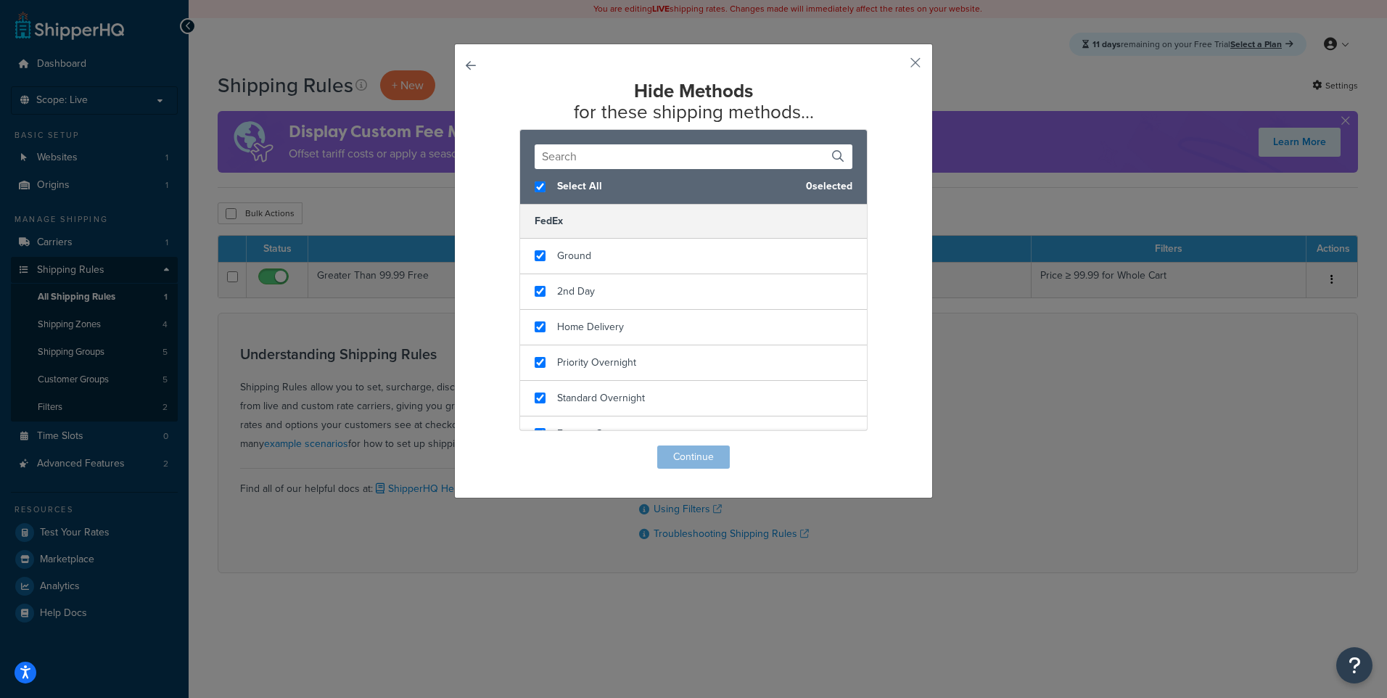
checkbox input "true"
checkbox input "false"
click at [537, 252] on input "checkbox" at bounding box center [539, 255] width 11 height 11
checkbox input "false"
click at [695, 456] on button "Continue" at bounding box center [693, 456] width 73 height 23
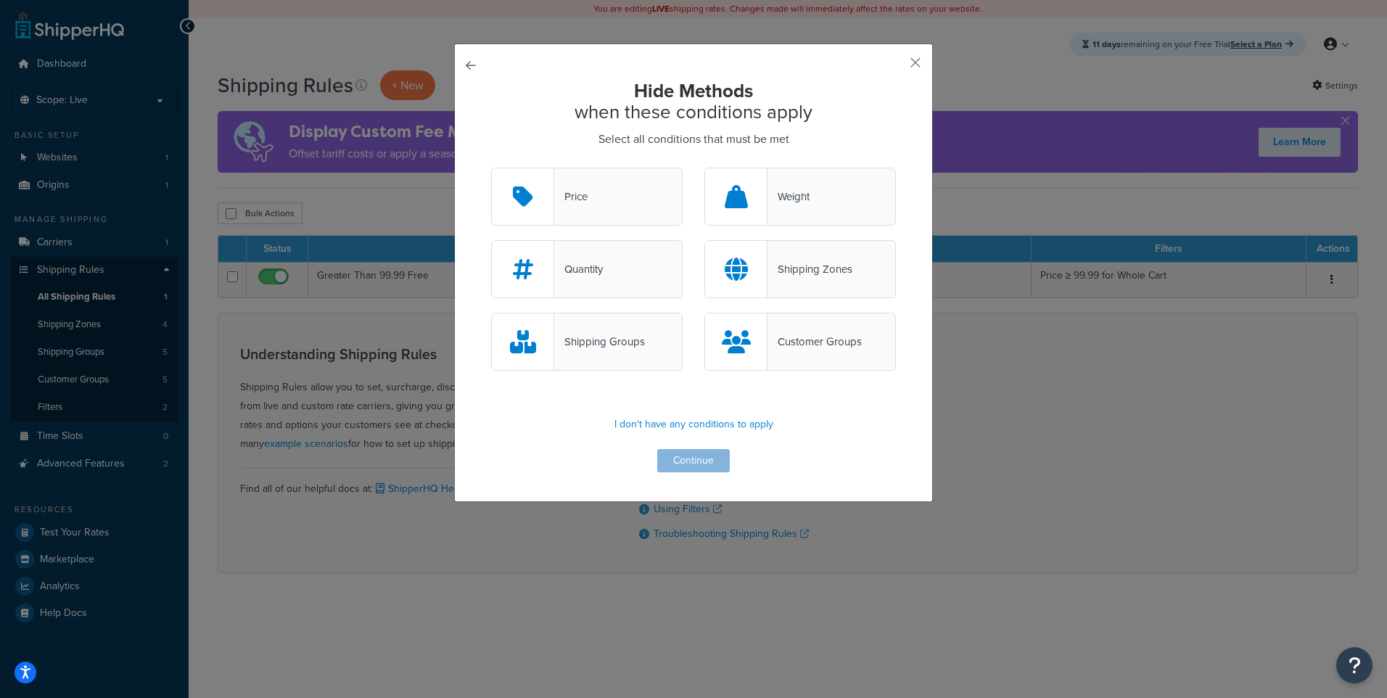
click at [574, 327] on div "Shipping Groups" at bounding box center [586, 342] width 191 height 58
click at [0, 0] on input "Shipping Groups" at bounding box center [0, 0] width 0 height 0
click at [703, 458] on button "Continue" at bounding box center [693, 460] width 73 height 23
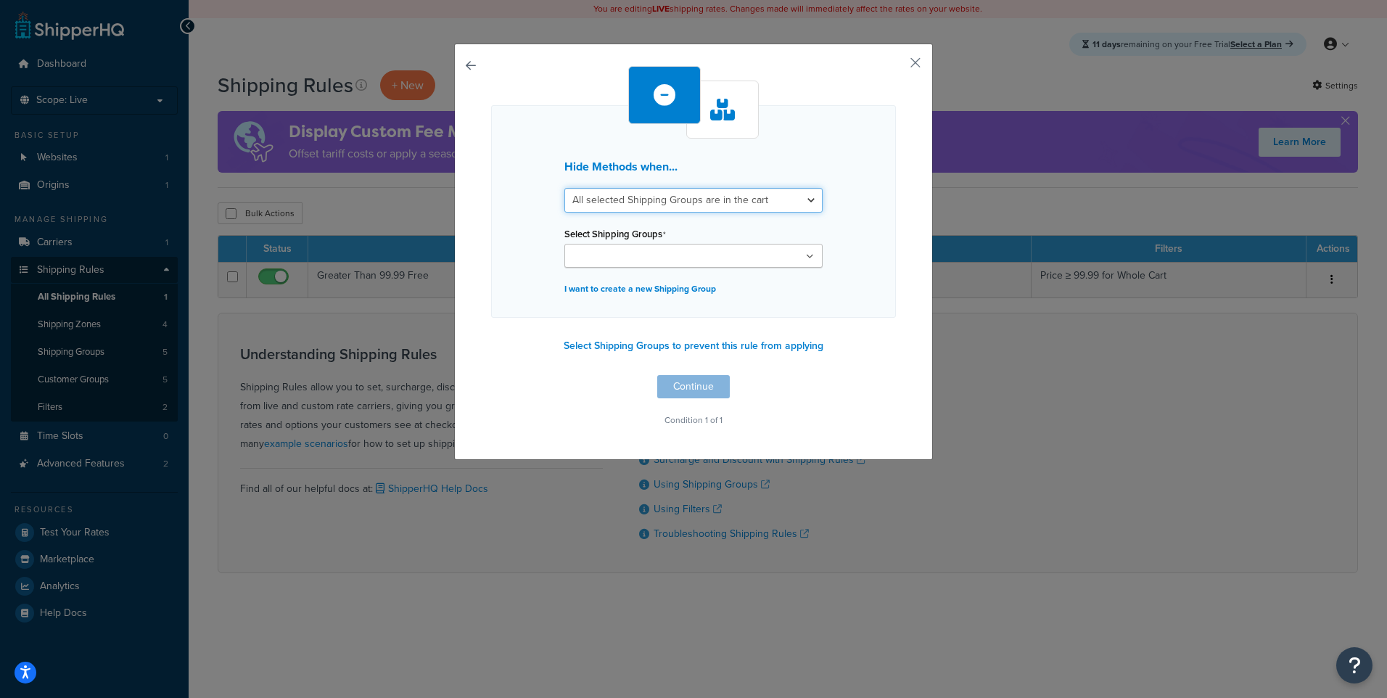
click at [658, 203] on select "All selected Shipping Groups are in the cart Any selected Shipping Groups are i…" at bounding box center [693, 200] width 258 height 25
click at [658, 199] on select "All selected Shipping Groups are in the cart Any selected Shipping Groups are i…" at bounding box center [693, 200] width 258 height 25
select select "any"
click at [564, 188] on select "All selected Shipping Groups are in the cart Any selected Shipping Groups are i…" at bounding box center [693, 200] width 258 height 25
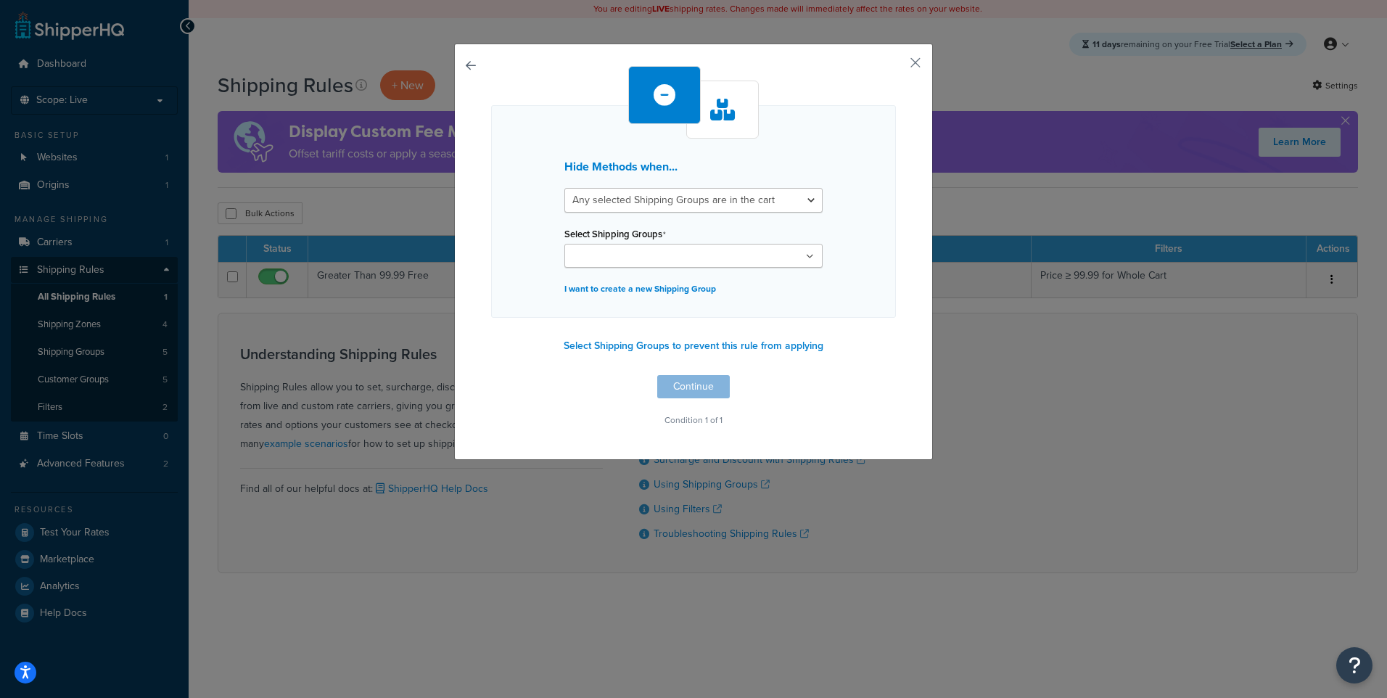
click at [638, 255] on input "Select Shipping Groups" at bounding box center [633, 257] width 128 height 16
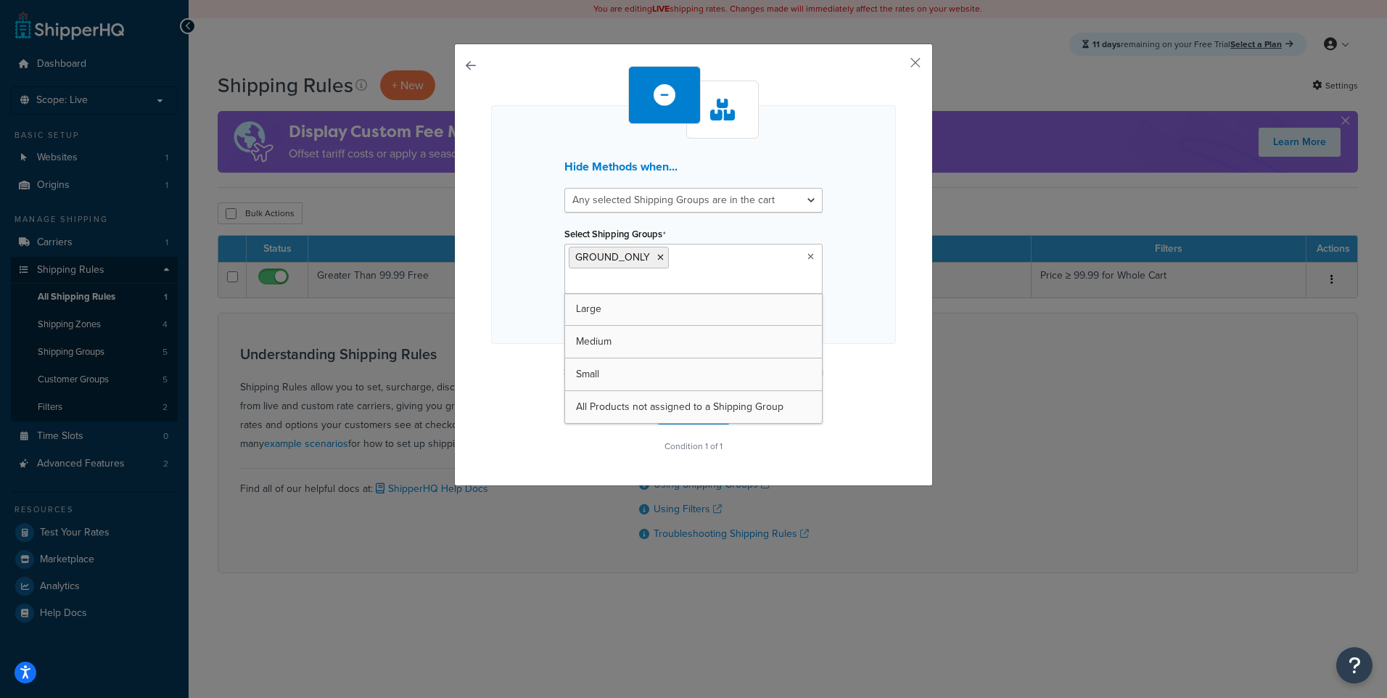
click at [522, 330] on div "Hide Methods when... All selected Shipping Groups are in the cart Any selected …" at bounding box center [693, 261] width 405 height 390
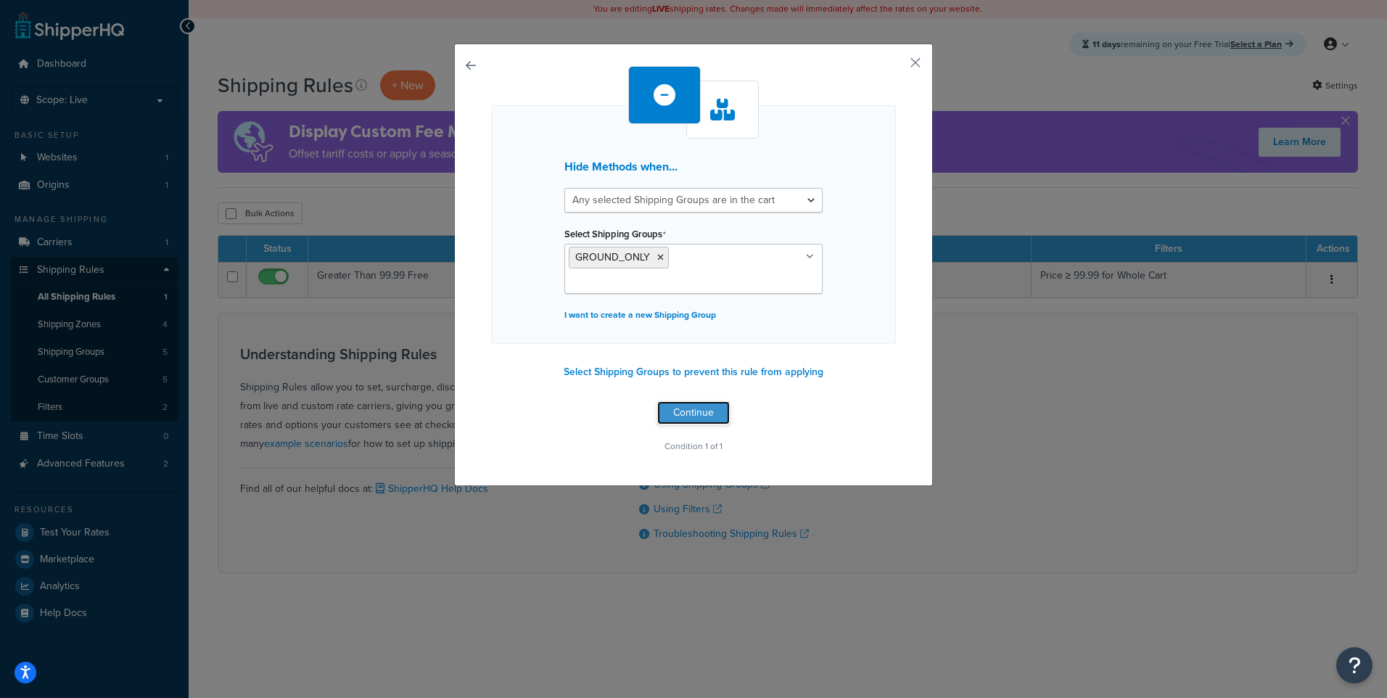
click at [704, 401] on button "Continue" at bounding box center [693, 412] width 73 height 23
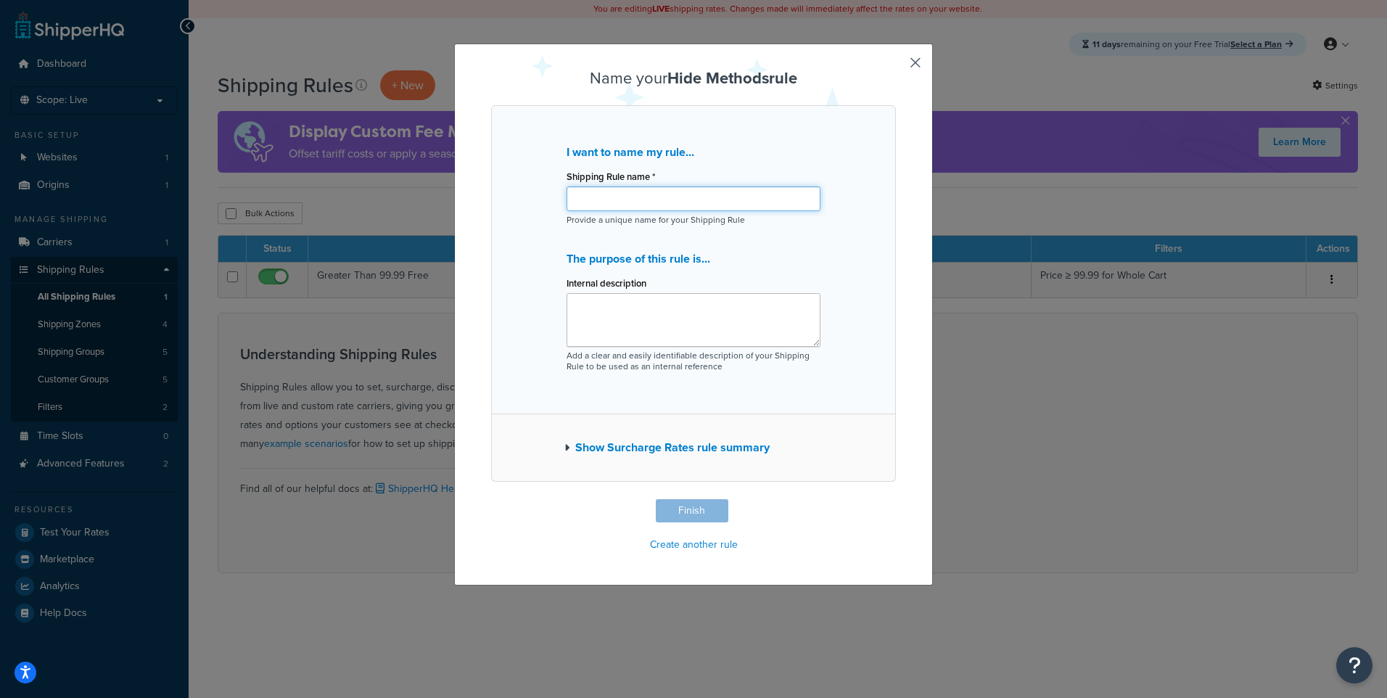
click at [622, 202] on input "Shipping Rule name *" at bounding box center [693, 198] width 254 height 25
type input "Ground Only"
type textarea "Battery Restriction Hide"
click at [668, 505] on button "Finish" at bounding box center [692, 510] width 73 height 23
